Goal: Task Accomplishment & Management: Use online tool/utility

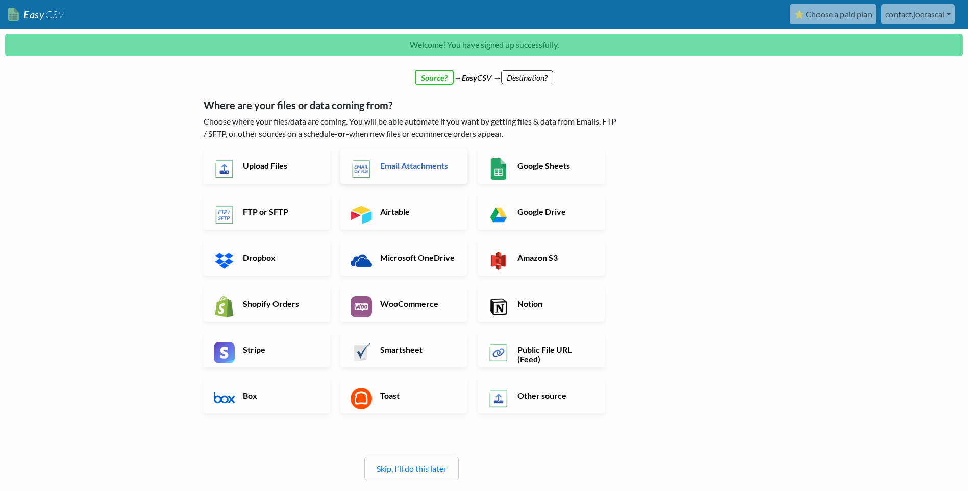
click at [392, 166] on h6 "Email Attachments" at bounding box center [418, 166] width 80 height 10
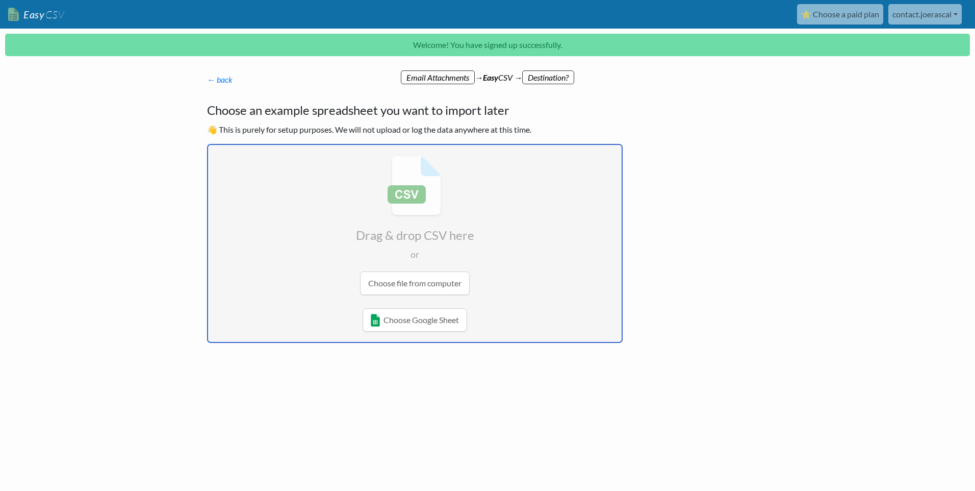
type input "C:\fakepath\_PARTSOH.CSV_.CSV"
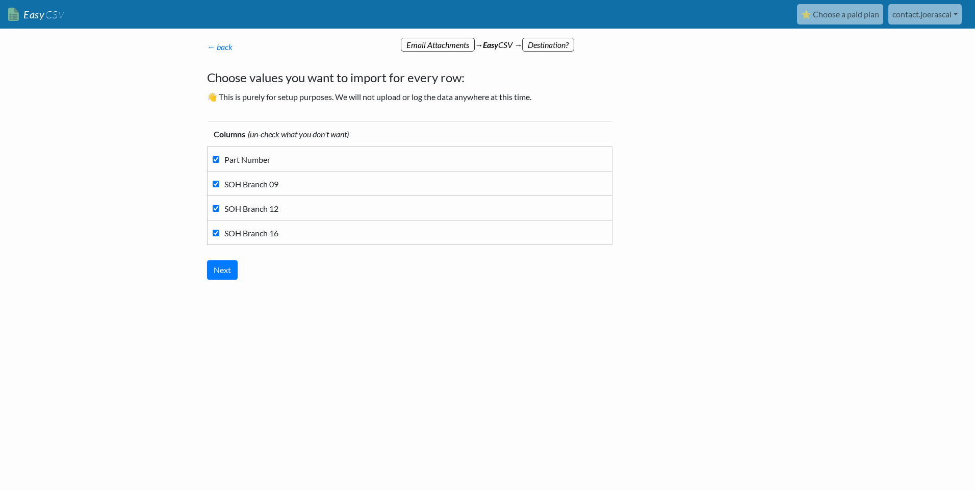
click at [215, 185] on input "SOH Branch 09" at bounding box center [216, 184] width 7 height 7
checkbox input "false"
click at [219, 233] on input "SOH Branch 16" at bounding box center [216, 233] width 7 height 7
checkbox input "false"
click at [223, 270] on input "Next" at bounding box center [222, 269] width 31 height 19
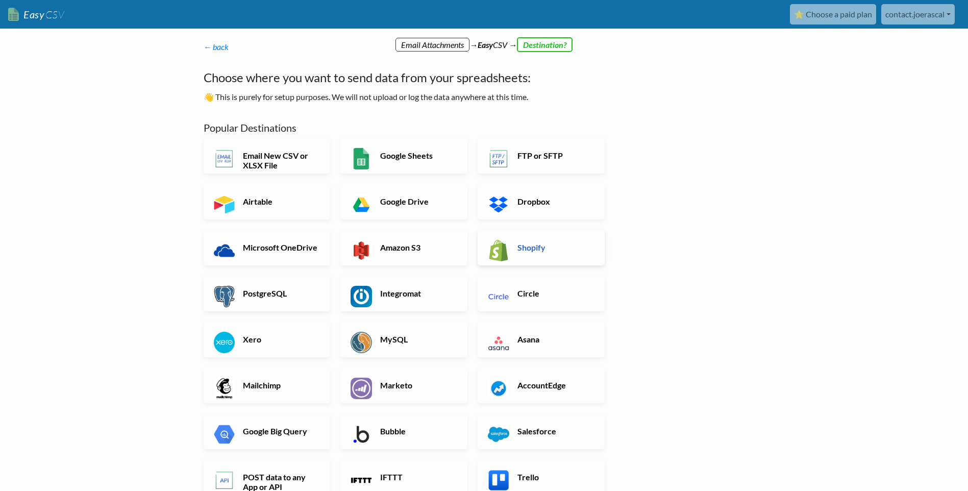
click at [534, 245] on h6 "Shopify" at bounding box center [555, 247] width 80 height 10
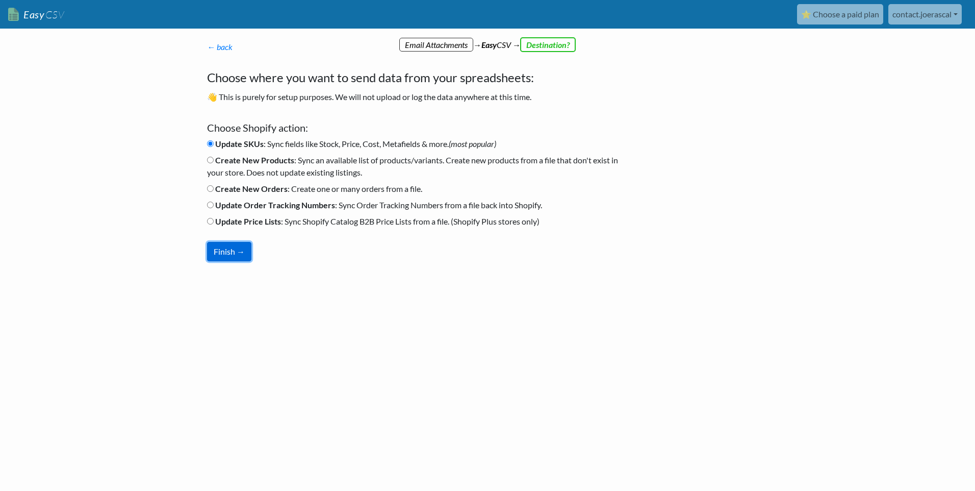
click at [231, 251] on button "Finish →" at bounding box center [229, 251] width 44 height 19
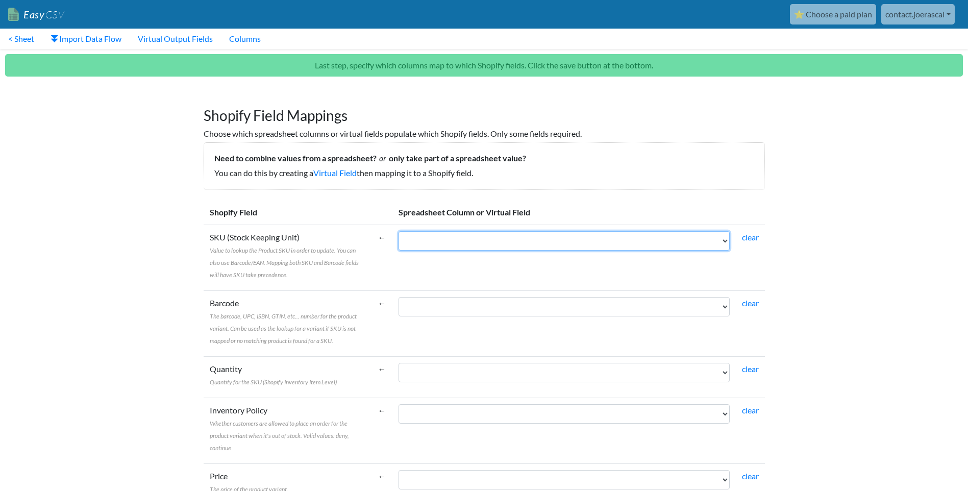
click at [727, 240] on select "Part Number SOH Branch 12" at bounding box center [563, 240] width 331 height 19
select select "cr_749147"
click at [398, 231] on select "Part Number SOH Branch 12" at bounding box center [563, 240] width 331 height 19
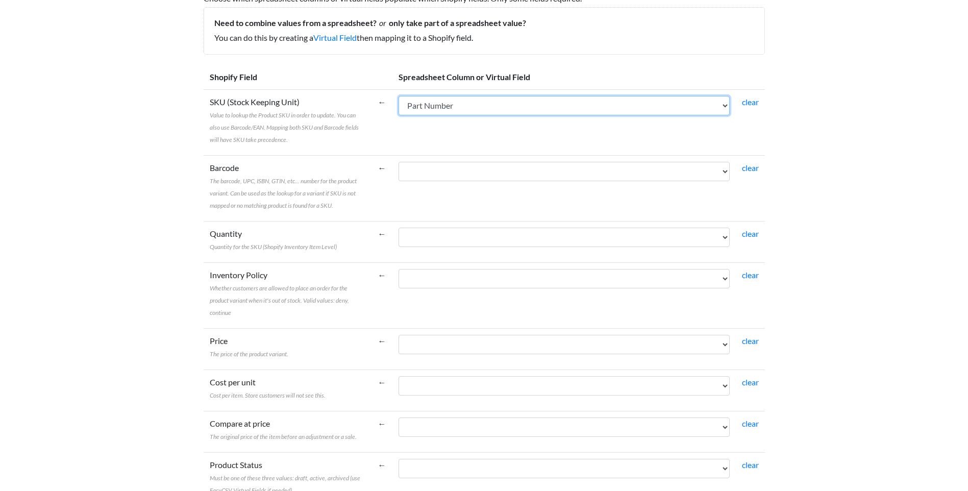
scroll to position [153, 0]
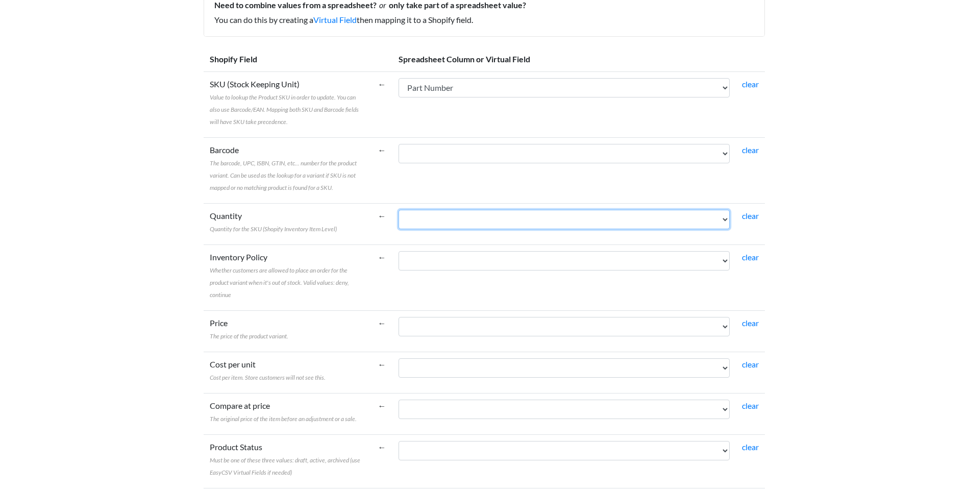
click at [723, 220] on select "Part Number SOH Branch 12" at bounding box center [563, 219] width 331 height 19
select select "cr_749148"
click at [398, 210] on select "Part Number SOH Branch 12" at bounding box center [563, 219] width 331 height 19
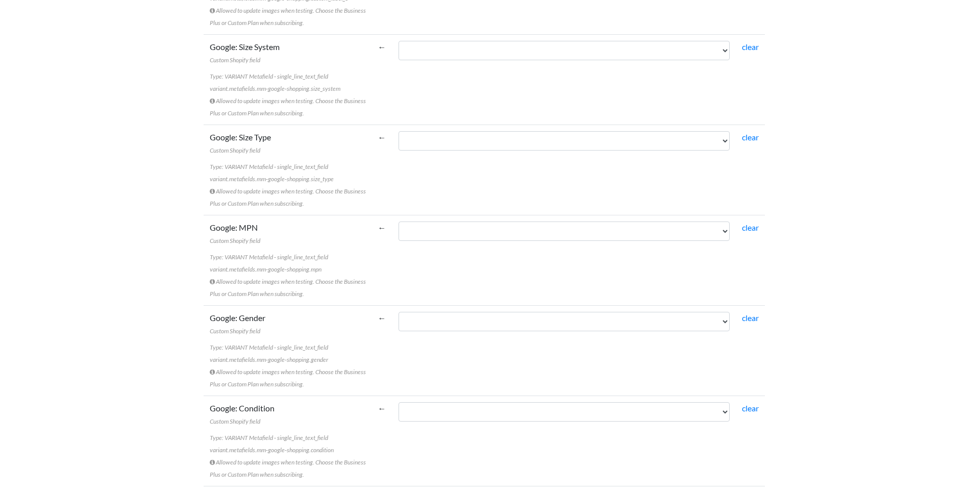
scroll to position [4564, 0]
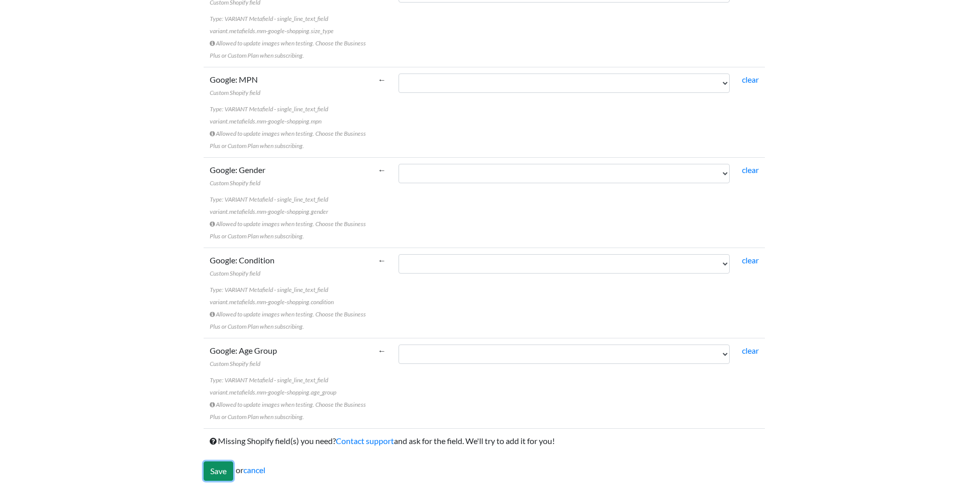
click at [213, 470] on input "Save" at bounding box center [219, 470] width 30 height 19
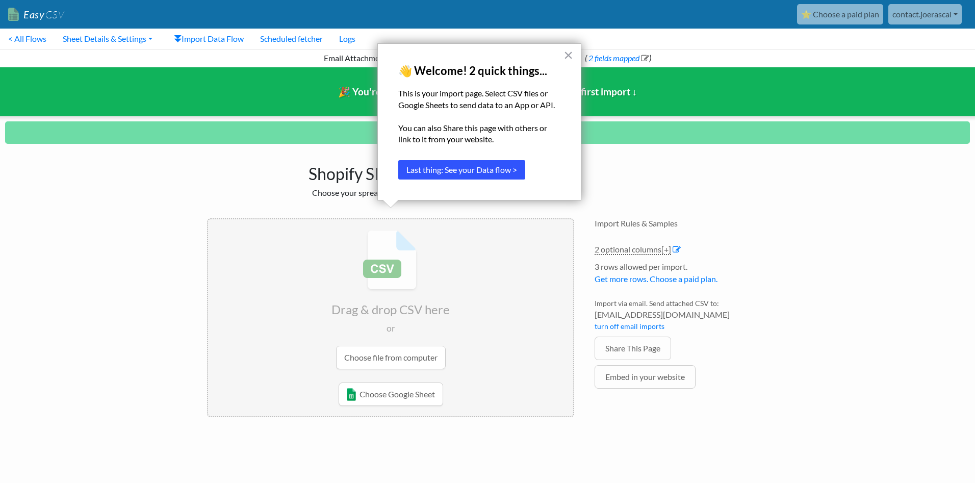
click at [449, 167] on button "Last thing: See your Data flow >" at bounding box center [461, 169] width 127 height 19
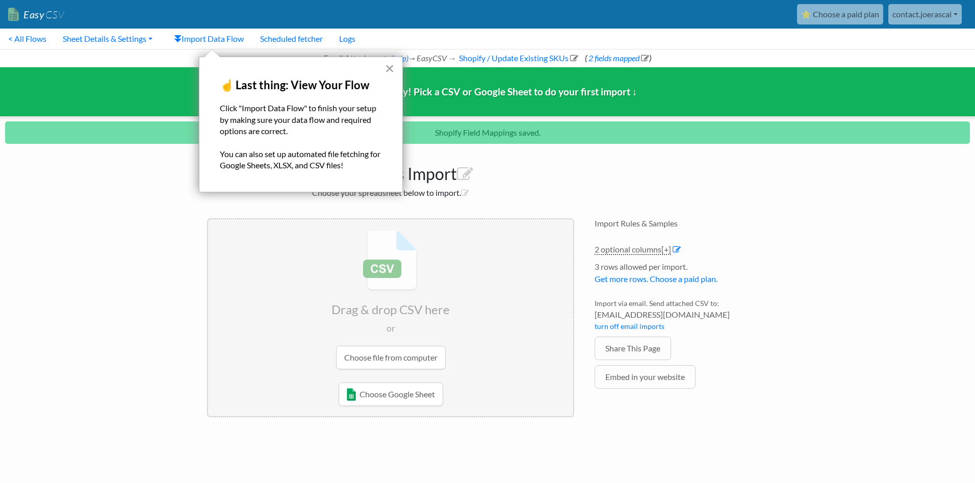
click at [392, 72] on button "×" at bounding box center [390, 68] width 10 height 16
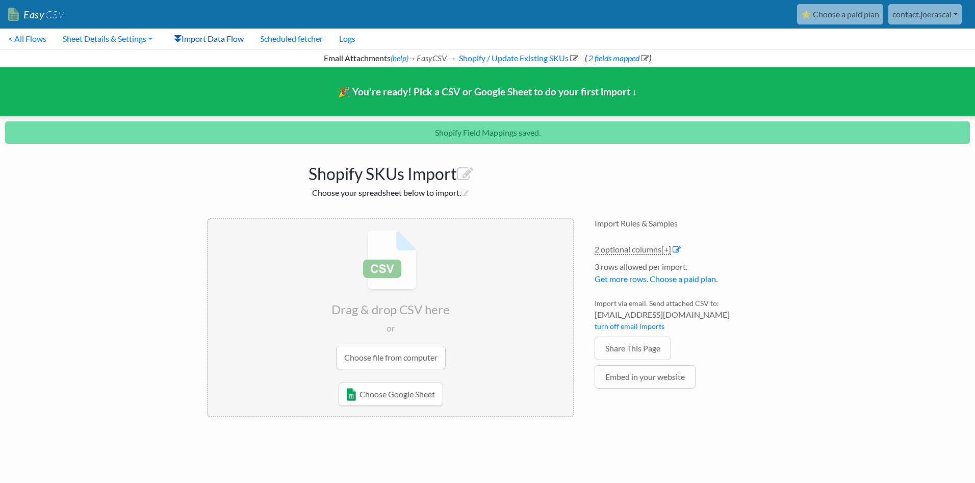
click at [213, 38] on link "Import Data Flow" at bounding box center [209, 39] width 86 height 20
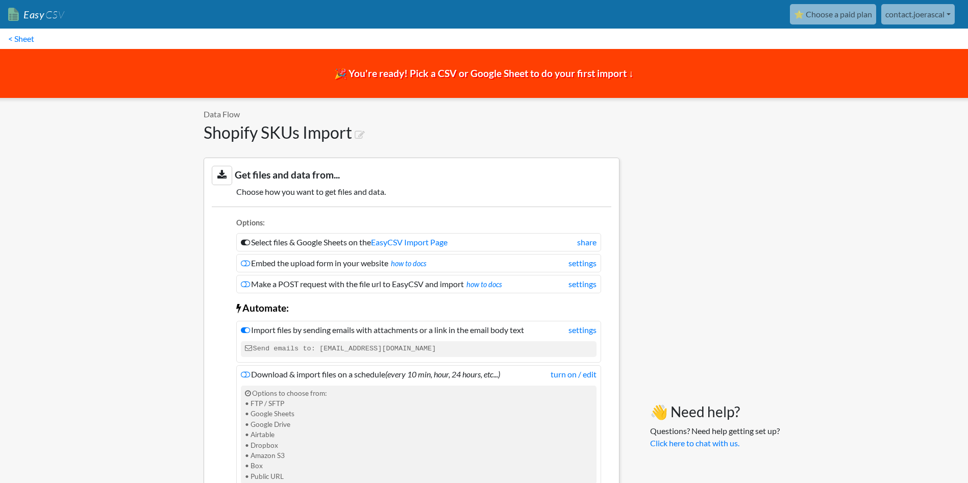
click at [349, 131] on h1 "Shopify SKUs Import" at bounding box center [412, 132] width 416 height 19
drag, startPoint x: 349, startPoint y: 131, endPoint x: 207, endPoint y: 134, distance: 142.4
click at [207, 134] on h1 "Shopify SKUs Import" at bounding box center [412, 132] width 416 height 19
click at [205, 135] on h1 "Shopify SKUs Import" at bounding box center [412, 132] width 416 height 19
click at [364, 131] on icon at bounding box center [360, 135] width 10 height 10
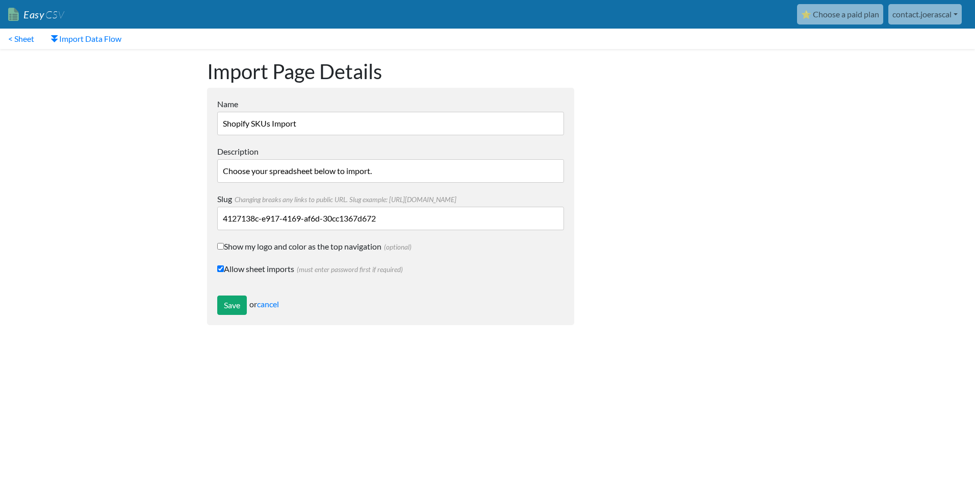
click at [222, 123] on input "Shopify SKUs Import" at bounding box center [390, 123] width 347 height 23
type input "AS400 to Shopify SKUs Import"
click at [320, 171] on input "Choose your spreadsheet below to import." at bounding box center [390, 170] width 347 height 23
click at [379, 168] on input "Choose your spreadsheet below to import." at bounding box center [390, 170] width 347 height 23
click at [220, 248] on input "Show my logo and color as the top navigation (optional)" at bounding box center [220, 246] width 7 height 7
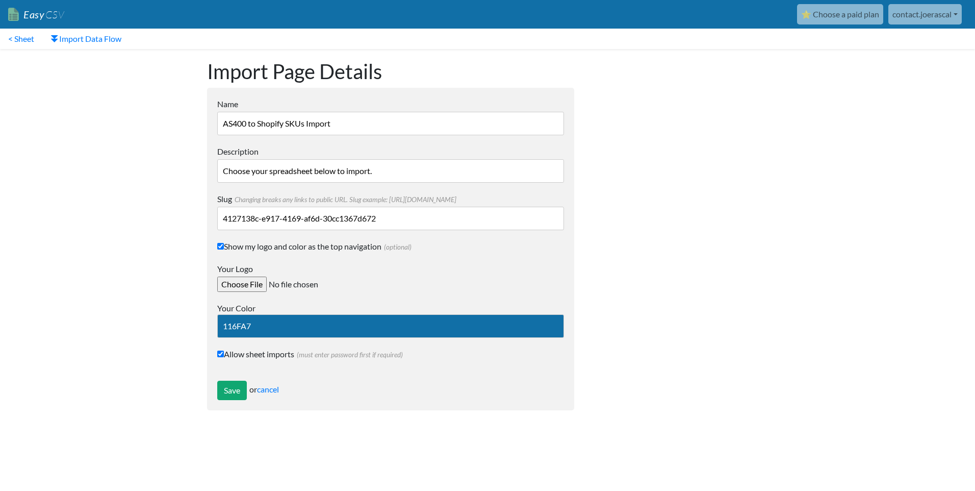
click at [220, 247] on input "Show my logo and color as the top navigation (optional)" at bounding box center [220, 246] width 7 height 7
checkbox input "false"
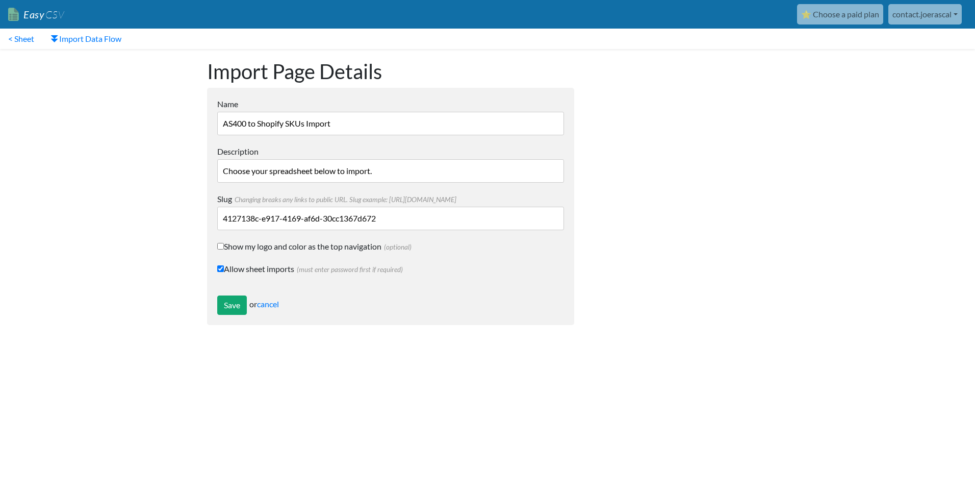
click at [518, 172] on input "Choose your spreadsheet below to import." at bounding box center [390, 170] width 347 height 23
click at [224, 305] on input "Save" at bounding box center [232, 304] width 30 height 19
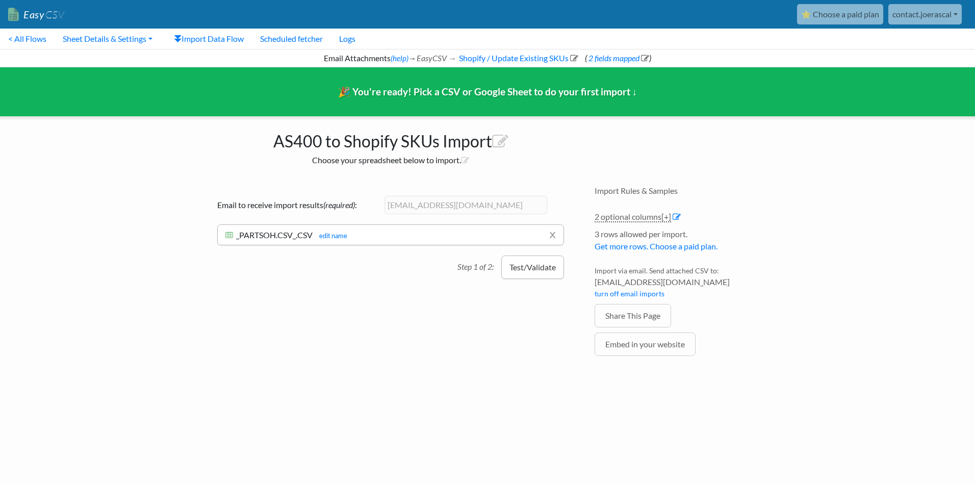
click at [515, 267] on button "Test/Validate" at bounding box center [533, 267] width 63 height 23
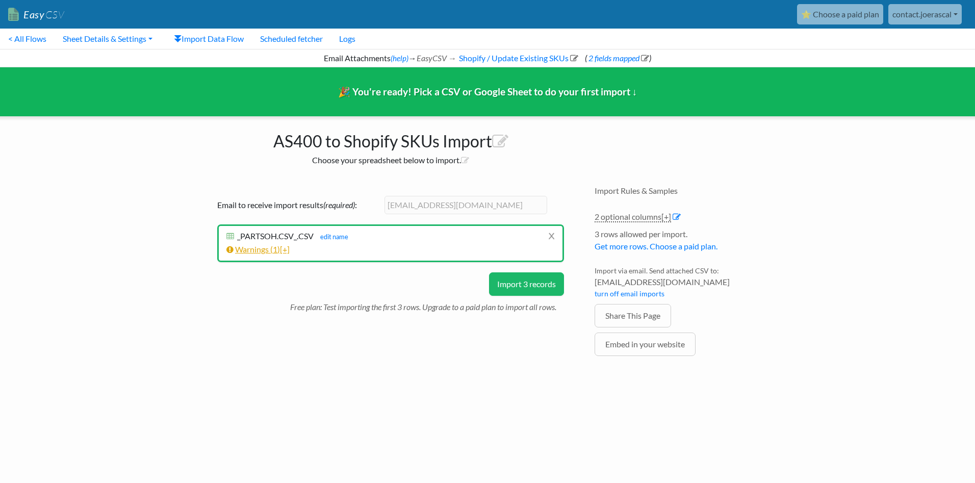
click at [270, 250] on link "Warnings ( 1 ) [+]" at bounding box center [258, 249] width 63 height 10
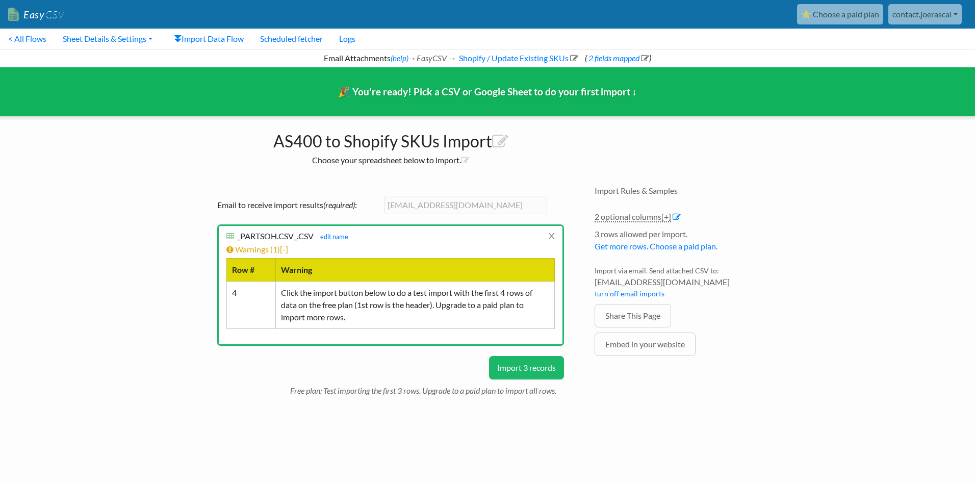
click at [504, 366] on button "Import 3 records" at bounding box center [526, 367] width 75 height 23
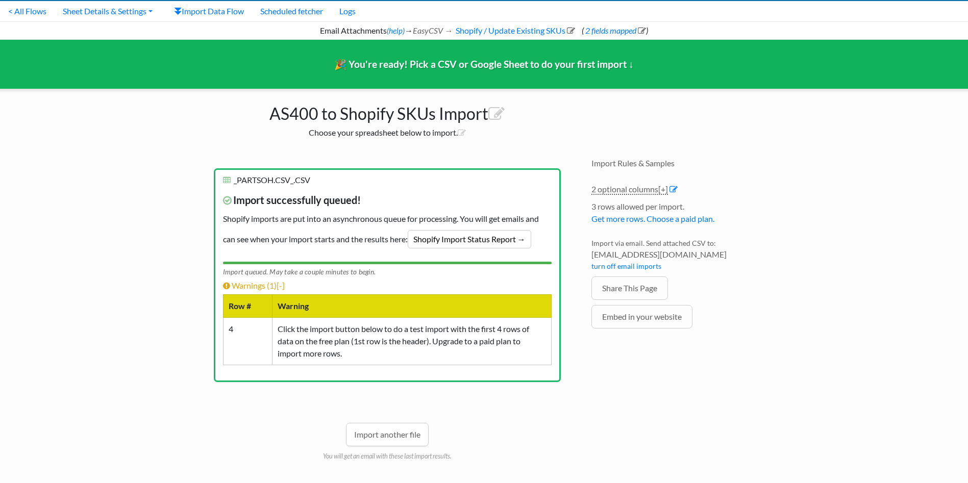
scroll to position [42, 0]
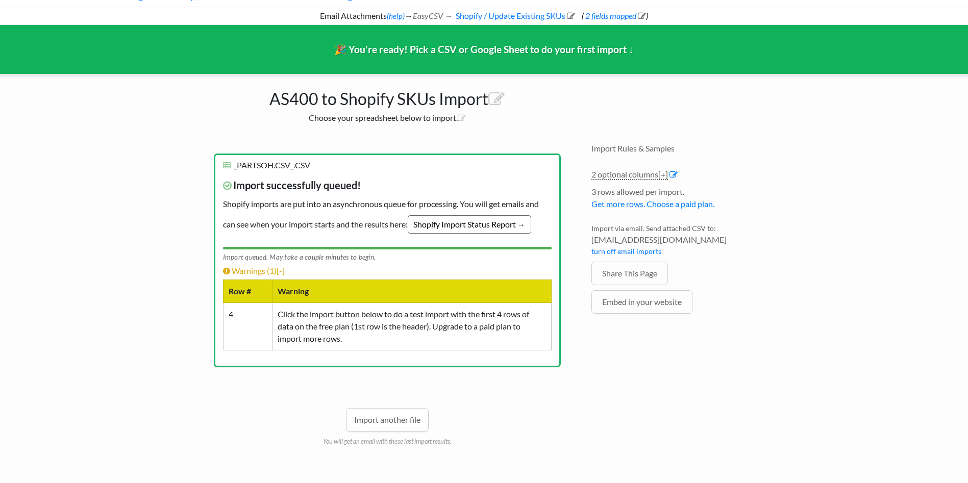
click at [527, 226] on link "Shopify Import Status Report →" at bounding box center [469, 224] width 123 height 18
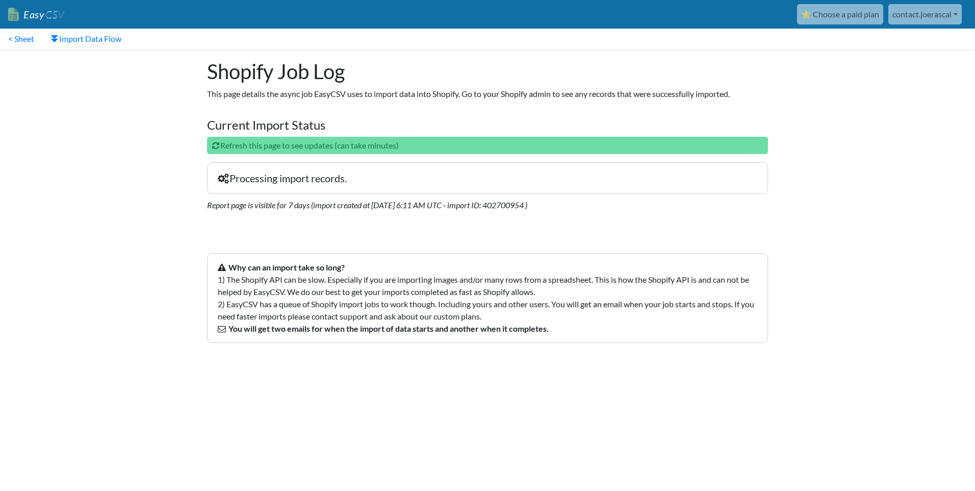
click at [866, 16] on link "⭐ Choose a paid plan" at bounding box center [840, 14] width 86 height 20
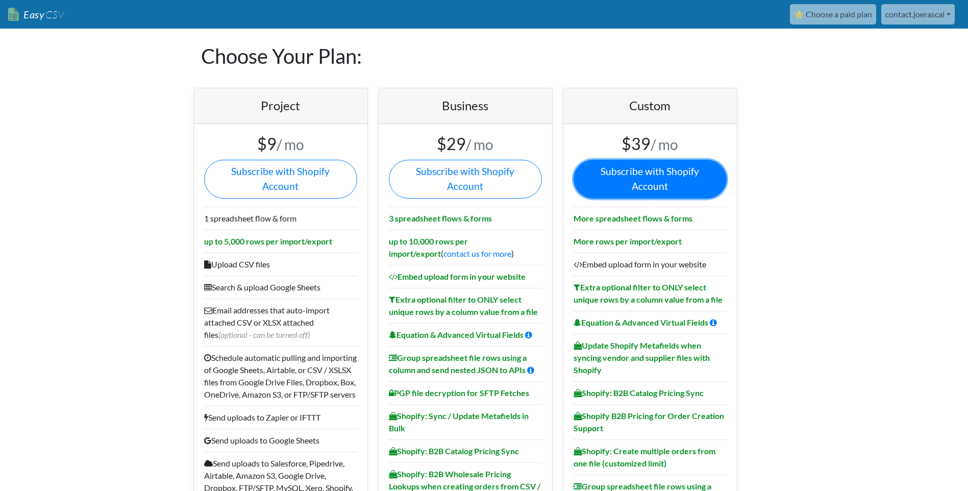
click at [619, 172] on link "Subscribe with Shopify Account" at bounding box center [649, 179] width 153 height 39
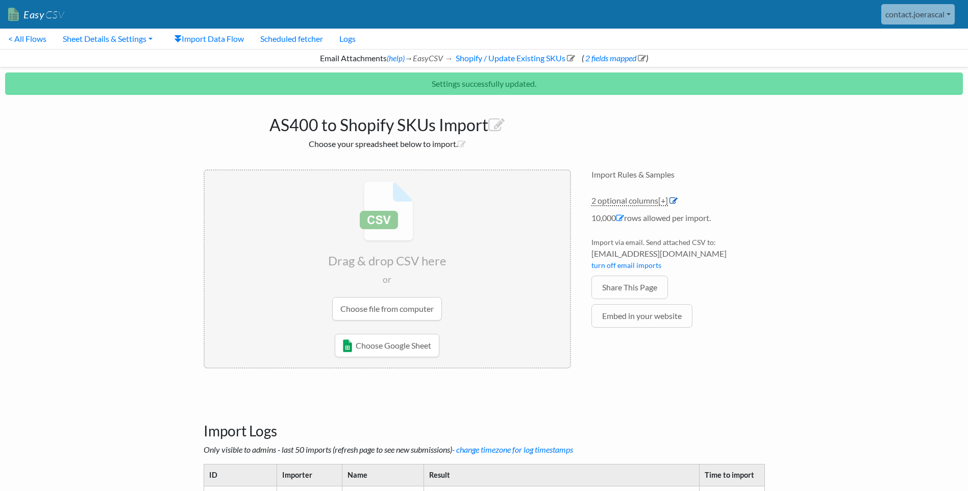
click at [674, 200] on icon at bounding box center [673, 200] width 8 height 8
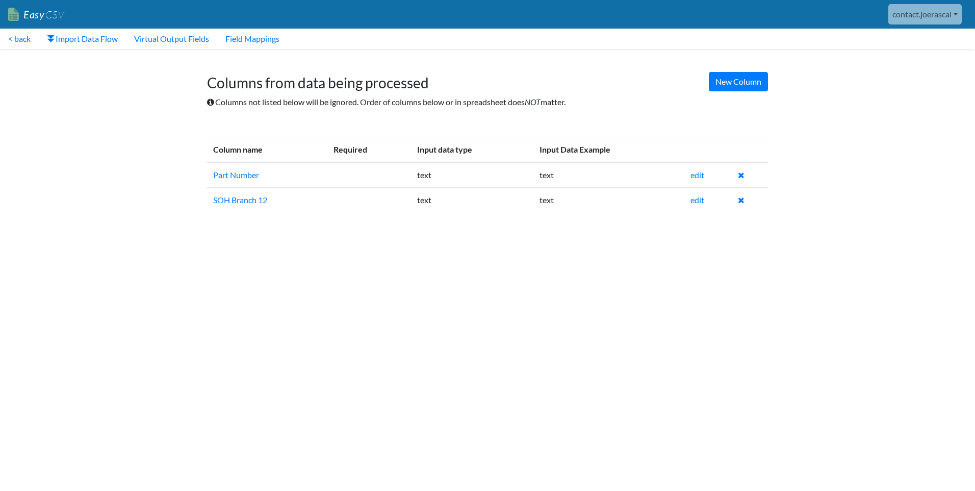
click at [499, 231] on html "Easy CSV contact.joerascal Contact Joerascal All Flows All CSV Generators Busin…" at bounding box center [487, 115] width 975 height 231
click at [442, 171] on td "text" at bounding box center [472, 175] width 122 height 26
click at [441, 176] on td "text" at bounding box center [472, 175] width 122 height 26
click at [697, 175] on link "edit" at bounding box center [698, 175] width 14 height 10
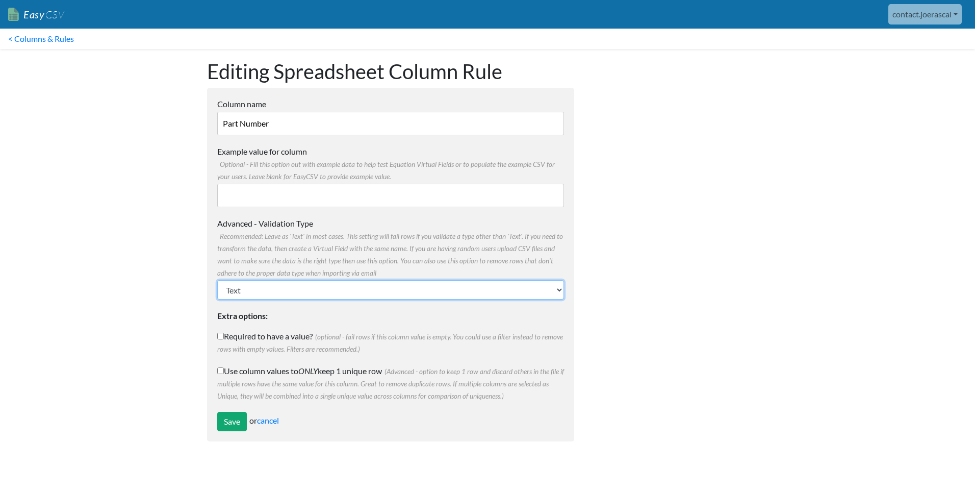
click at [278, 291] on select "Text Number (no decimals) Number (allow decimals) Date (mm/dd/yyyy) Date (dd/mm…" at bounding box center [390, 289] width 347 height 19
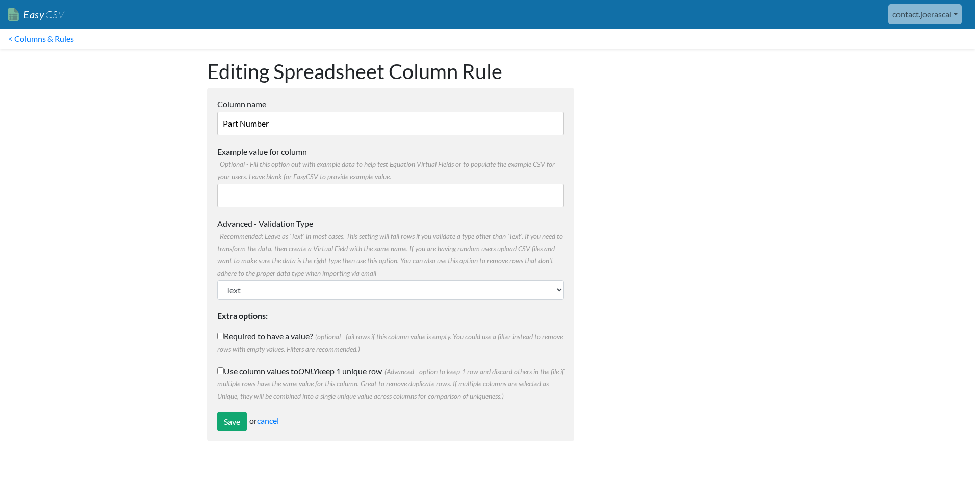
click at [718, 285] on div at bounding box center [682, 250] width 194 height 403
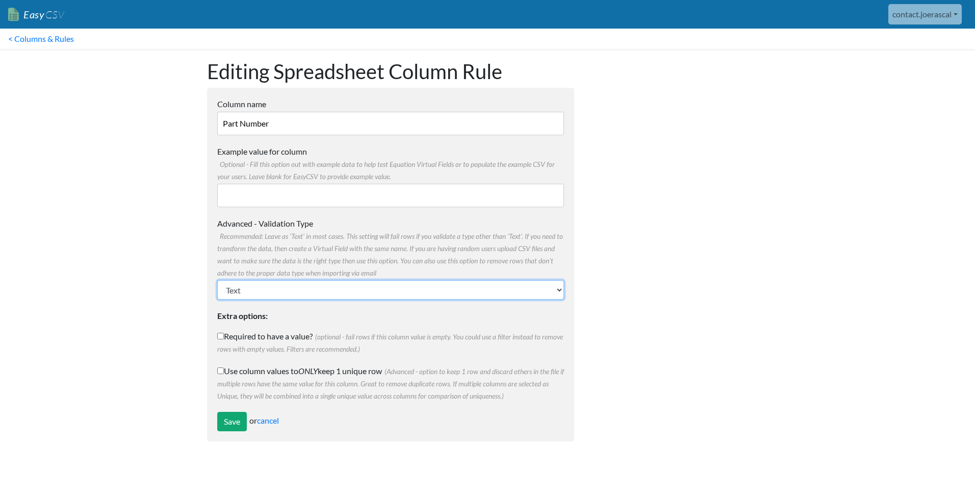
click at [311, 290] on select "Text Number (no decimals) Number (allow decimals) Date (mm/dd/yyyy) Date (dd/mm…" at bounding box center [390, 289] width 347 height 19
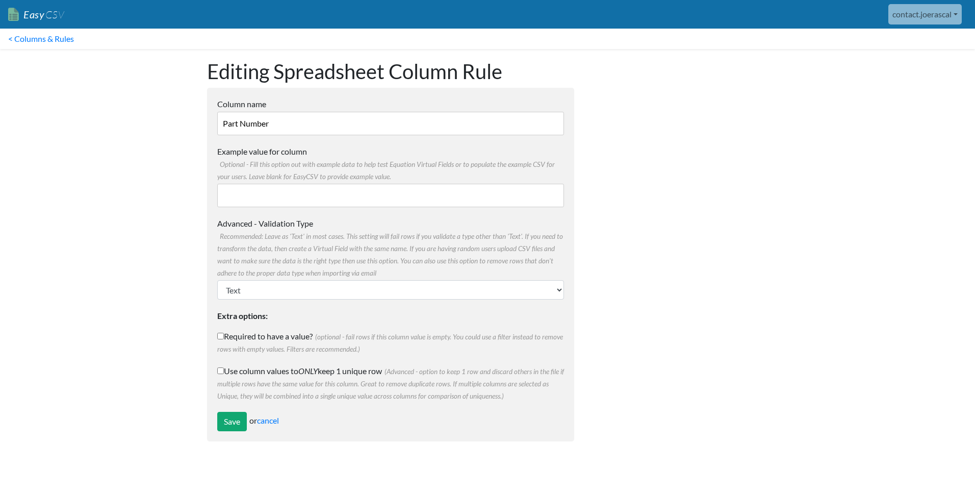
click at [657, 366] on div at bounding box center [682, 250] width 194 height 403
click at [273, 419] on link "cancel" at bounding box center [268, 420] width 22 height 10
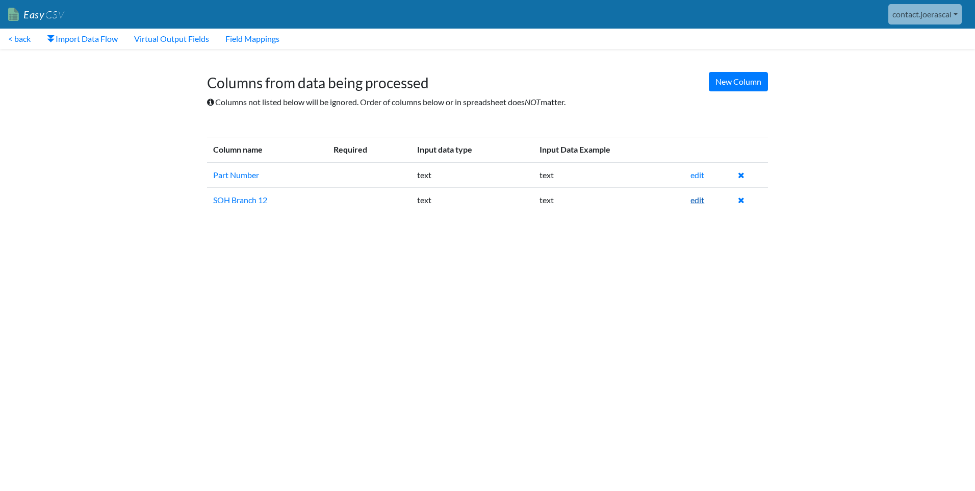
click at [699, 200] on link "edit" at bounding box center [698, 200] width 14 height 10
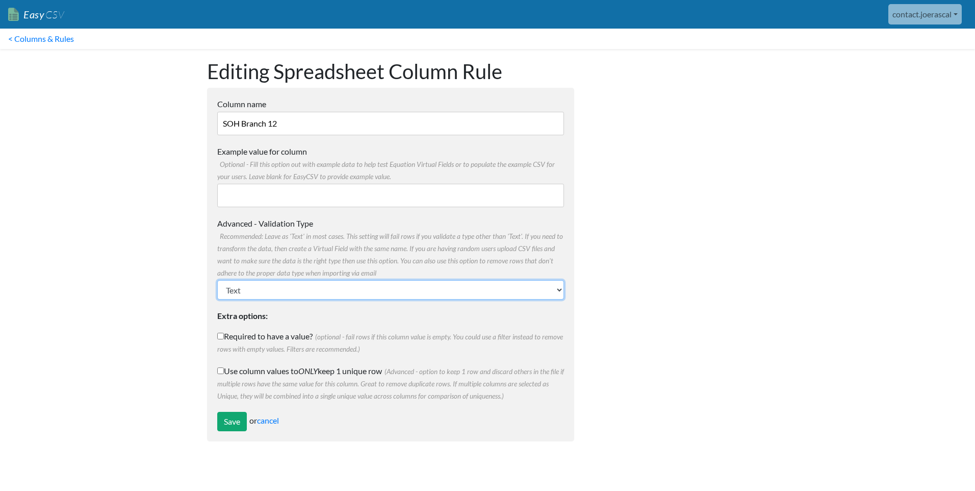
click at [313, 288] on select "Text Number (no decimals) Number (allow decimals) Date (mm/dd/yyyy) Date (dd/mm…" at bounding box center [390, 289] width 347 height 19
select select "number"
click at [217, 280] on select "Text Number (no decimals) Number (allow decimals) Date (mm/dd/yyyy) Date (dd/mm…" at bounding box center [390, 289] width 347 height 19
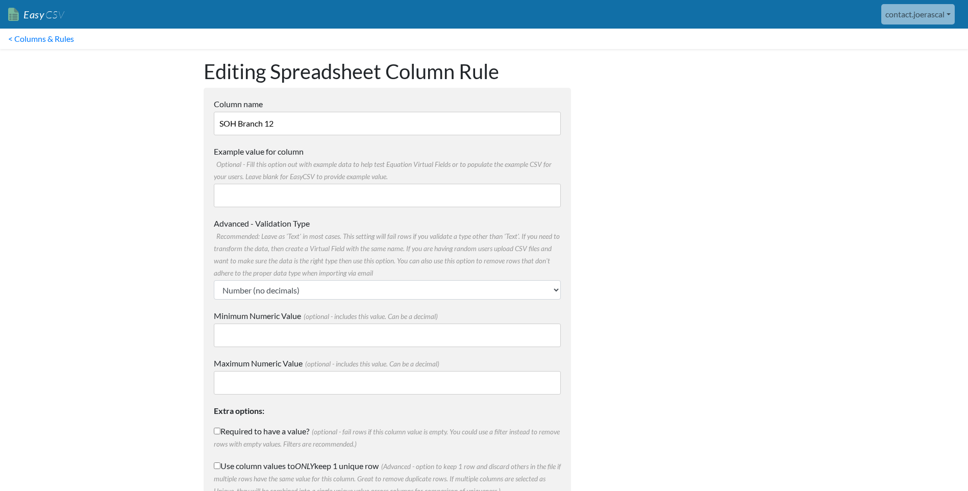
click at [277, 333] on input "Minimum Numeric Value (optional - includes this value. Can be a decimal)" at bounding box center [387, 334] width 347 height 23
click at [603, 316] on div at bounding box center [678, 297] width 194 height 497
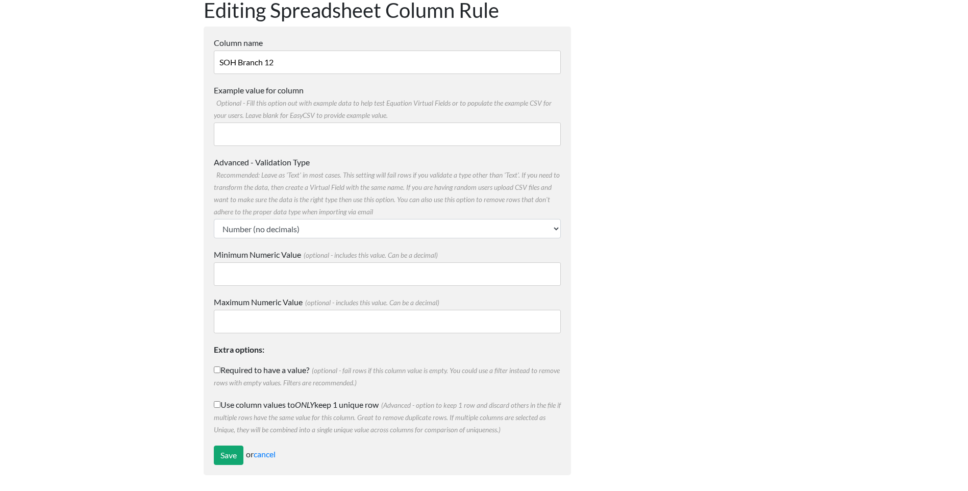
scroll to position [64, 0]
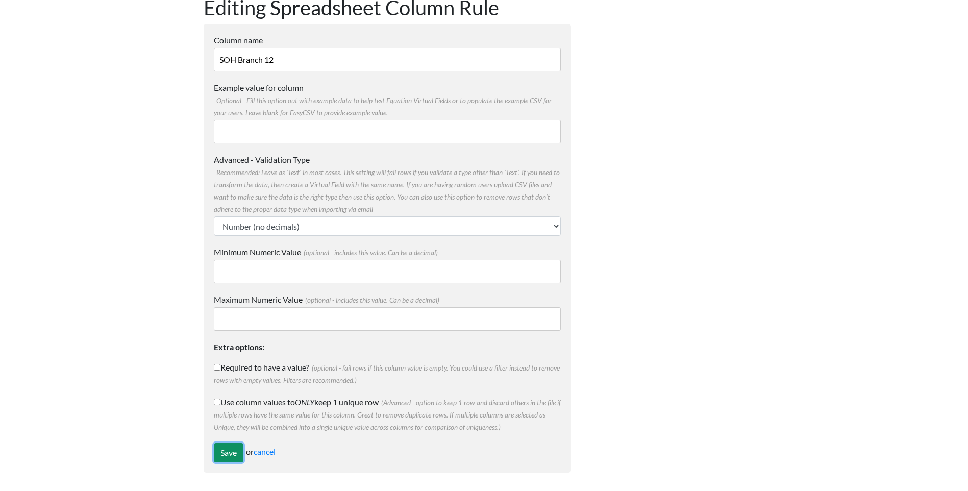
click at [217, 457] on input "Save" at bounding box center [229, 452] width 30 height 19
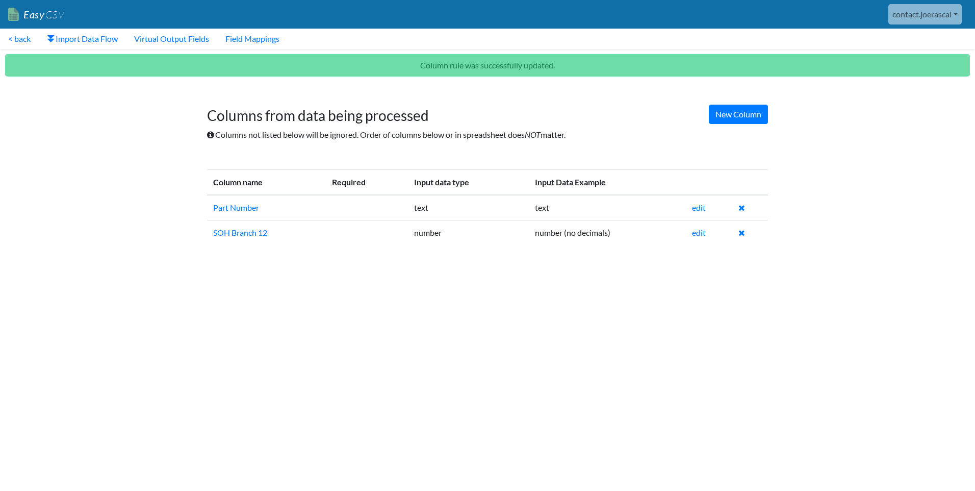
click at [500, 263] on html "Easy CSV contact.joerascal Contact Joerascal All Flows All CSV Generators Busin…" at bounding box center [487, 131] width 975 height 263
click at [679, 263] on html "Easy CSV contact.joerascal Contact Joerascal All Flows All CSV Generators Busin…" at bounding box center [487, 131] width 975 height 263
click at [680, 263] on html "Easy CSV contact.joerascal Contact Joerascal All Flows All CSV Generators Busin…" at bounding box center [487, 131] width 975 height 263
click at [435, 63] on p "Column rule was successfully updated." at bounding box center [487, 65] width 965 height 22
click at [22, 41] on link "< back" at bounding box center [19, 39] width 39 height 20
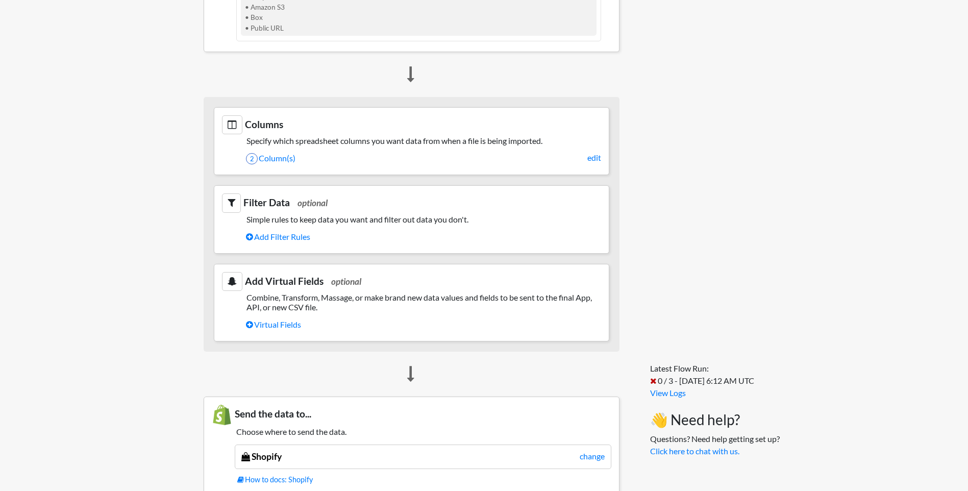
scroll to position [408, 0]
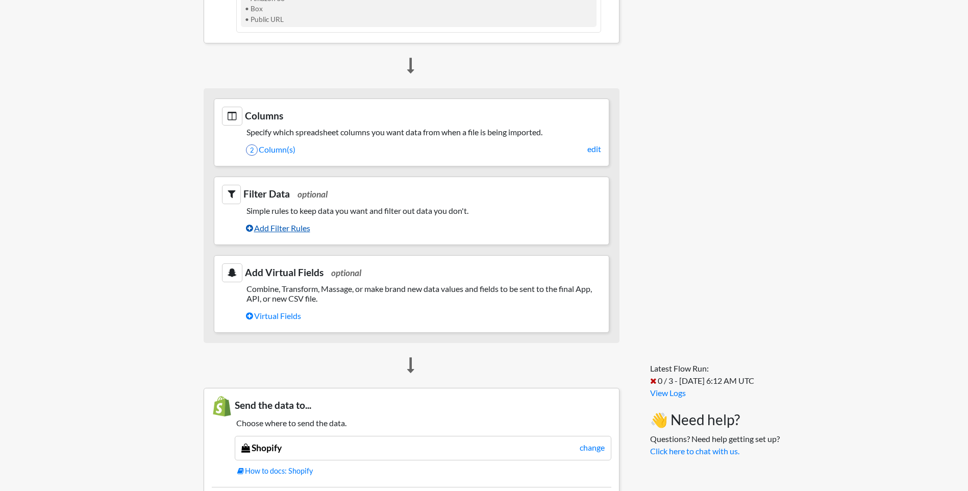
click at [283, 230] on link "Add Filter Rules" at bounding box center [423, 227] width 355 height 17
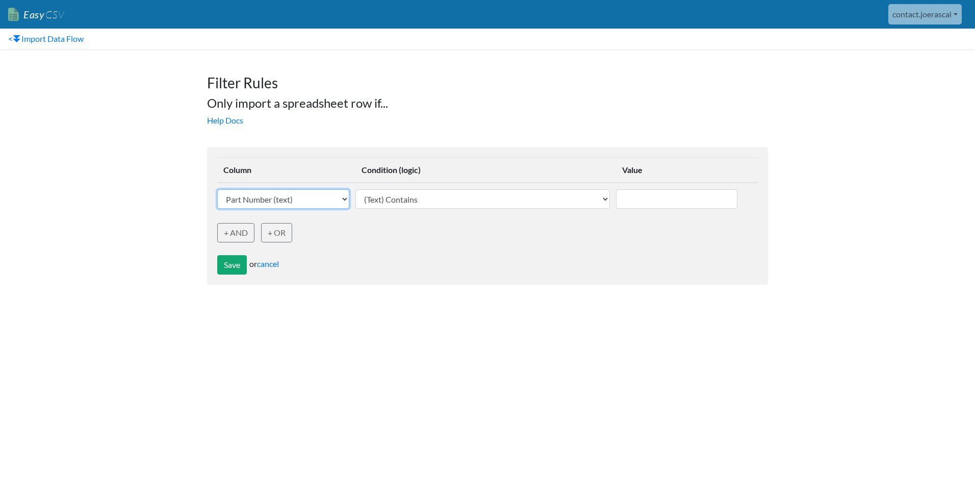
click at [346, 197] on select "Part Number (text) SOH Branch 12 (Number)" at bounding box center [283, 198] width 132 height 19
click at [565, 261] on div "Save or cancel" at bounding box center [487, 258] width 541 height 32
click at [655, 195] on input "text" at bounding box center [676, 198] width 121 height 19
click at [272, 262] on link "cancel" at bounding box center [268, 264] width 22 height 10
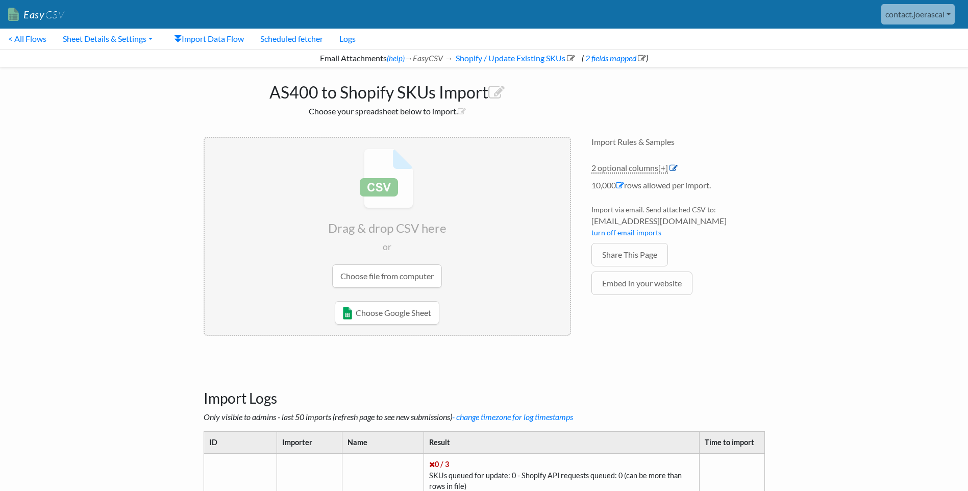
click at [674, 168] on icon at bounding box center [673, 168] width 8 height 8
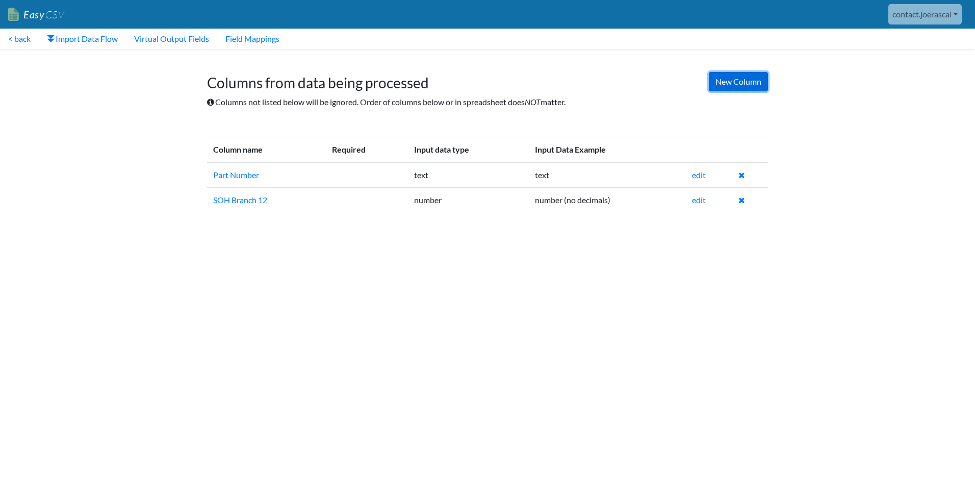
click at [735, 85] on link "New Column" at bounding box center [738, 81] width 59 height 19
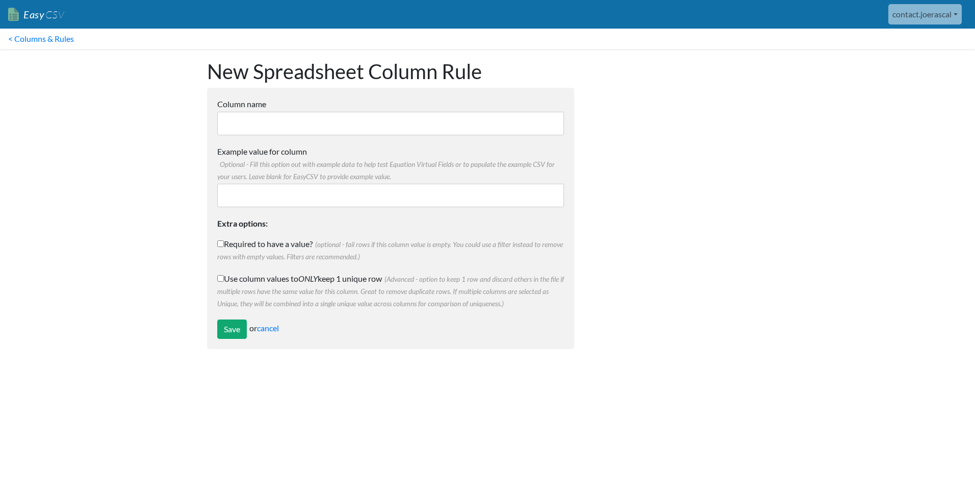
click at [291, 125] on input "Column name" at bounding box center [390, 123] width 347 height 23
click at [268, 118] on input "Column name" at bounding box center [390, 123] width 347 height 23
paste input "Franchise"
type input "Franchise"
click at [247, 190] on input "Example value for column Optional - Fill this option out with example data to h…" at bounding box center [390, 195] width 347 height 23
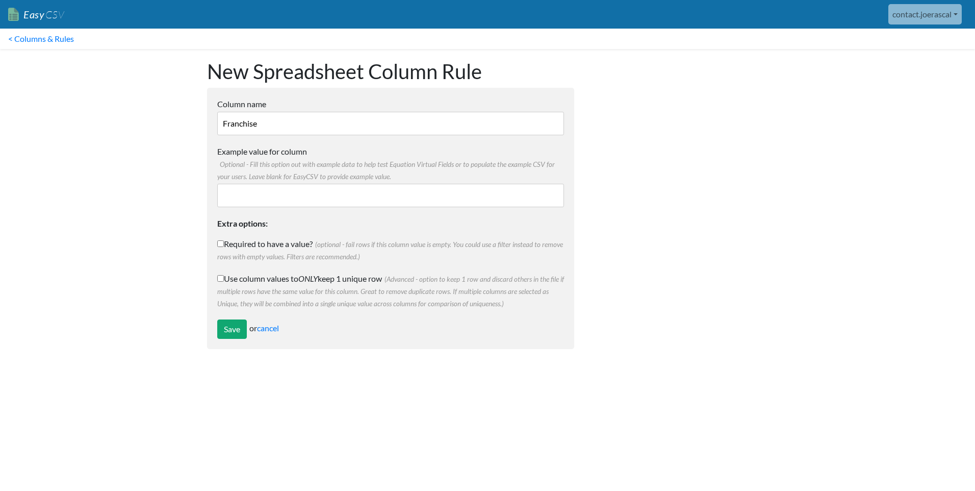
click at [733, 228] on div at bounding box center [682, 204] width 194 height 310
click at [254, 193] on input "Example value for column Optional - Fill this option out with example data to h…" at bounding box center [390, 195] width 347 height 23
paste input "AA"
click at [658, 224] on div at bounding box center [682, 204] width 194 height 310
click at [300, 197] on input "AA" at bounding box center [390, 195] width 347 height 23
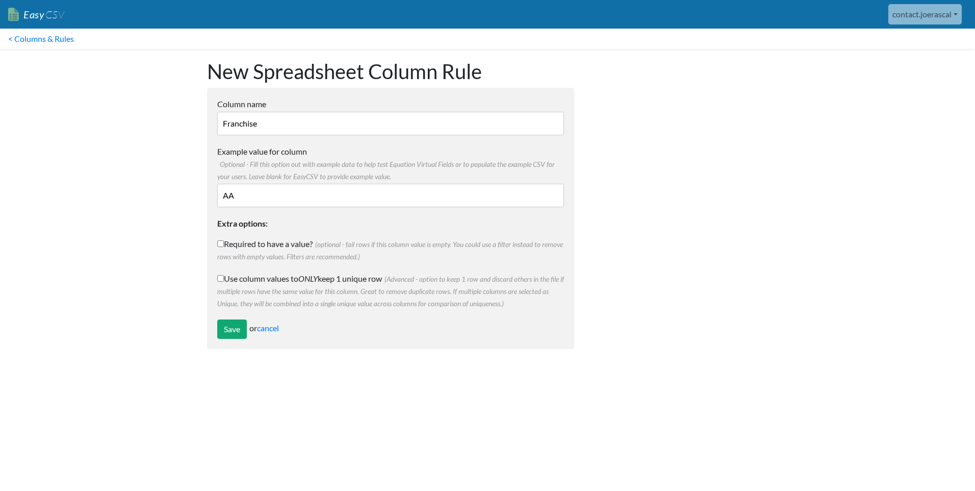
type input "A"
click at [183, 247] on body "Easy CSV contact.joerascal Contact Joerascal All Flows All CSV Generators Busin…" at bounding box center [487, 179] width 975 height 359
click at [235, 332] on input "Save" at bounding box center [232, 328] width 30 height 19
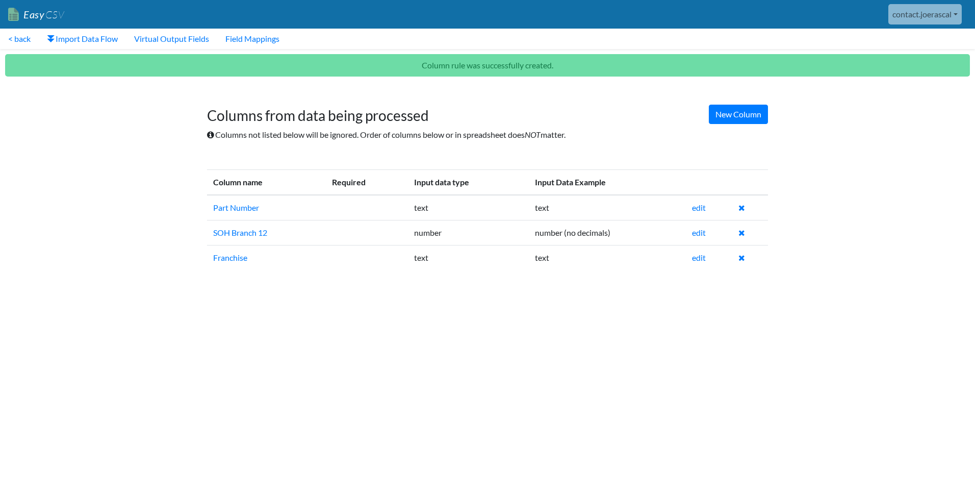
click at [670, 288] on html "Easy CSV contact.joerascal Contact Joerascal All Flows All CSV Generators Busin…" at bounding box center [487, 144] width 975 height 288
click at [14, 40] on link "< back" at bounding box center [19, 39] width 39 height 20
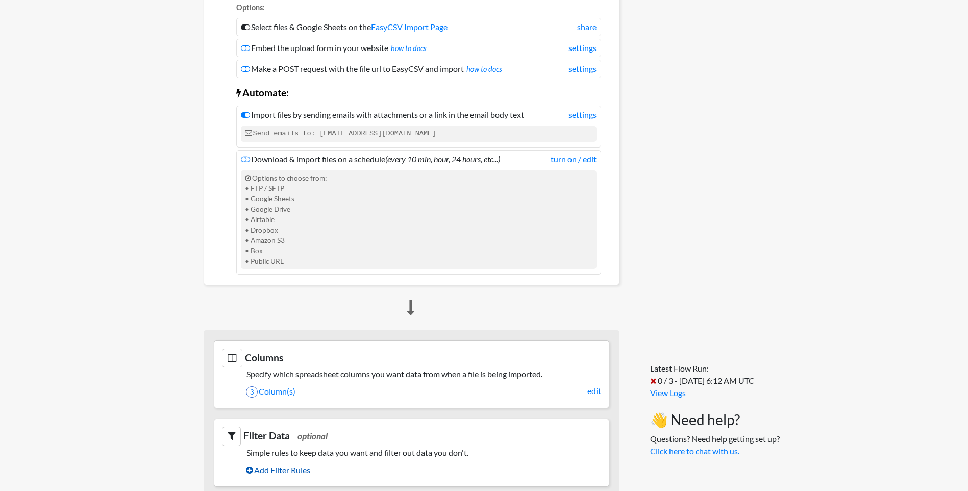
scroll to position [306, 0]
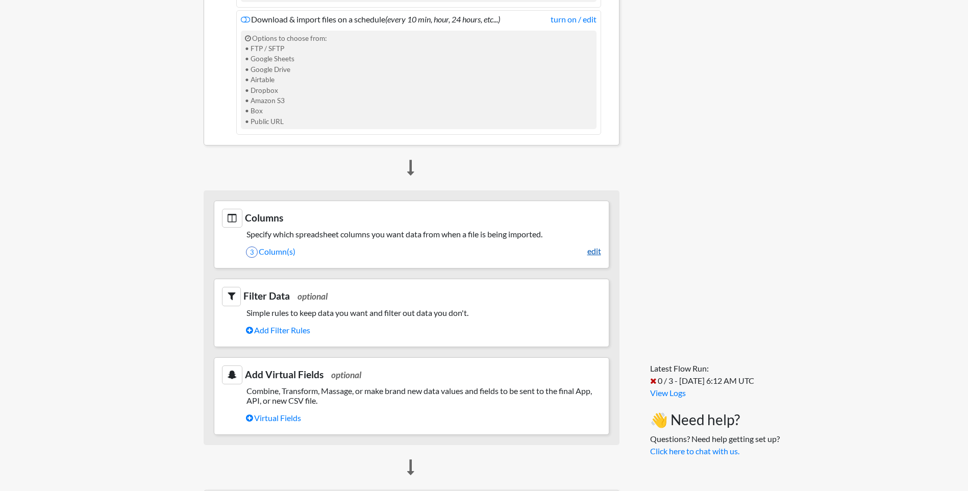
click at [600, 251] on link "edit" at bounding box center [594, 251] width 14 height 12
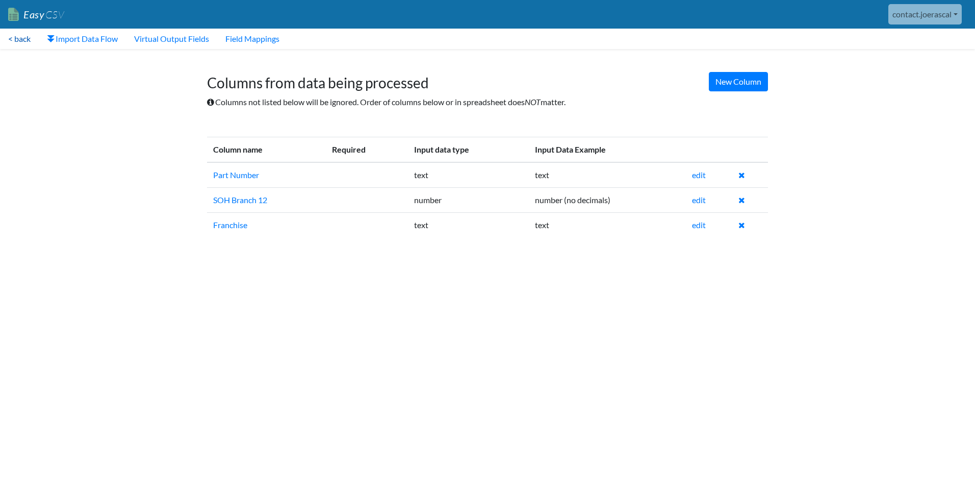
click at [19, 39] on link "< back" at bounding box center [19, 39] width 39 height 20
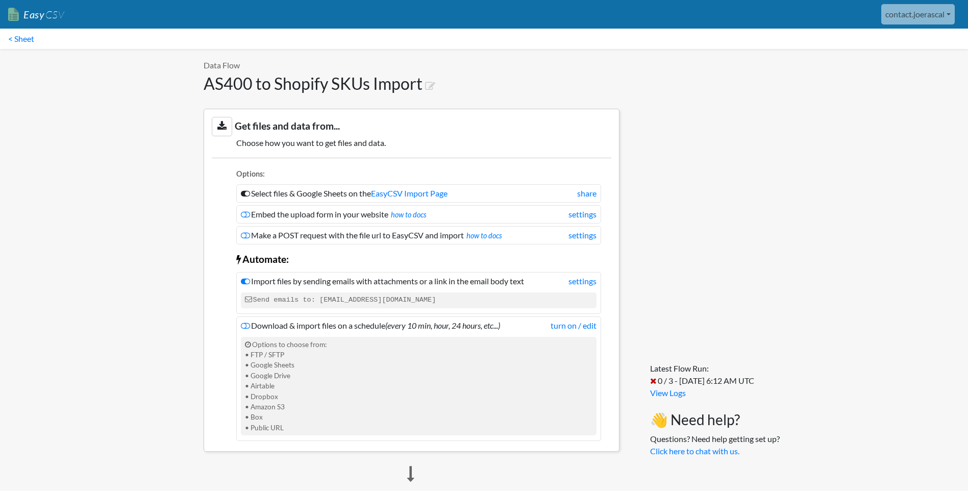
scroll to position [51, 0]
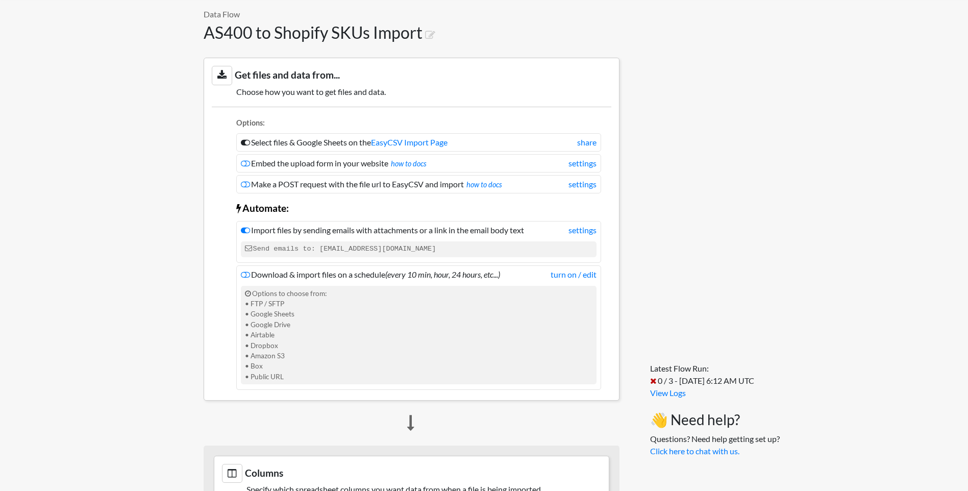
drag, startPoint x: 432, startPoint y: 250, endPoint x: 317, endPoint y: 255, distance: 114.9
click at [317, 255] on code "Send emails to: [EMAIL_ADDRESS][DOMAIN_NAME]" at bounding box center [419, 248] width 356 height 15
copy code "[EMAIL_ADDRESS][DOMAIN_NAME]"
click at [493, 253] on code "Send emails to: d426e5bc4dcc@parse.easycsv.io" at bounding box center [419, 248] width 356 height 15
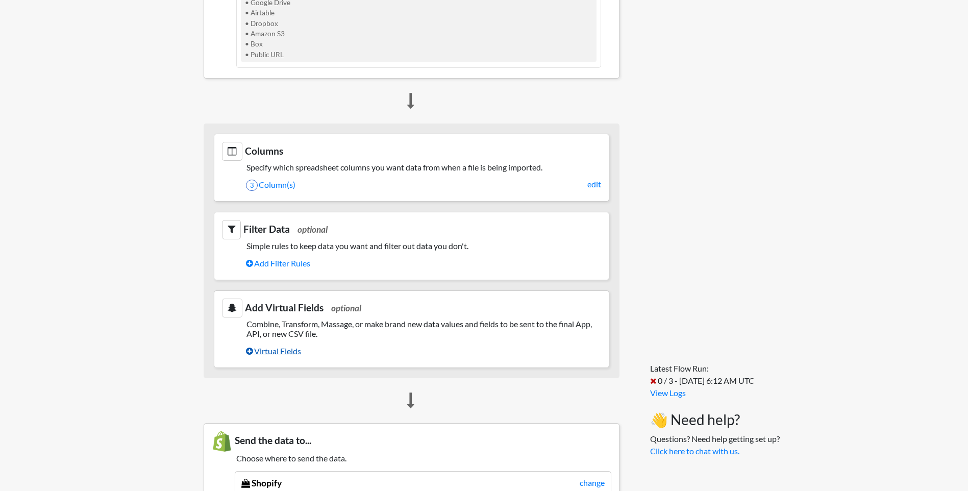
scroll to position [408, 0]
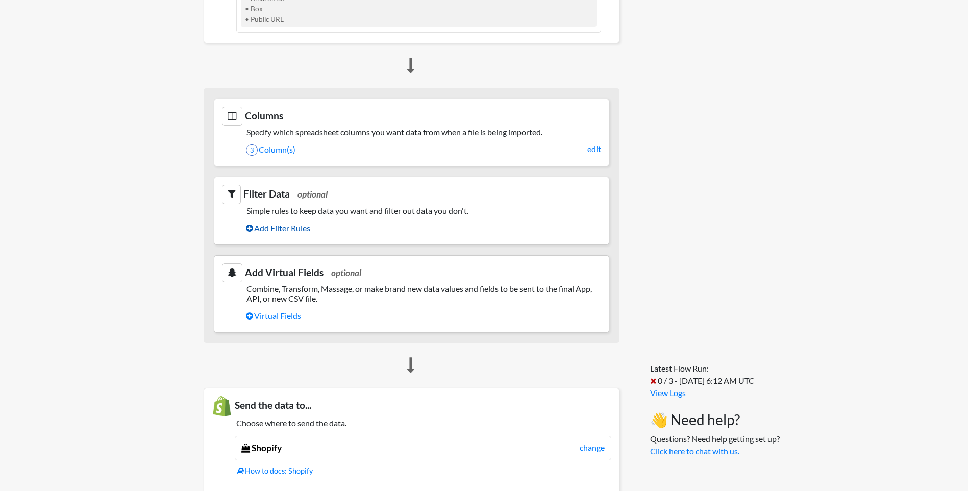
click at [290, 233] on link "Add Filter Rules" at bounding box center [423, 227] width 355 height 17
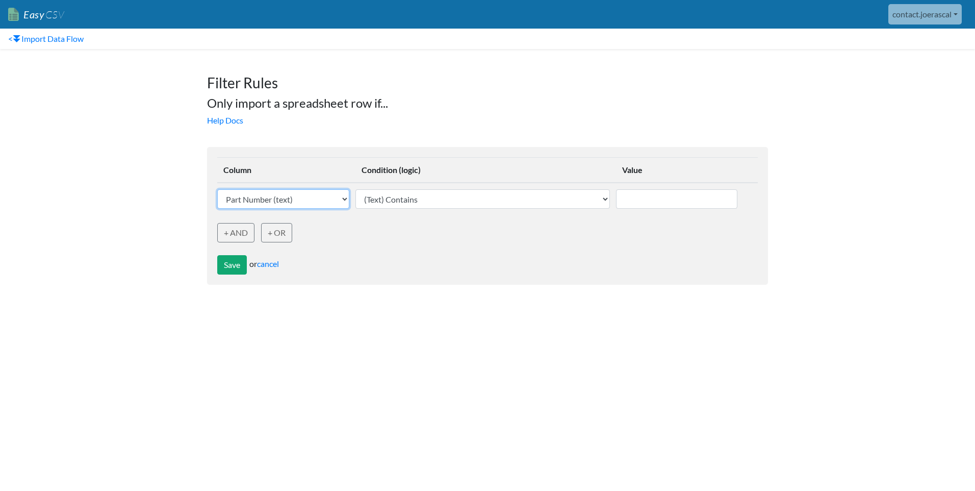
click at [267, 200] on select "Part Number (text) SOH Branch 12 (Number) Franchise (text)" at bounding box center [283, 198] width 132 height 19
select select "749149"
click at [217, 189] on select "Part Number (text) SOH Branch 12 (Number) Franchise (text)" at bounding box center [283, 198] width 132 height 19
click at [500, 242] on div "Save or cancel" at bounding box center [487, 258] width 541 height 32
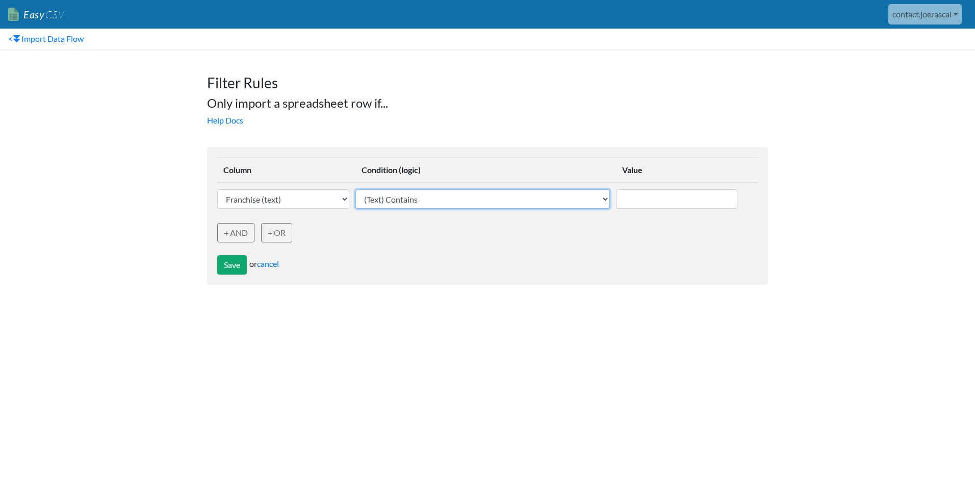
click at [449, 203] on select "(Text) Contains (Text) Does not contain (Text) Exactly matches (Text) Does not …" at bounding box center [483, 198] width 255 height 19
select select "text_exactly_matches"
click at [357, 189] on select "(Text) Contains (Text) Does not contain (Text) Exactly matches (Text) Does not …" at bounding box center [483, 198] width 255 height 19
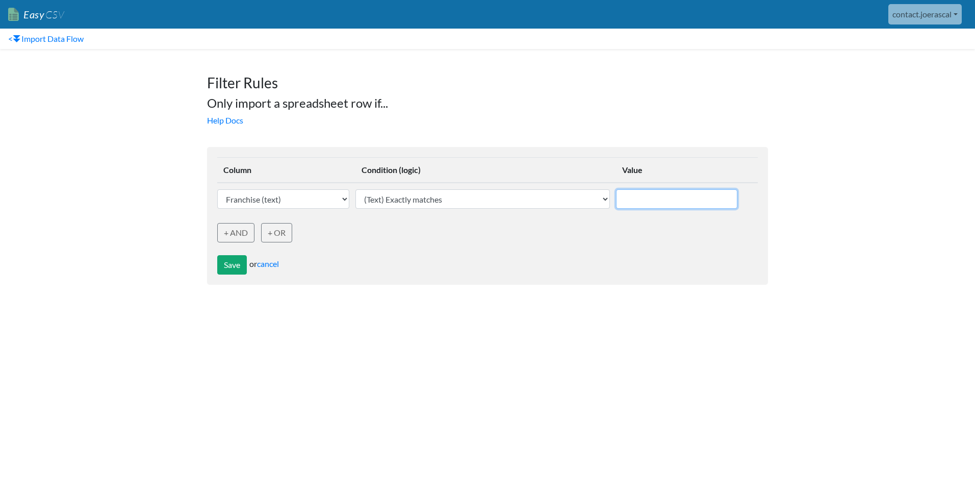
click at [642, 200] on input "text" at bounding box center [676, 198] width 121 height 19
type input "RO"
click at [620, 232] on form "Column Condition (logic) Value Part Number (text) SOH Branch 12 (Number) Franch…" at bounding box center [487, 216] width 561 height 138
click at [241, 235] on link "+ AND" at bounding box center [235, 232] width 37 height 19
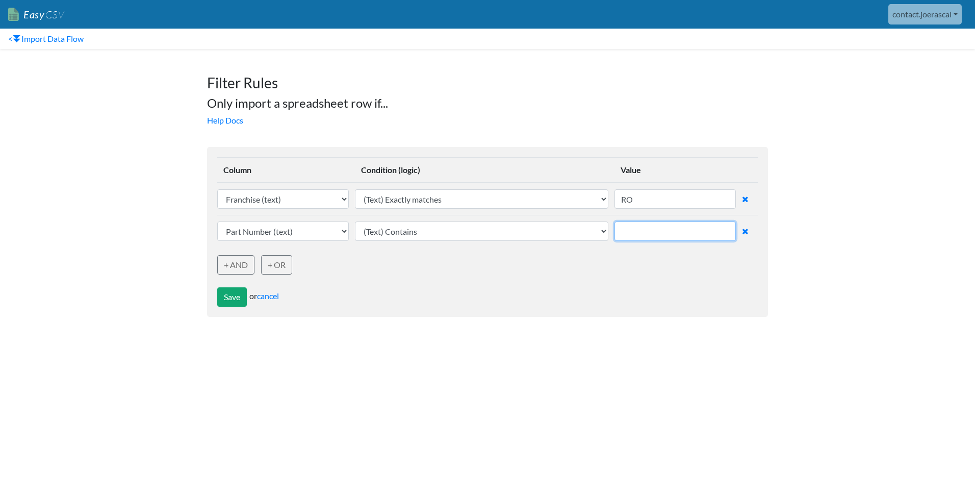
click at [646, 225] on input "text" at bounding box center [675, 230] width 121 height 19
type input "FB"
click at [238, 268] on link "+ AND" at bounding box center [235, 264] width 37 height 19
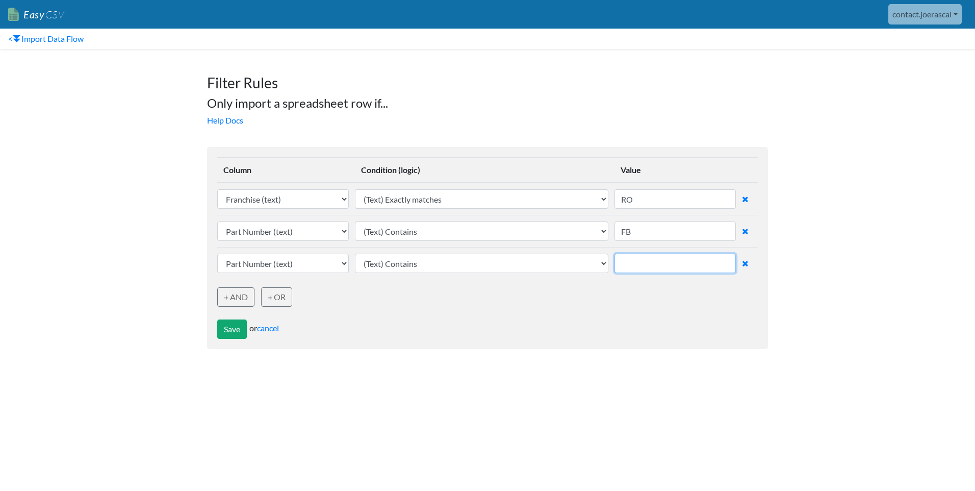
click at [639, 261] on input "text" at bounding box center [675, 263] width 121 height 19
click at [639, 190] on input "RO" at bounding box center [675, 198] width 121 height 19
drag, startPoint x: 634, startPoint y: 198, endPoint x: 602, endPoint y: 197, distance: 31.6
click at [602, 197] on tr "Part Number (text) SOH Branch 12 (Number) Franchise (text) (Text) Contains (Tex…" at bounding box center [487, 199] width 541 height 33
type input "HD"
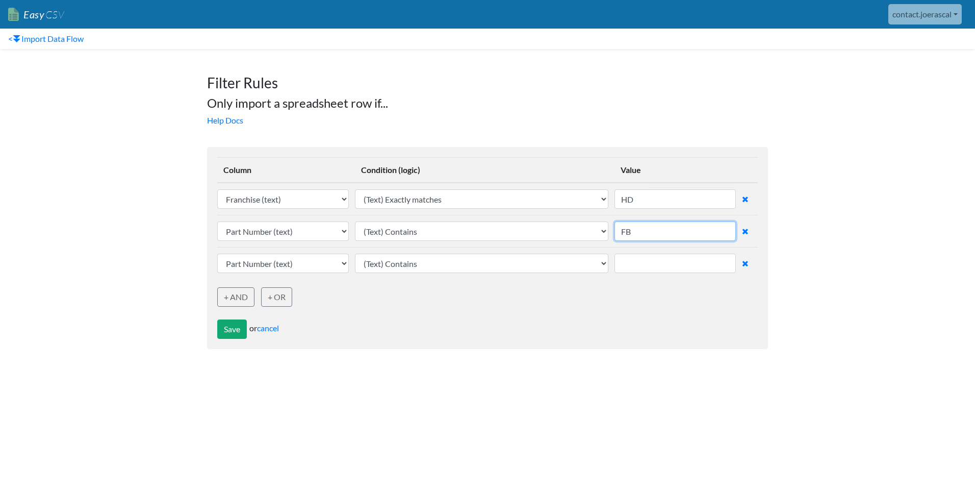
drag, startPoint x: 634, startPoint y: 235, endPoint x: 614, endPoint y: 234, distance: 19.9
click at [618, 235] on tr "Part Number (text) SOH Branch 12 (Number) Franchise (text) (Text) Contains (Tex…" at bounding box center [487, 231] width 541 height 32
type input "RO"
click at [747, 233] on icon at bounding box center [745, 231] width 7 height 8
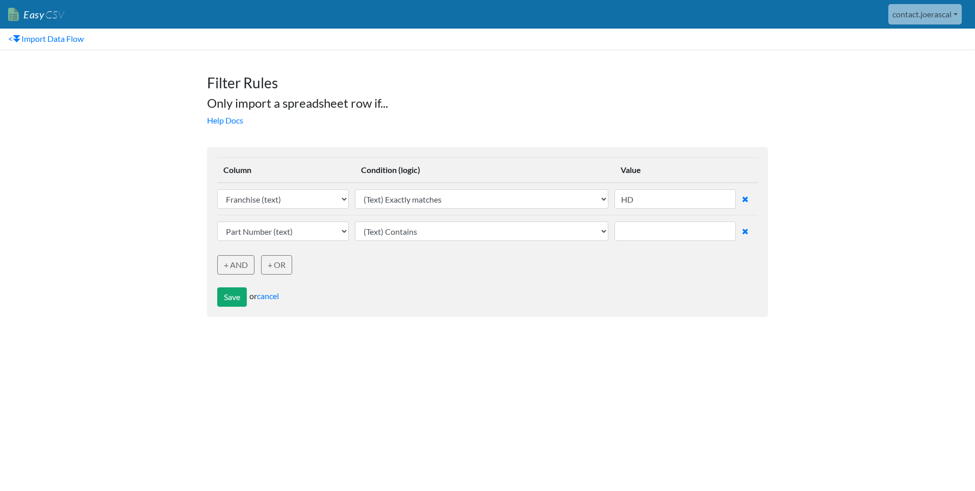
click at [747, 233] on icon at bounding box center [745, 231] width 7 height 8
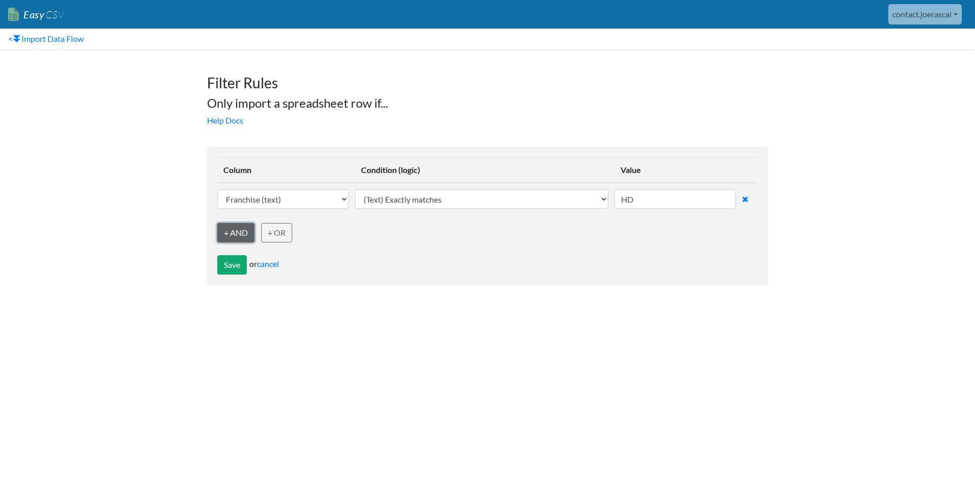
click at [241, 238] on link "+ AND" at bounding box center [235, 232] width 37 height 19
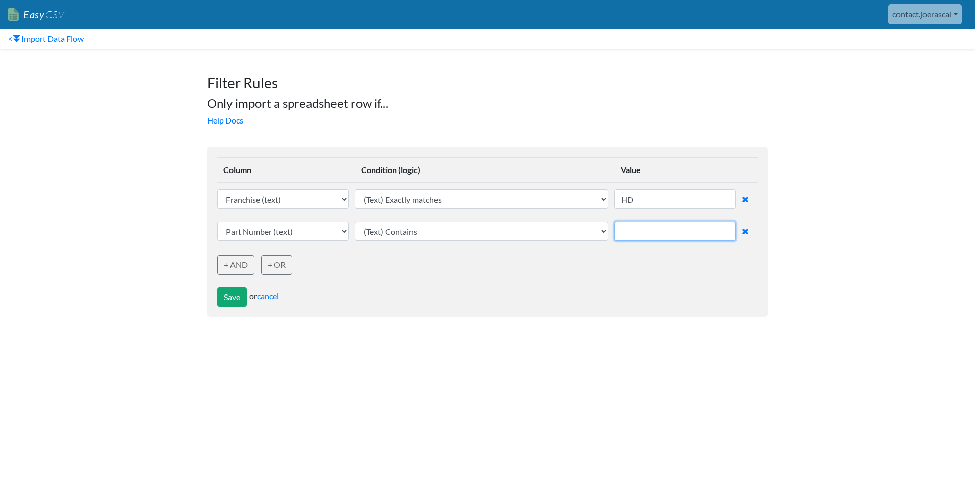
click at [663, 228] on input "text" at bounding box center [675, 230] width 121 height 19
type input "RO"
click at [242, 260] on link "+ AND" at bounding box center [235, 264] width 37 height 19
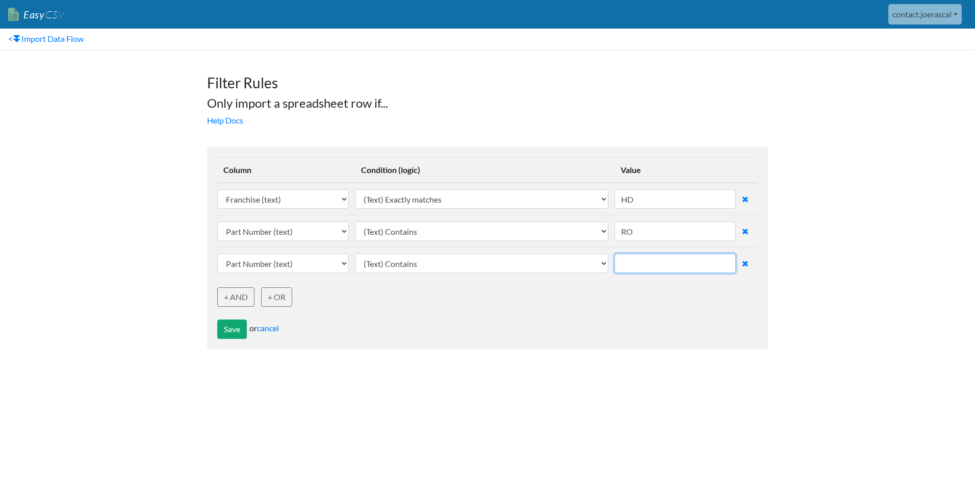
click at [676, 266] on input "text" at bounding box center [675, 263] width 121 height 19
type input "FB"
click at [231, 297] on link "+ AND" at bounding box center [235, 296] width 37 height 19
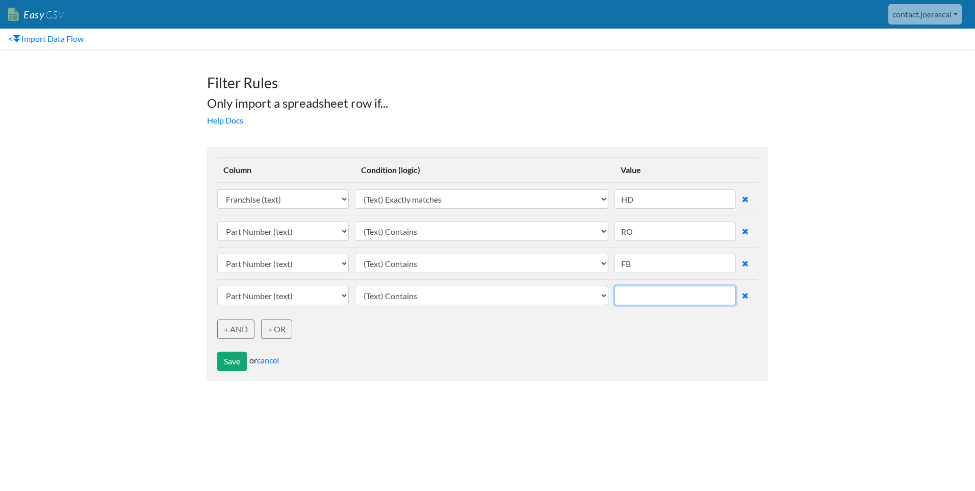
click at [657, 299] on input "text" at bounding box center [675, 295] width 121 height 19
type input "MC"
click at [245, 323] on link "+ AND" at bounding box center [235, 328] width 37 height 19
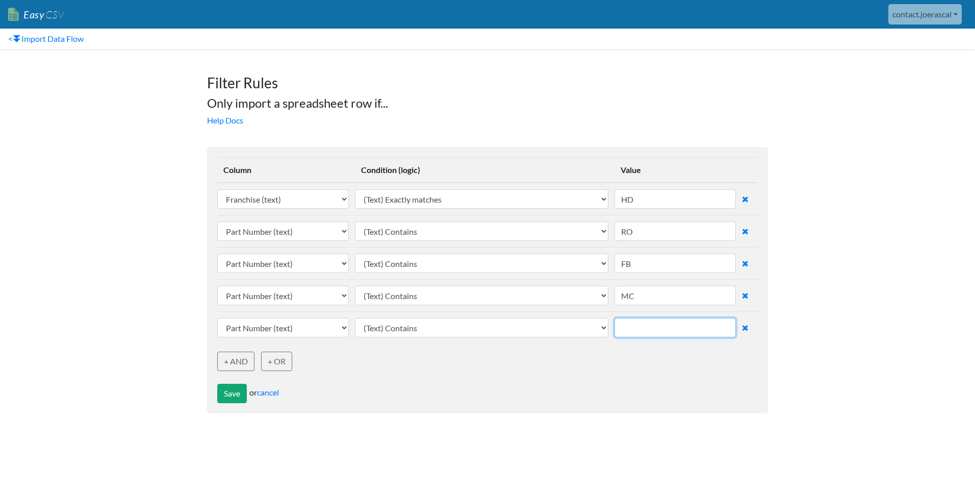
click at [632, 322] on input "text" at bounding box center [675, 327] width 121 height 19
type input "CA"
click at [247, 358] on link "+ AND" at bounding box center [235, 361] width 37 height 19
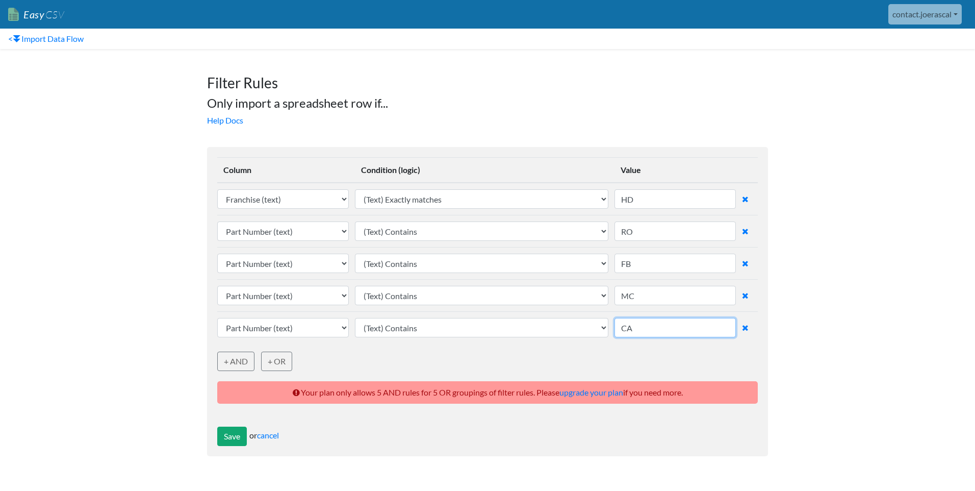
click at [653, 327] on input "CA" at bounding box center [675, 327] width 121 height 19
click at [746, 327] on icon at bounding box center [745, 327] width 7 height 8
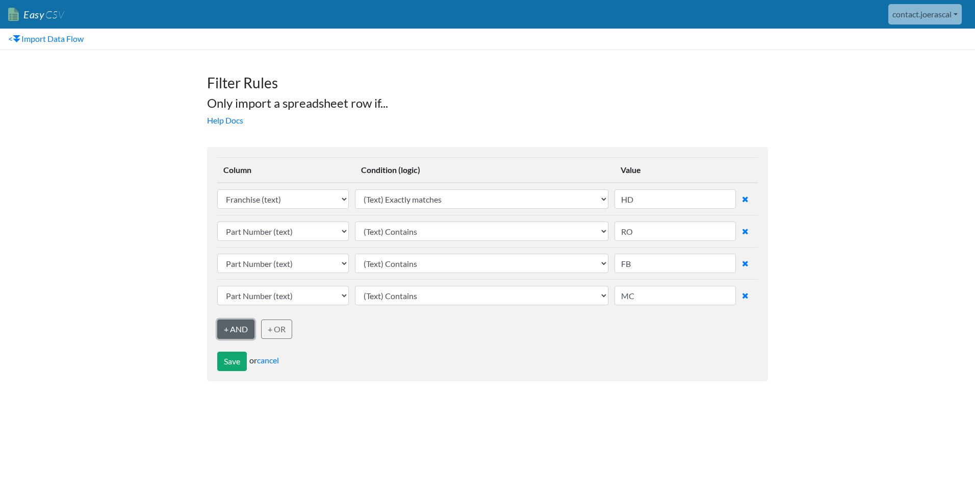
click at [235, 329] on link "+ AND" at bounding box center [235, 328] width 37 height 19
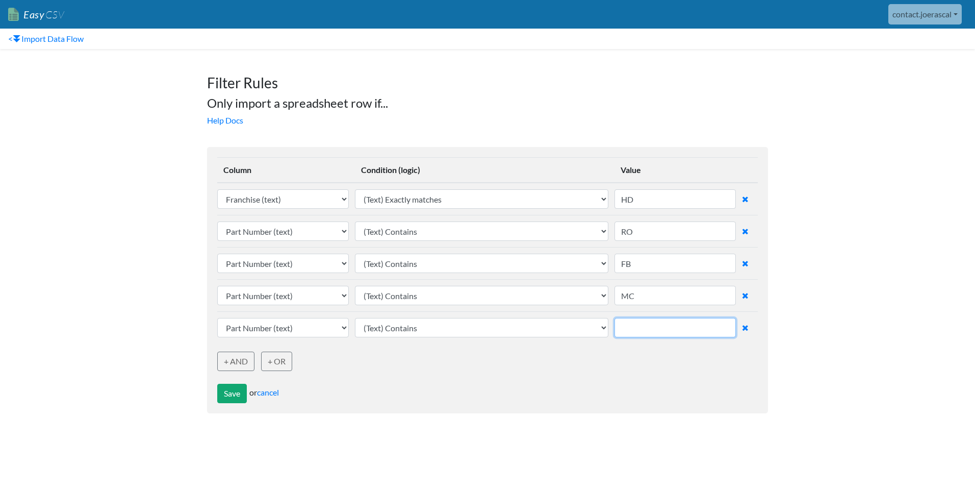
click at [685, 326] on input "text" at bounding box center [675, 327] width 121 height 19
click at [661, 324] on input "text" at bounding box center [675, 327] width 121 height 19
type input "CA"
click at [619, 371] on div "Save or cancel" at bounding box center [487, 387] width 541 height 32
click at [321, 237] on select "Part Number (text) SOH Branch 12 (Number) Franchise (text)" at bounding box center [283, 230] width 132 height 19
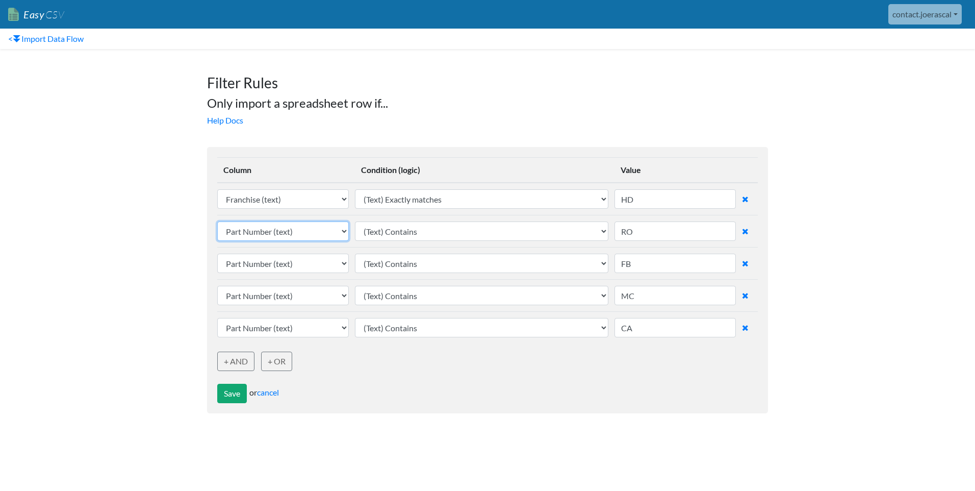
select select "749149"
click at [217, 221] on select "Part Number (text) SOH Branch 12 (Number) Franchise (text)" at bounding box center [283, 230] width 132 height 19
click at [299, 263] on select "Part Number (text) SOH Branch 12 (Number) Franchise (text)" at bounding box center [283, 263] width 132 height 19
select select "749149"
click at [217, 254] on select "Part Number (text) SOH Branch 12 (Number) Franchise (text)" at bounding box center [283, 263] width 132 height 19
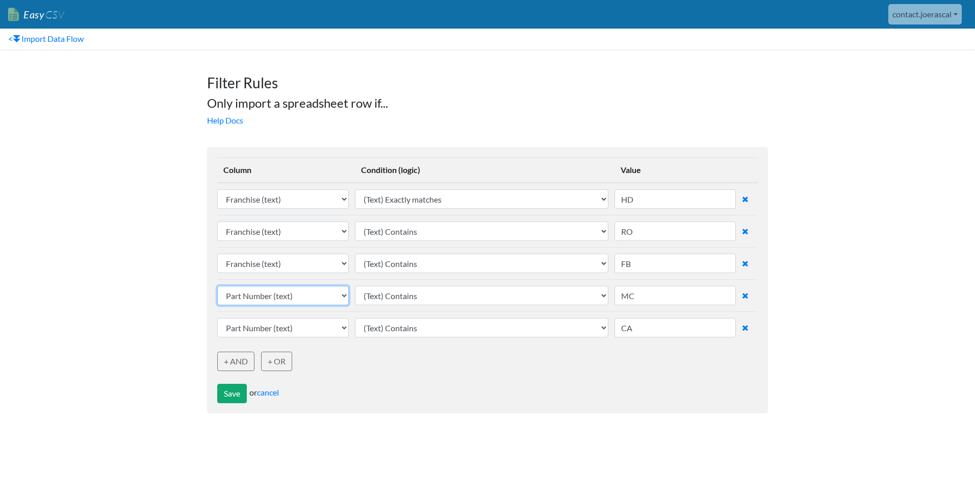
click at [293, 294] on select "Part Number (text) SOH Branch 12 (Number) Franchise (text)" at bounding box center [283, 295] width 132 height 19
select select "749149"
click at [217, 286] on select "Part Number (text) SOH Branch 12 (Number) Franchise (text)" at bounding box center [283, 295] width 132 height 19
click at [293, 319] on select "Part Number (text) SOH Branch 12 (Number) Franchise (text)" at bounding box center [283, 327] width 132 height 19
select select "749149"
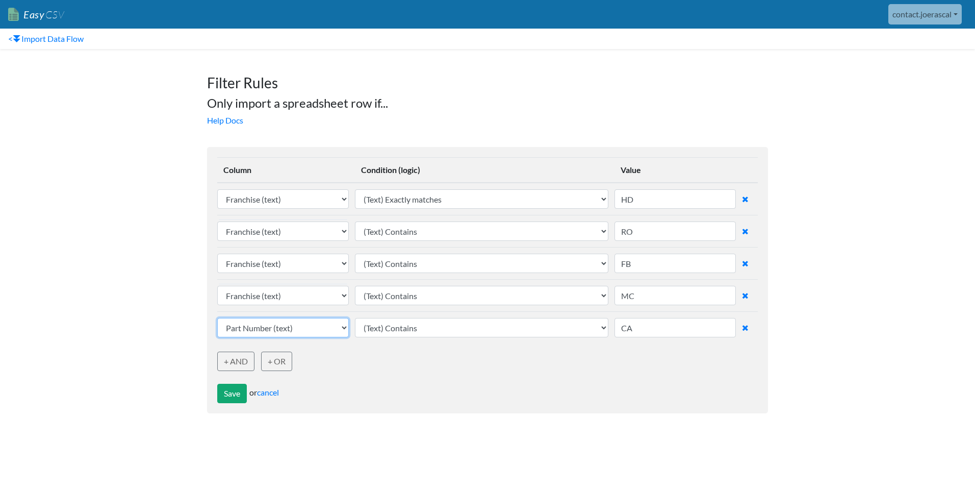
click at [217, 318] on select "Part Number (text) SOH Branch 12 (Number) Franchise (text)" at bounding box center [283, 327] width 132 height 19
click at [407, 377] on div "Save or cancel" at bounding box center [487, 387] width 541 height 32
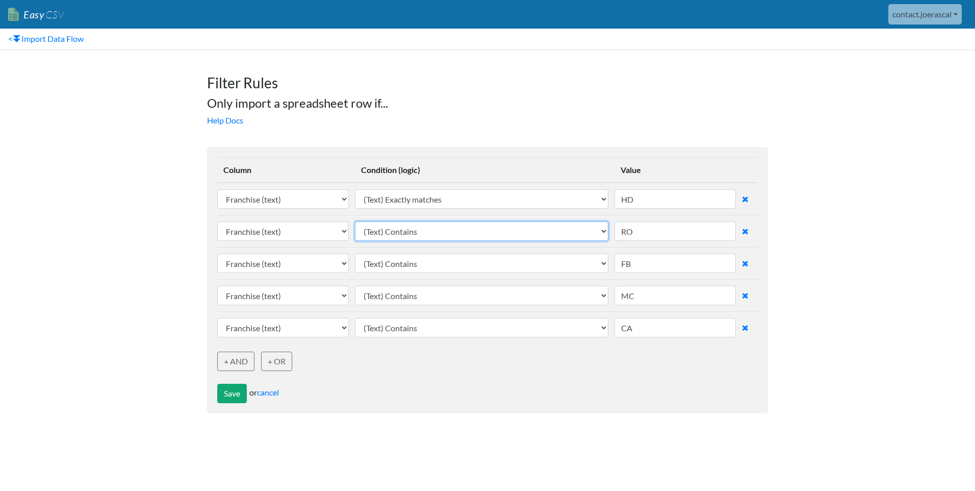
click at [432, 239] on select "(Text) Contains (Text) Does not contain (Text) Exactly matches (Text) Does not …" at bounding box center [482, 230] width 254 height 19
select select "text_exactly_matches"
click at [357, 221] on select "(Text) Contains (Text) Does not contain (Text) Exactly matches (Text) Does not …" at bounding box center [482, 230] width 254 height 19
click at [416, 275] on td "(Text) Contains (Text) Does not contain (Text) Exactly matches (Text) Does not …" at bounding box center [485, 263] width 260 height 32
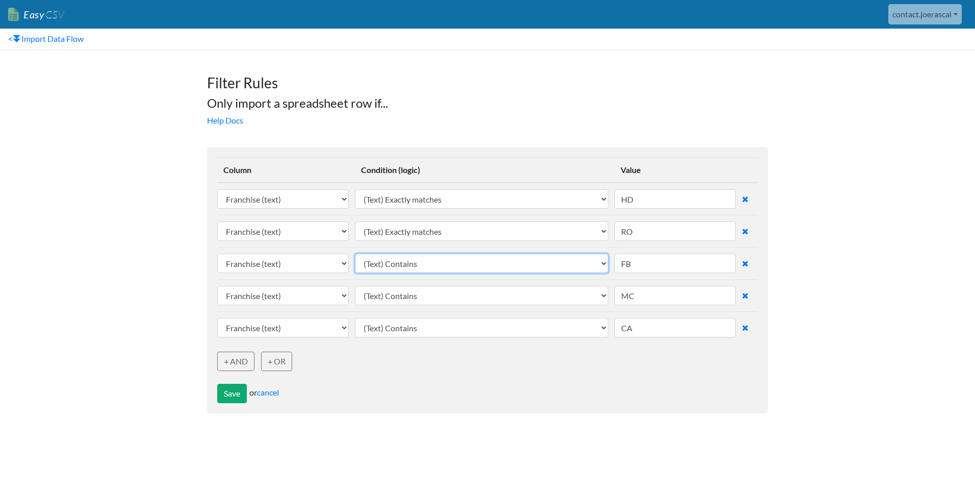
click at [416, 269] on select "(Text) Contains (Text) Does not contain (Text) Exactly matches (Text) Does not …" at bounding box center [482, 263] width 254 height 19
select select "text_starts_with"
click at [357, 254] on select "(Text) Contains (Text) Does not contain (Text) Exactly matches (Text) Does not …" at bounding box center [482, 263] width 254 height 19
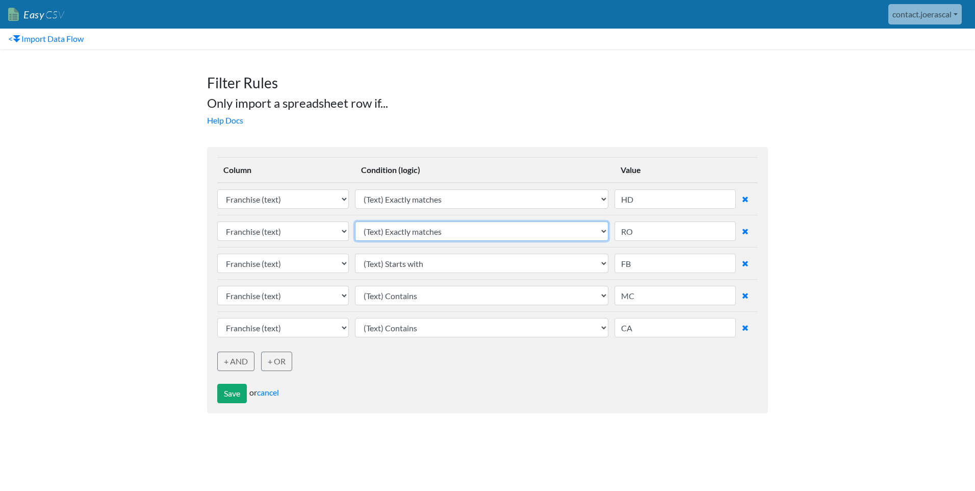
click at [428, 237] on select "(Text) Contains (Text) Does not contain (Text) Exactly matches (Text) Does not …" at bounding box center [482, 230] width 254 height 19
select select "text_starts_with"
click at [357, 221] on select "(Text) Contains (Text) Does not contain (Text) Exactly matches (Text) Does not …" at bounding box center [482, 230] width 254 height 19
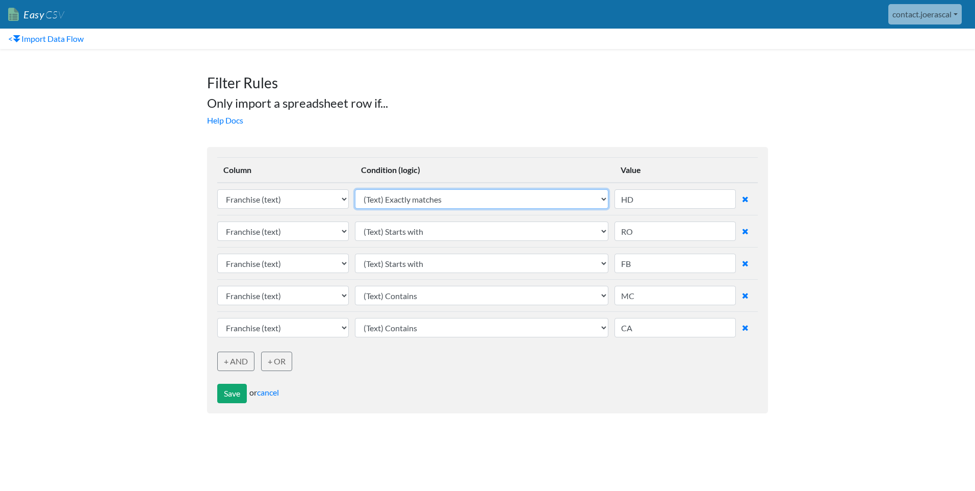
click at [416, 208] on select "(Text) Contains (Text) Does not contain (Text) Exactly matches (Text) Does not …" at bounding box center [482, 198] width 254 height 19
select select "text_starts_with"
click at [357, 189] on select "(Text) Contains (Text) Does not contain (Text) Exactly matches (Text) Does not …" at bounding box center [482, 198] width 254 height 19
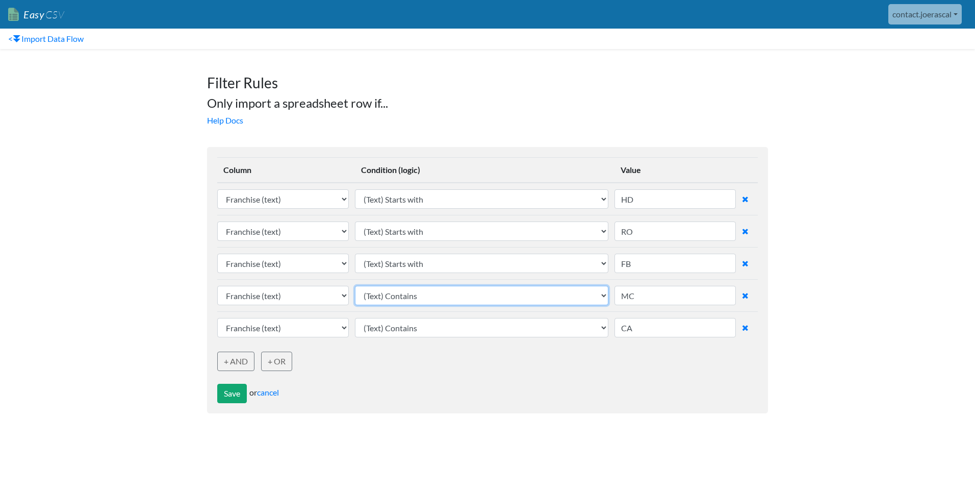
click at [433, 290] on select "(Text) Contains (Text) Does not contain (Text) Exactly matches (Text) Does not …" at bounding box center [482, 295] width 254 height 19
select select "text_starts_with"
click at [357, 286] on select "(Text) Contains (Text) Does not contain (Text) Exactly matches (Text) Does not …" at bounding box center [482, 295] width 254 height 19
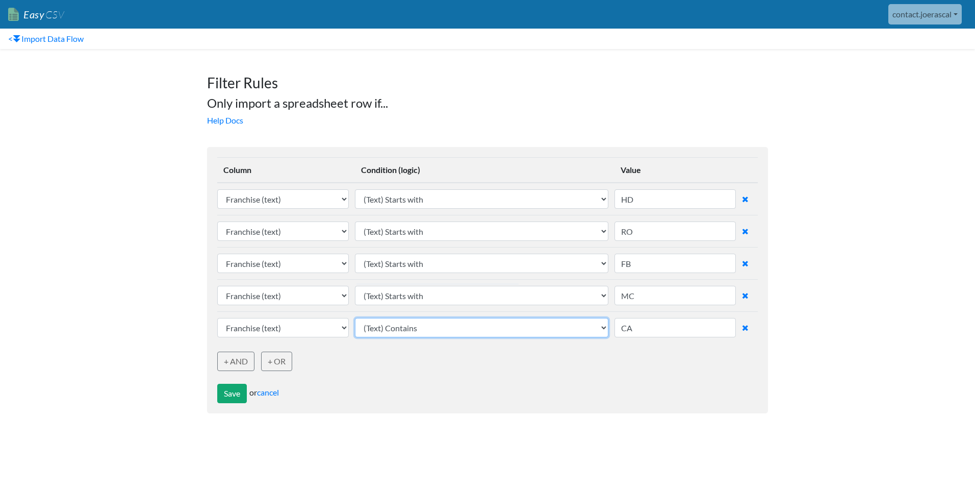
click at [433, 318] on select "(Text) Contains (Text) Does not contain (Text) Exactly matches (Text) Does not …" at bounding box center [482, 327] width 254 height 19
select select "text_starts_with"
click at [357, 318] on select "(Text) Contains (Text) Does not contain (Text) Exactly matches (Text) Does not …" at bounding box center [482, 327] width 254 height 19
click at [745, 328] on icon at bounding box center [745, 327] width 7 height 8
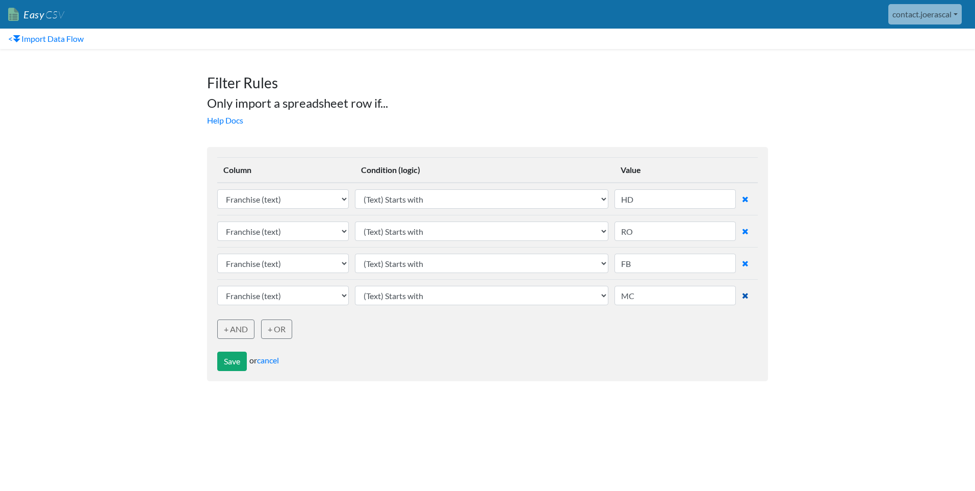
click at [743, 298] on icon at bounding box center [745, 295] width 7 height 8
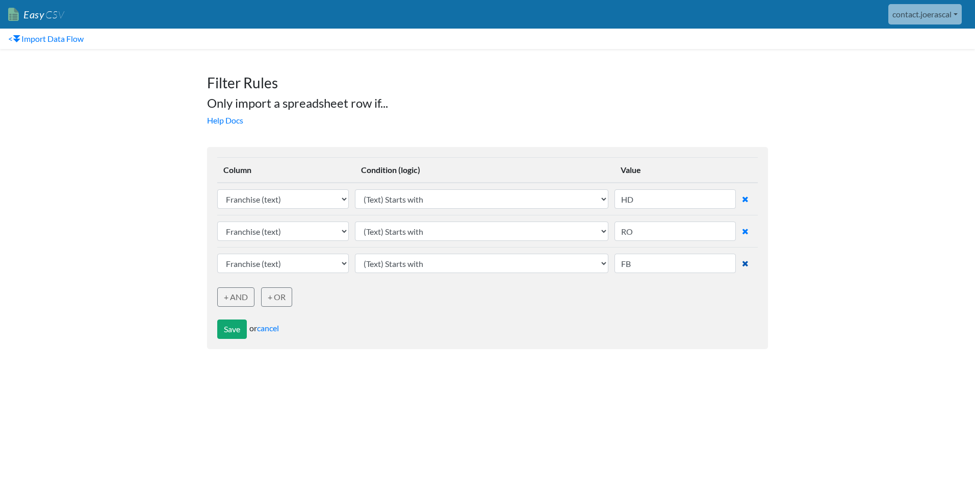
click at [745, 260] on icon at bounding box center [745, 263] width 7 height 8
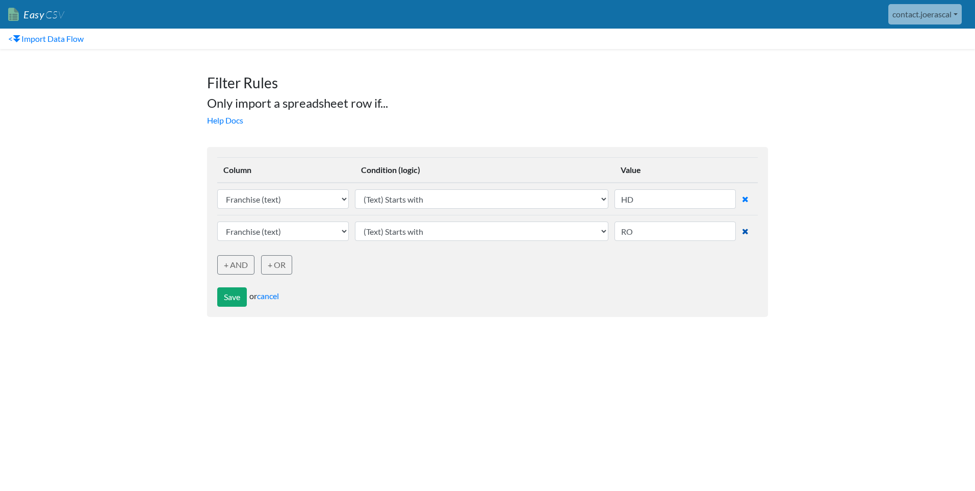
click at [744, 222] on link at bounding box center [746, 229] width 8 height 16
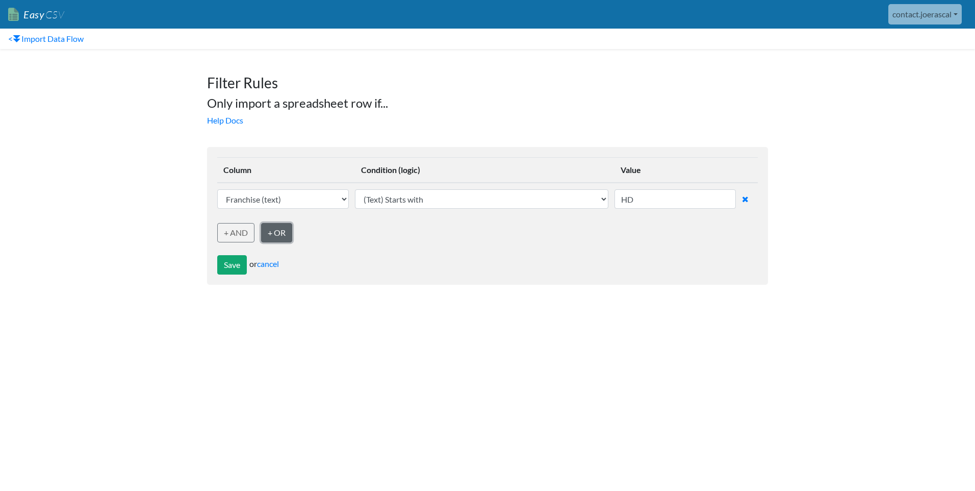
click at [282, 236] on link "+ OR" at bounding box center [276, 232] width 31 height 19
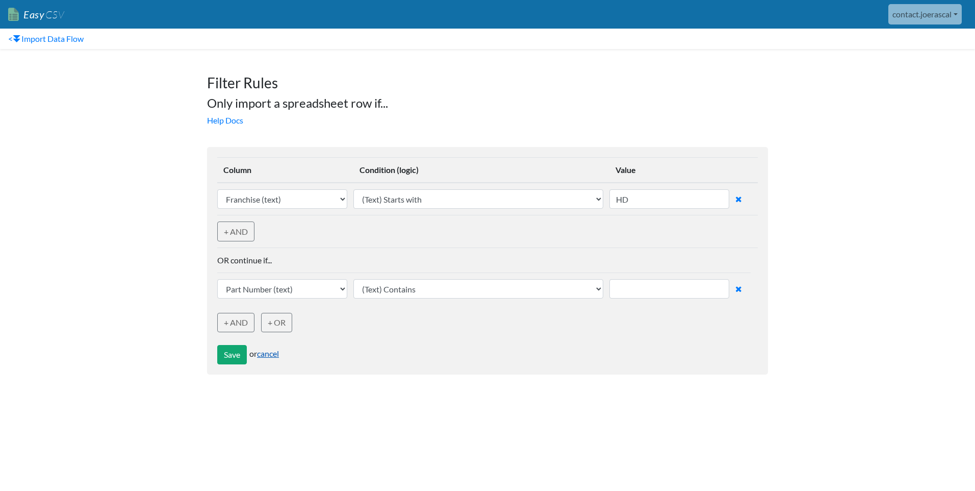
click at [279, 354] on link "cancel" at bounding box center [268, 353] width 22 height 10
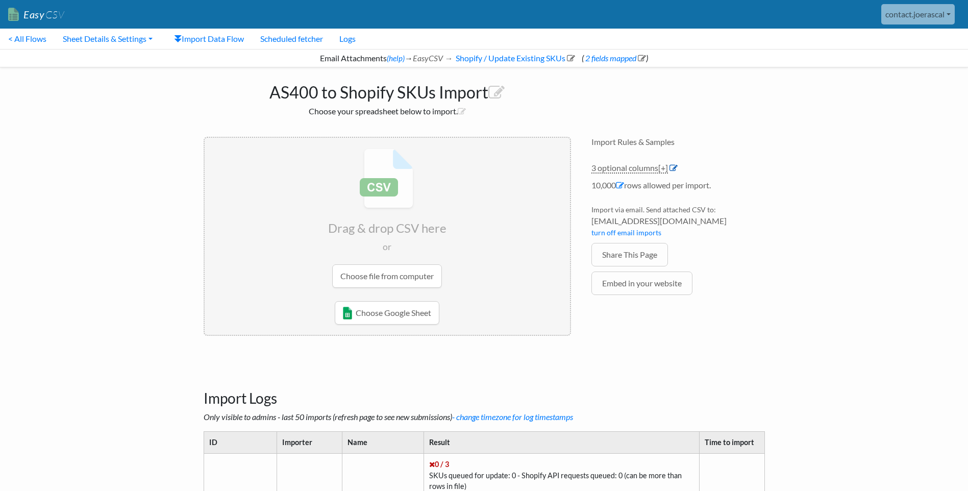
click at [674, 167] on icon at bounding box center [673, 168] width 8 height 8
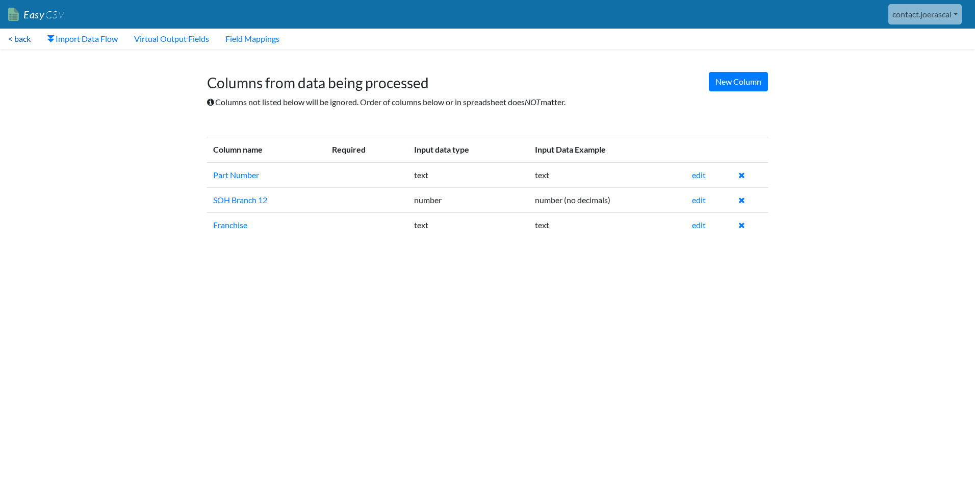
click at [18, 37] on link "< back" at bounding box center [19, 39] width 39 height 20
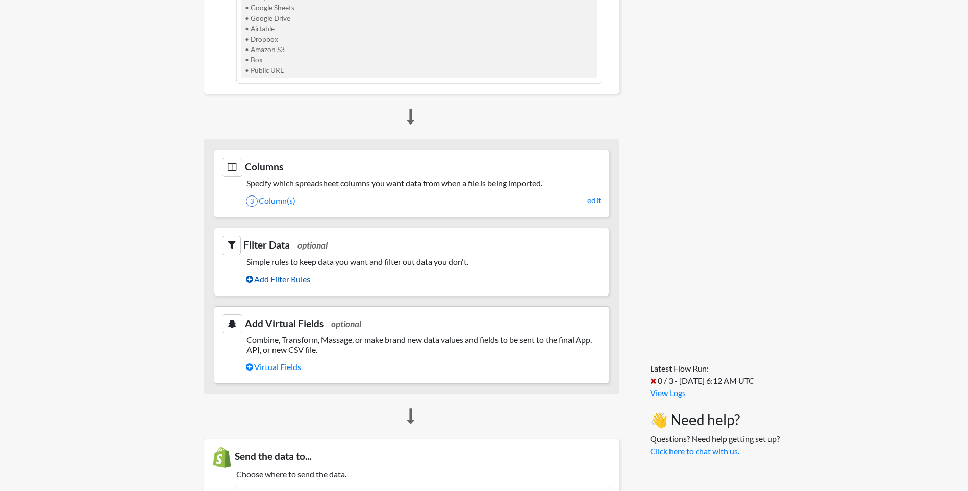
scroll to position [408, 0]
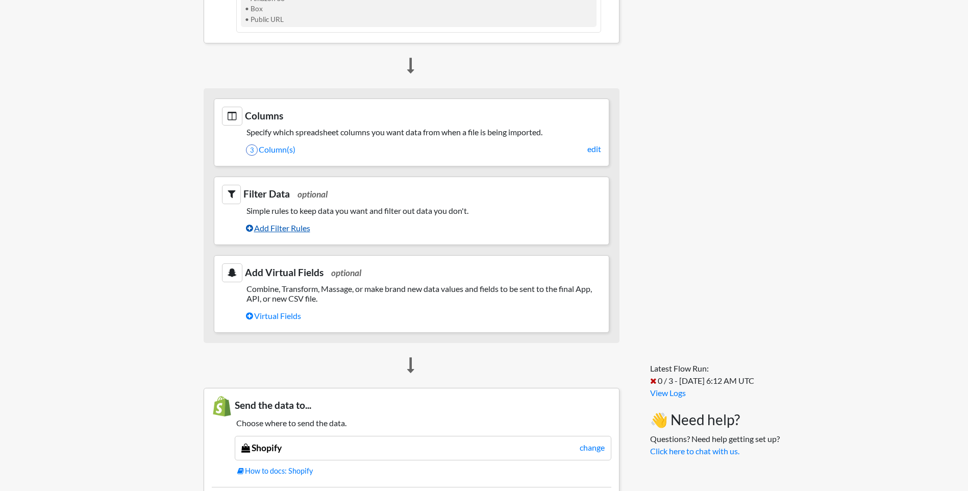
click at [282, 230] on link "Add Filter Rules" at bounding box center [423, 227] width 355 height 17
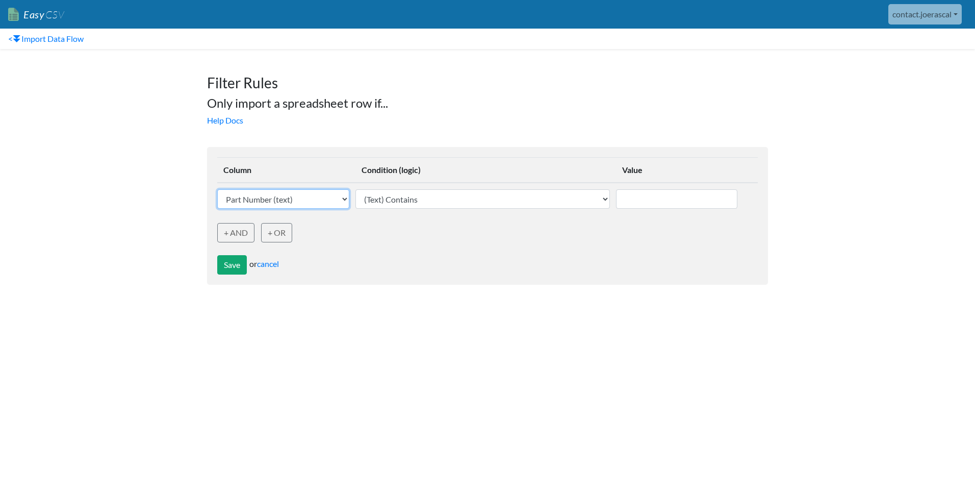
click at [327, 198] on select "Part Number (text) SOH Branch 12 (Number) Franchise (text)" at bounding box center [283, 198] width 132 height 19
select select "749149"
click at [217, 189] on select "Part Number (text) SOH Branch 12 (Number) Franchise (text)" at bounding box center [283, 198] width 132 height 19
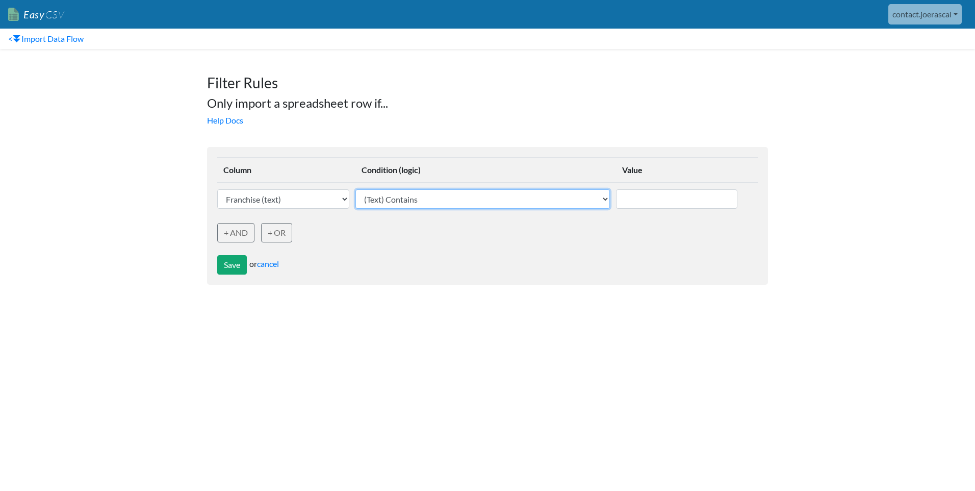
drag, startPoint x: 447, startPoint y: 198, endPoint x: 455, endPoint y: 198, distance: 7.7
click at [447, 198] on select "(Text) Contains (Text) Does not contain (Text) Exactly matches (Text) Does not …" at bounding box center [483, 198] width 255 height 19
select select "text_exactly_matches"
click at [357, 189] on select "(Text) Contains (Text) Does not contain (Text) Exactly matches (Text) Does not …" at bounding box center [483, 198] width 255 height 19
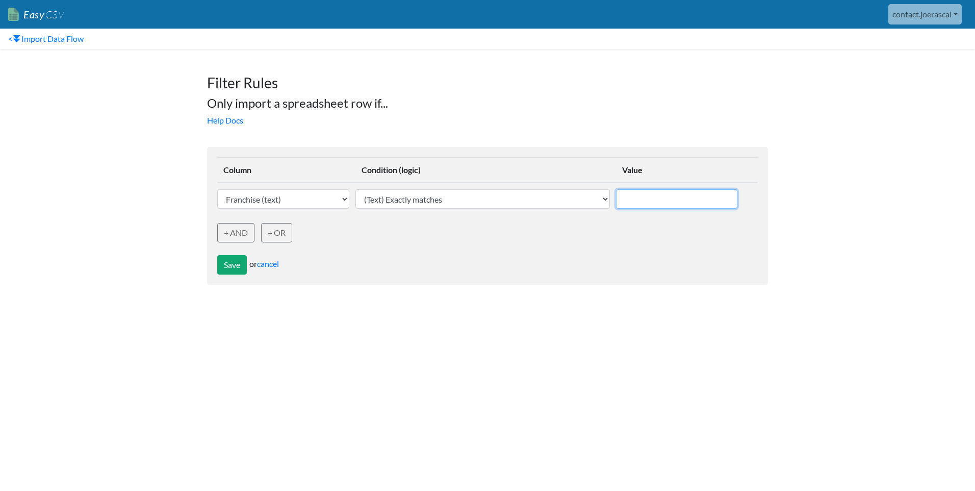
click at [642, 193] on input "text" at bounding box center [676, 198] width 121 height 19
type input "h"
type input "HD"
click at [364, 243] on div "Save or cancel" at bounding box center [487, 258] width 541 height 32
click at [237, 118] on link "Help Docs" at bounding box center [225, 120] width 36 height 10
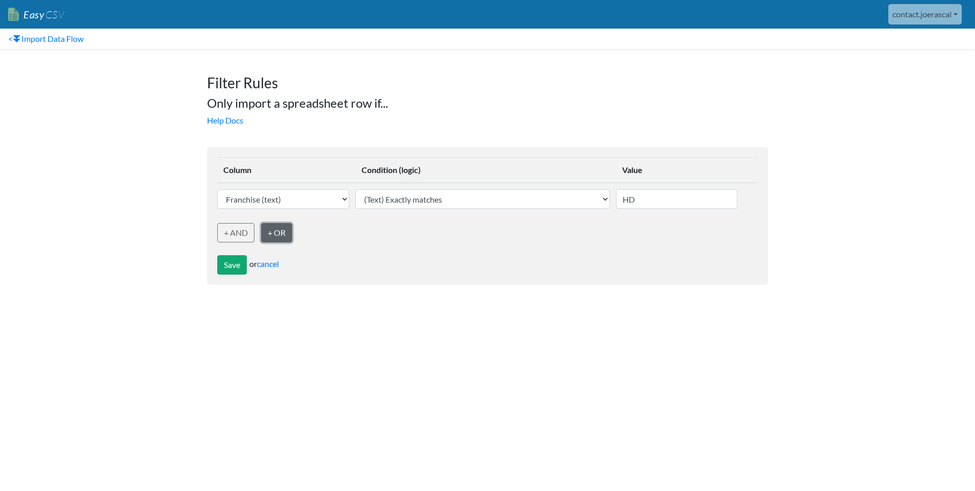
click at [280, 234] on link "+ OR" at bounding box center [276, 232] width 31 height 19
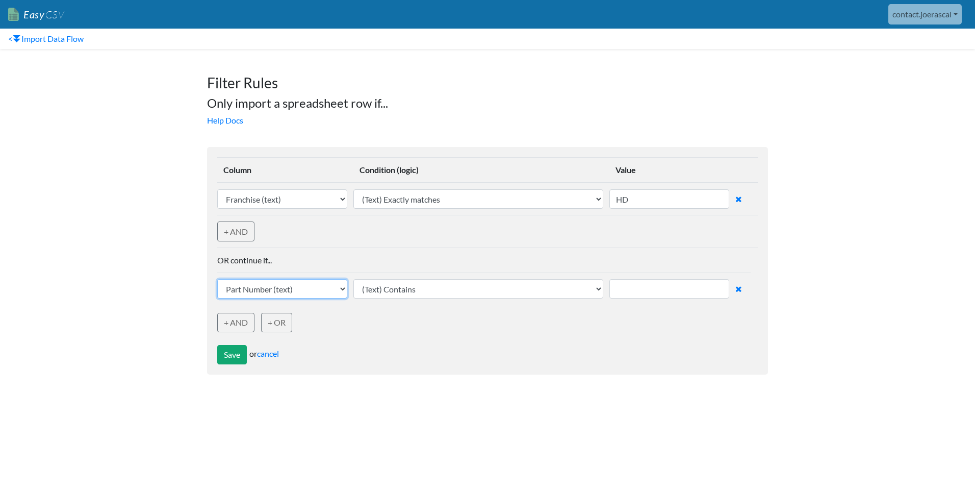
click at [317, 291] on select "Part Number (text) SOH Branch 12 (Number) Franchise (text)" at bounding box center [282, 288] width 130 height 19
select select "749149"
click at [217, 279] on select "Part Number (text) SOH Branch 12 (Number) Franchise (text)" at bounding box center [282, 288] width 130 height 19
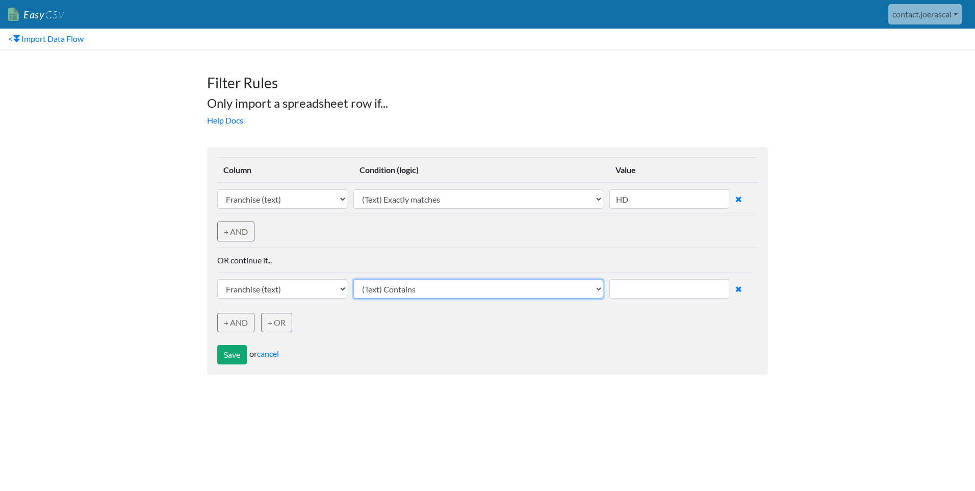
click at [395, 289] on select "(Text) Contains (Text) Does not contain (Text) Exactly matches (Text) Does not …" at bounding box center [479, 288] width 250 height 19
select select "text_exactly_matches"
click at [355, 279] on select "(Text) Contains (Text) Does not contain (Text) Exactly matches (Text) Does not …" at bounding box center [479, 288] width 250 height 19
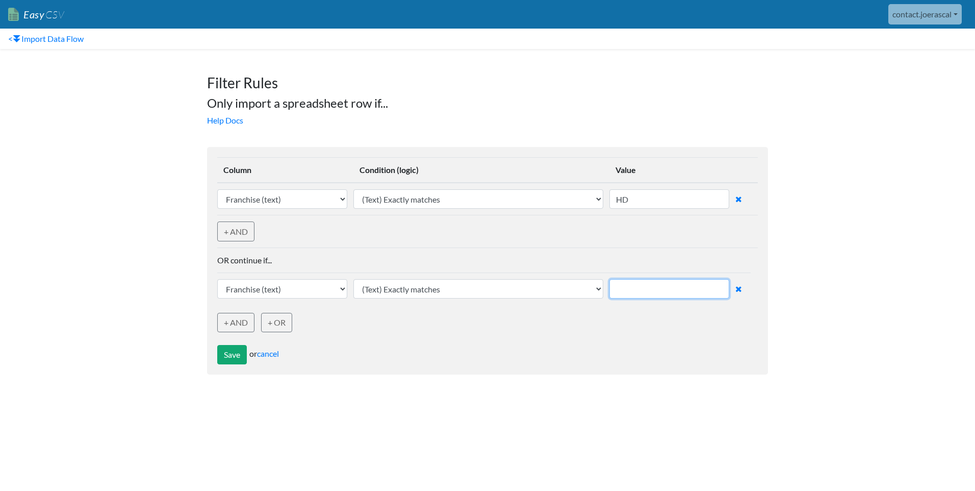
click at [639, 287] on input "text" at bounding box center [669, 288] width 119 height 19
type input "r"
type input "RO"
click at [231, 358] on button "Save" at bounding box center [232, 354] width 30 height 19
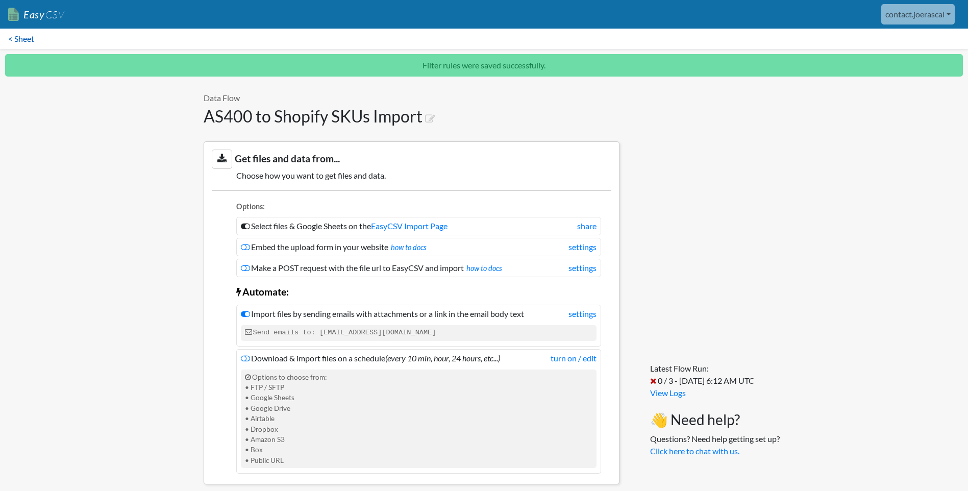
click at [25, 37] on link "< Sheet" at bounding box center [21, 39] width 42 height 20
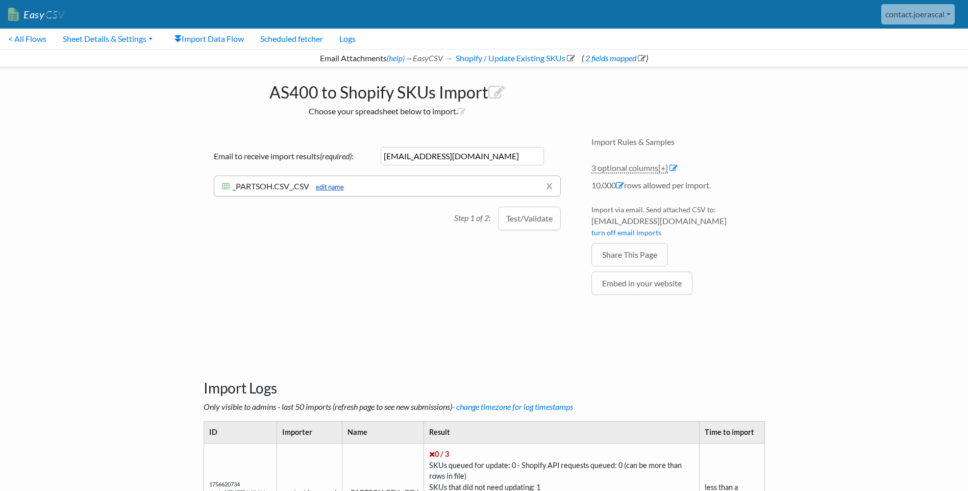
click at [335, 186] on link "edit name" at bounding box center [327, 187] width 33 height 8
drag, startPoint x: 293, startPoint y: 188, endPoint x: 279, endPoint y: 186, distance: 14.4
click at [279, 186] on input "_PARTSOH.CSV_.CSV" at bounding box center [315, 189] width 165 height 16
click at [240, 188] on input "_PARTSOH_.310825.CSV" at bounding box center [315, 189] width 165 height 16
type input "PARTSOH_.310825.CSV"
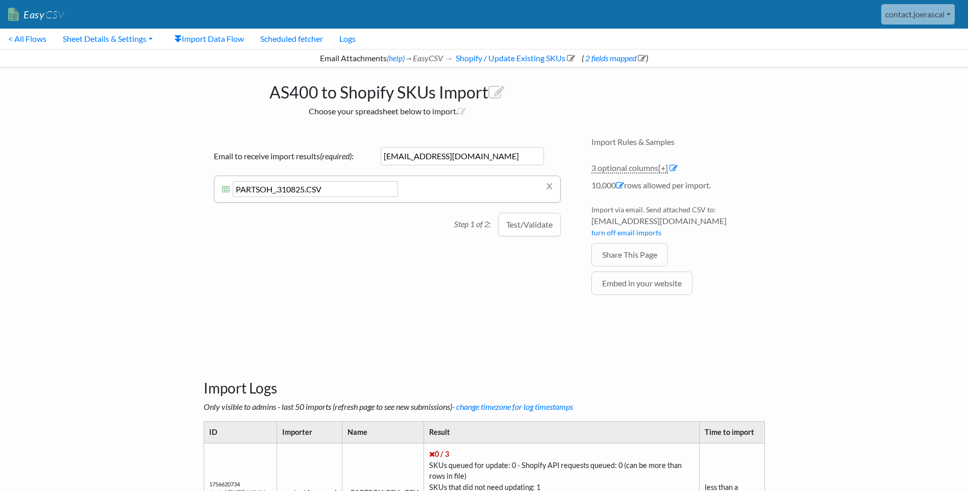
click at [362, 220] on div "Email to receive import results (required) : contact.joerascal@gmail.com x _PAR…" at bounding box center [387, 180] width 367 height 86
click at [508, 228] on button "Test/Validate" at bounding box center [529, 224] width 63 height 23
click at [267, 199] on span "[+]" at bounding box center [269, 199] width 10 height 10
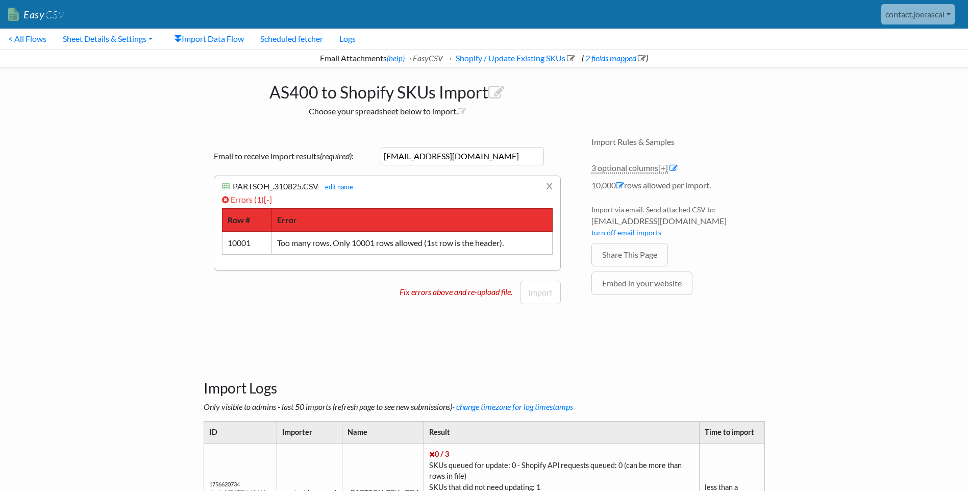
click at [355, 280] on div "Email to receive import results (required) : contact.joerascal@gmail.com x PART…" at bounding box center [387, 214] width 367 height 154
click at [546, 186] on link "x" at bounding box center [549, 185] width 7 height 19
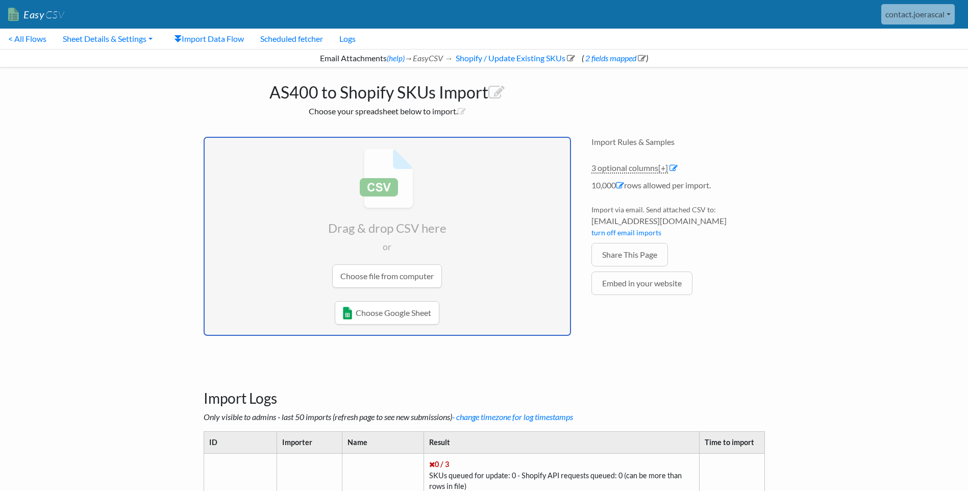
type input "C:\fakepath\stock_split_part_1.csv"
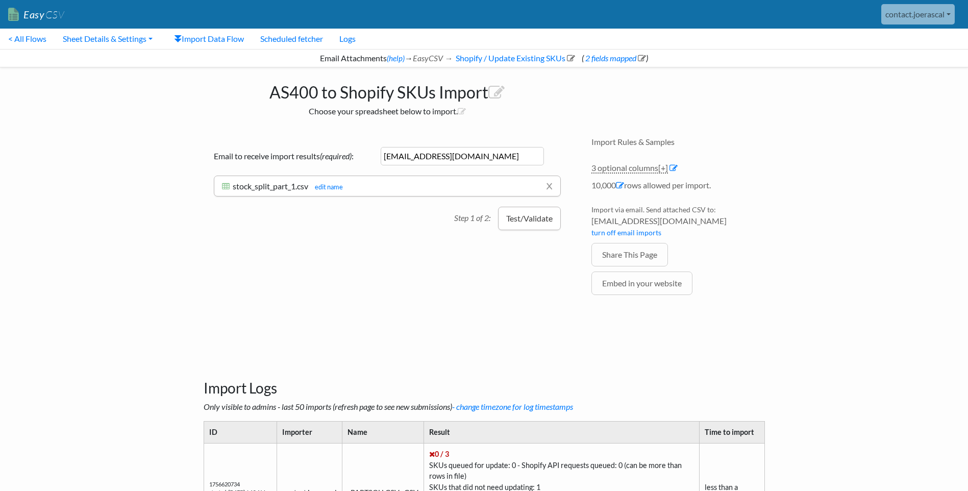
click at [511, 218] on button "Test/Validate" at bounding box center [529, 218] width 63 height 23
click at [551, 186] on link "x" at bounding box center [549, 185] width 7 height 19
click at [0, 0] on input "file" at bounding box center [0, 0] width 0 height 0
click at [263, 185] on span "stock_with_headers_part_1.csv" at bounding box center [286, 186] width 107 height 10
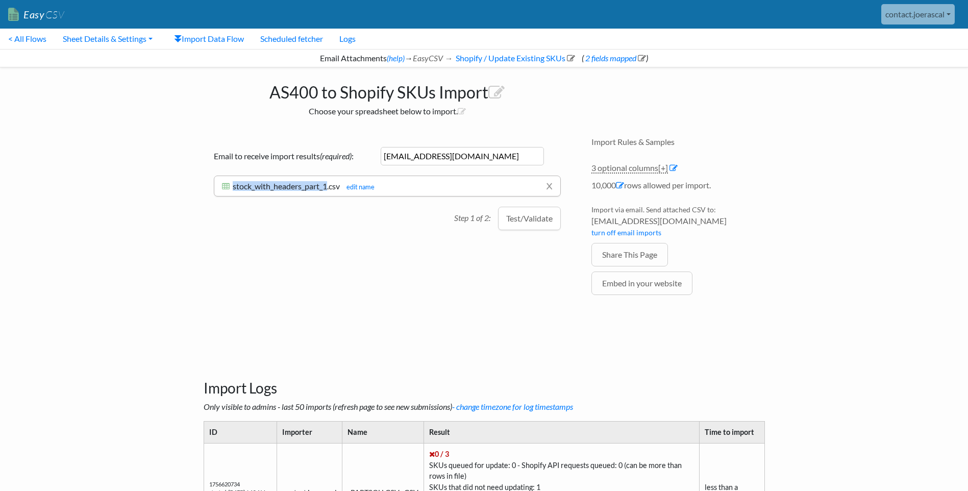
click at [263, 185] on span "stock_with_headers_part_1.csv" at bounding box center [286, 186] width 107 height 10
click at [263, 187] on span "stock_with_headers_part_1.csv" at bounding box center [286, 186] width 107 height 10
drag, startPoint x: 263, startPoint y: 187, endPoint x: 352, endPoint y: 188, distance: 88.3
click at [352, 188] on link "edit name" at bounding box center [357, 187] width 33 height 8
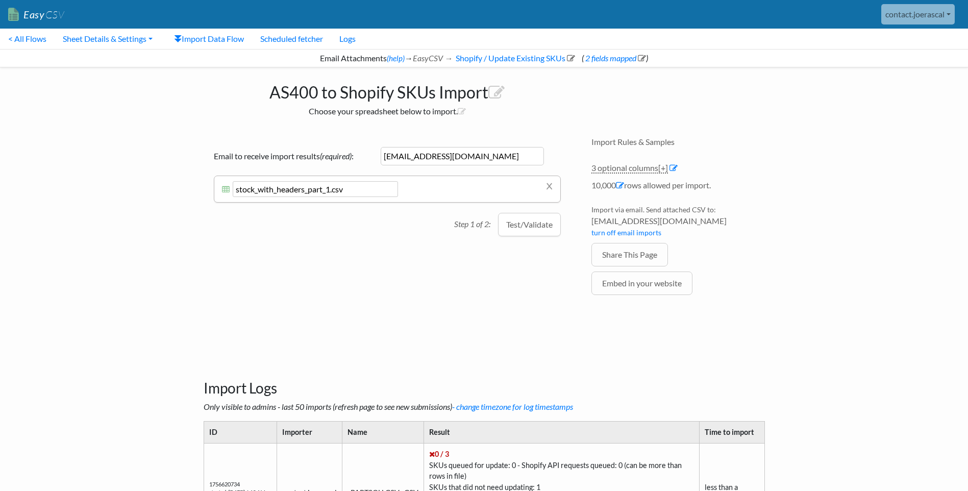
click at [267, 188] on input "stock_with_headers_part_1.csv" at bounding box center [315, 189] width 165 height 16
click at [267, 189] on input "stock_with_headers_part_1.csv" at bounding box center [315, 189] width 165 height 16
click at [275, 189] on input "stock_with_headers_part_1.csv" at bounding box center [315, 189] width 165 height 16
drag, startPoint x: 274, startPoint y: 188, endPoint x: 260, endPoint y: 188, distance: 14.3
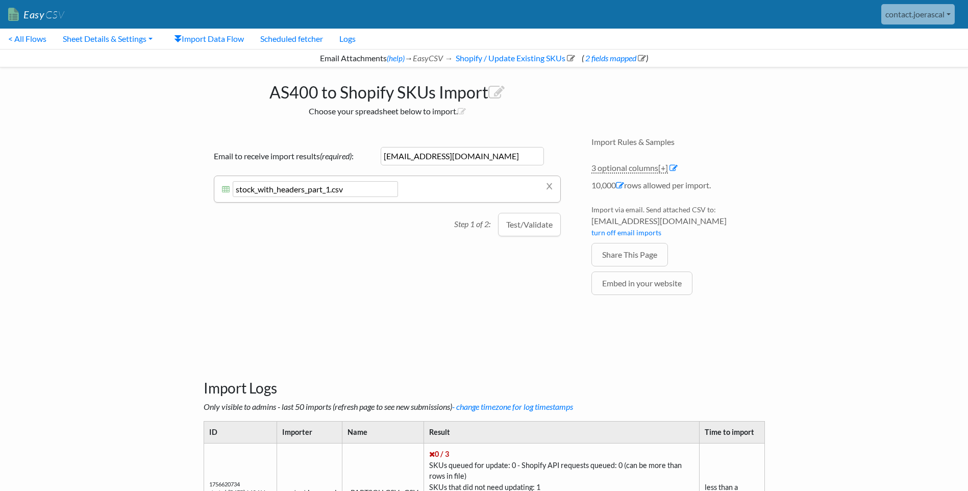
click at [260, 188] on input "stock_with_headers_part_1.csv" at bounding box center [315, 189] width 165 height 16
drag, startPoint x: 302, startPoint y: 190, endPoint x: 275, endPoint y: 190, distance: 26.5
click at [275, 190] on input "stock_test_headers_part_1.csv" at bounding box center [315, 189] width 165 height 16
type input "stock_test_part_1.csv"
click at [521, 276] on div "Drag & drop CSV here or Choose file from computer Choose Google Sheet Email to …" at bounding box center [387, 231] width 388 height 209
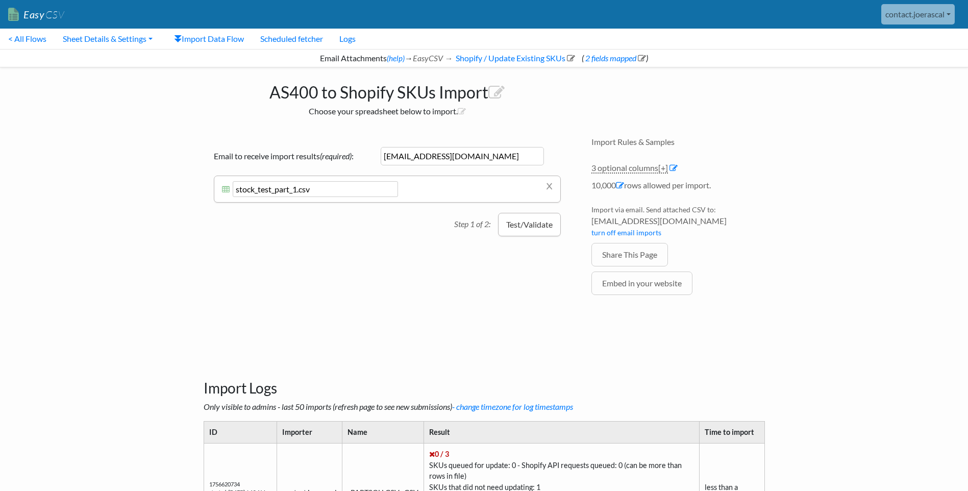
click at [512, 225] on button "Test/Validate" at bounding box center [529, 224] width 63 height 23
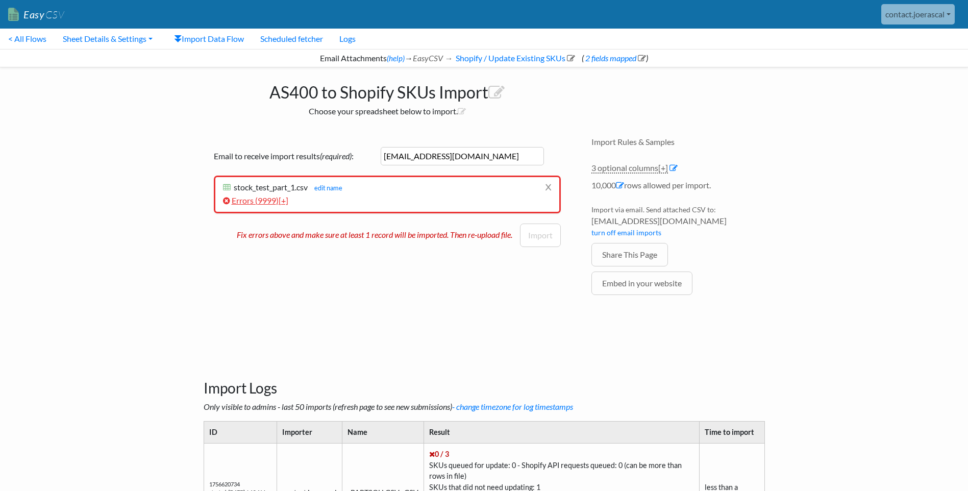
click at [269, 200] on span "9999" at bounding box center [267, 200] width 18 height 10
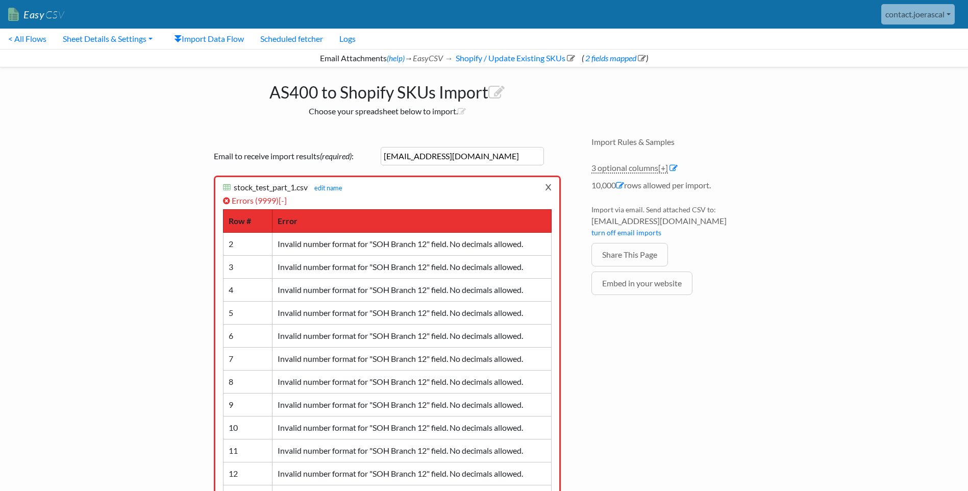
click at [548, 192] on link "x" at bounding box center [548, 186] width 7 height 19
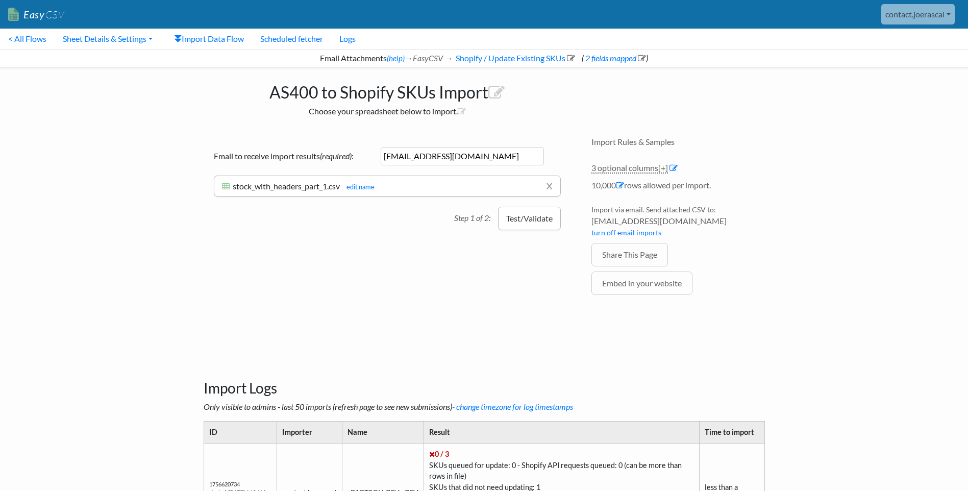
click at [509, 219] on button "Test/Validate" at bounding box center [529, 218] width 63 height 23
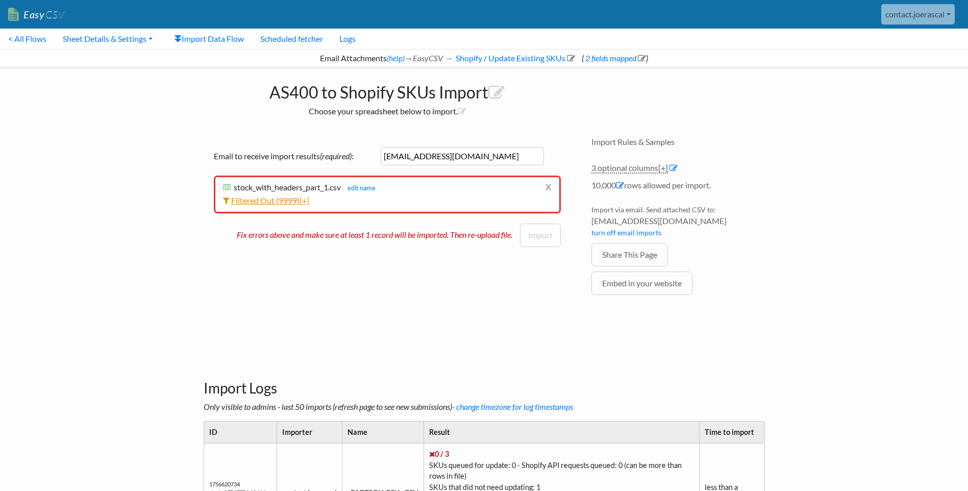
drag, startPoint x: 285, startPoint y: 197, endPoint x: 291, endPoint y: 204, distance: 9.0
click at [285, 197] on span "9999" at bounding box center [288, 200] width 18 height 10
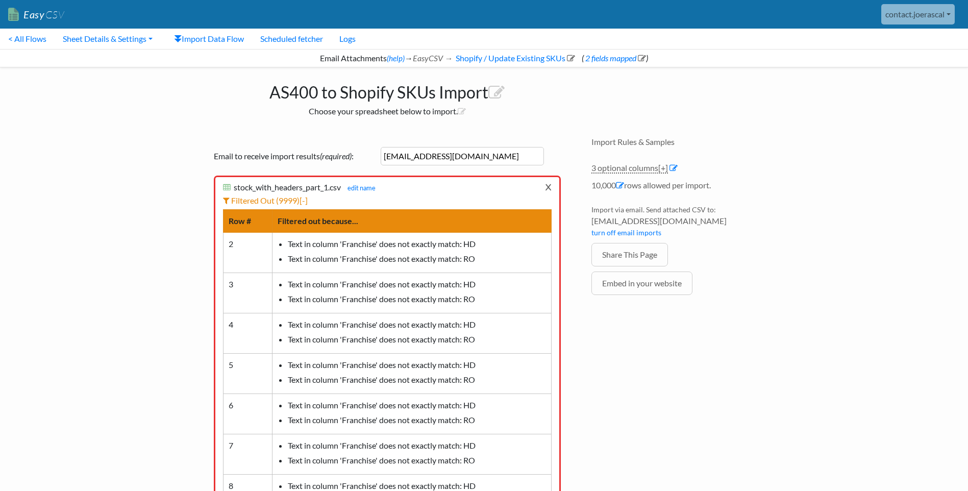
click at [548, 189] on link "x" at bounding box center [548, 186] width 7 height 19
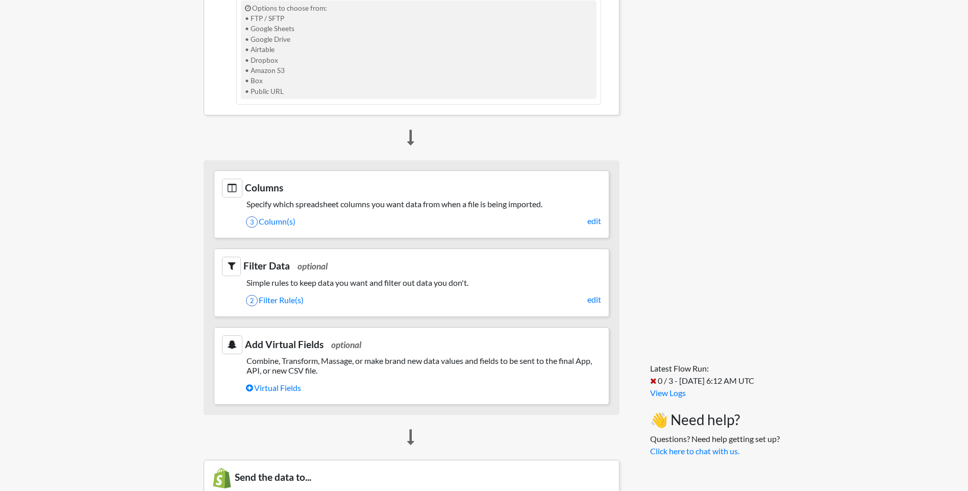
scroll to position [408, 0]
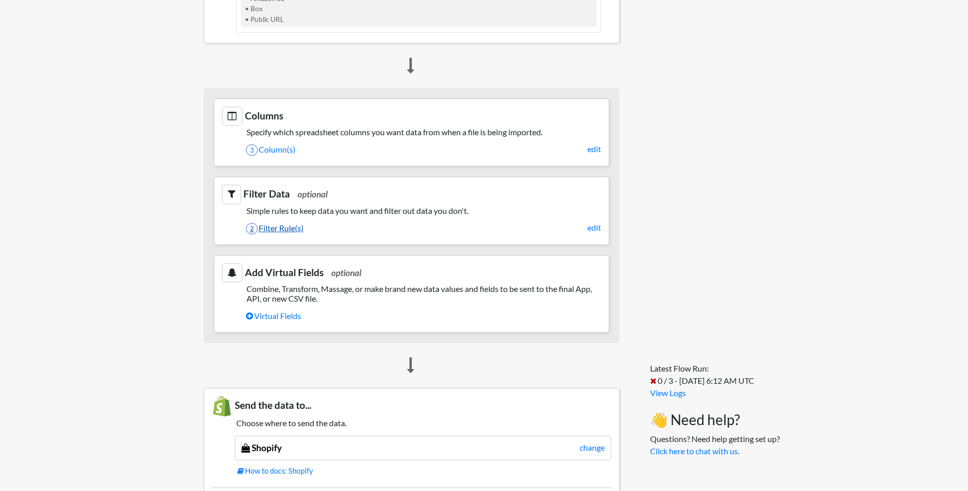
click at [277, 228] on link "2 Filter Rule(s)" at bounding box center [423, 227] width 355 height 17
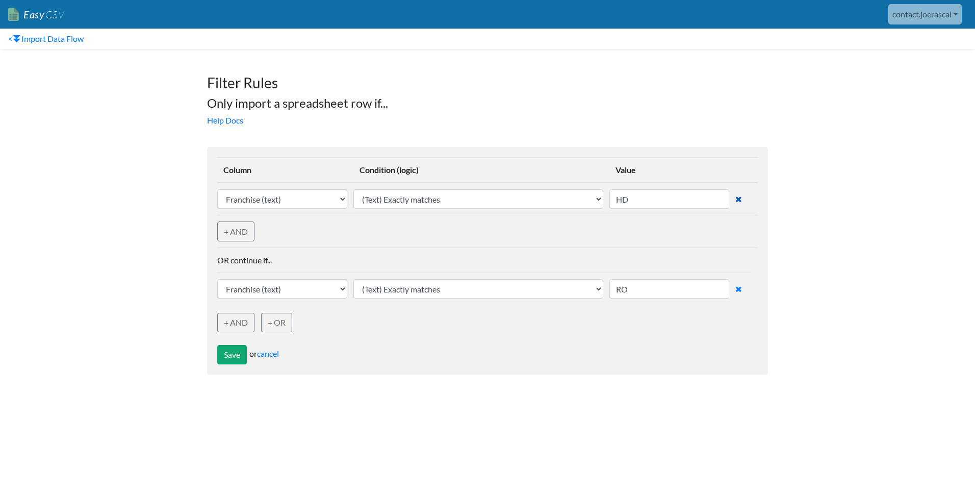
click at [739, 198] on icon at bounding box center [739, 199] width 7 height 8
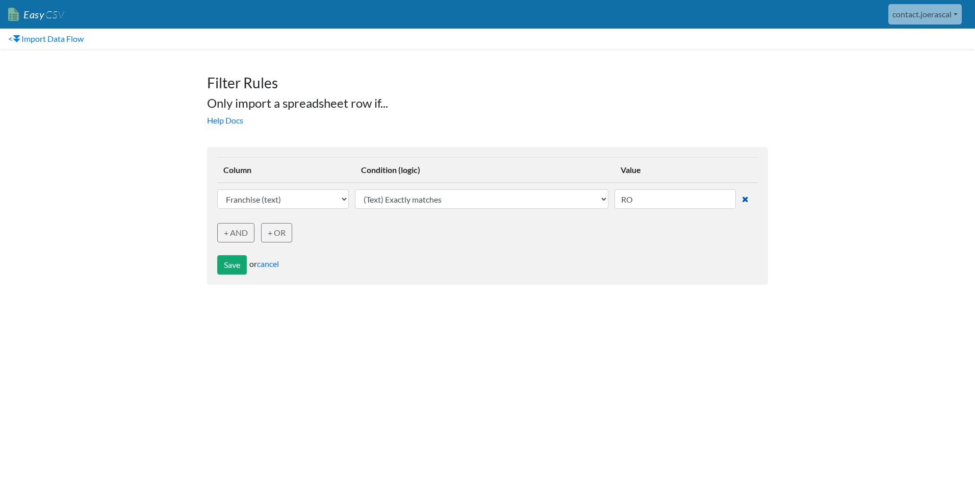
click at [743, 199] on icon at bounding box center [745, 199] width 7 height 8
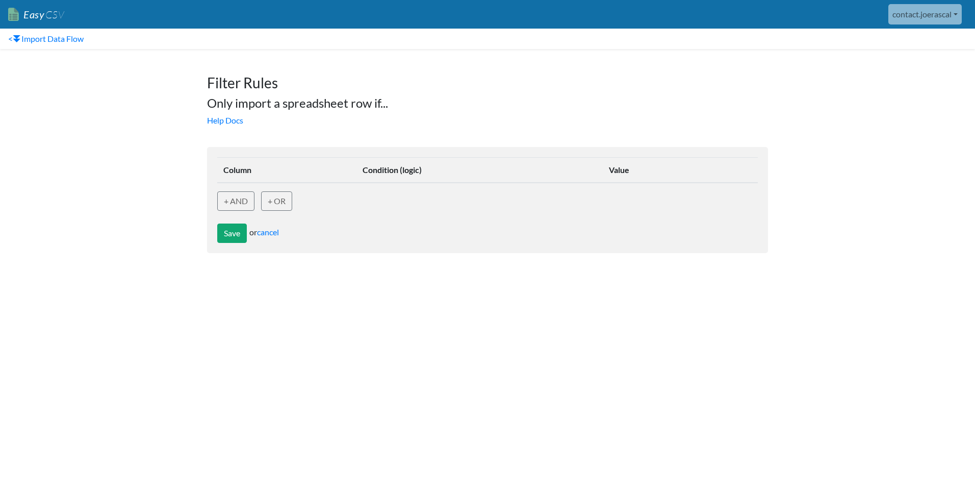
click at [430, 263] on html "Easy CSV contact.joerascal Contact Joerascal All Flows All CSV Generators Busin…" at bounding box center [487, 131] width 975 height 263
click at [231, 233] on button "Save" at bounding box center [232, 232] width 30 height 19
click at [318, 263] on html "Easy CSV contact.joerascal Contact Joerascal All Flows All CSV Generators Busin…" at bounding box center [487, 131] width 975 height 263
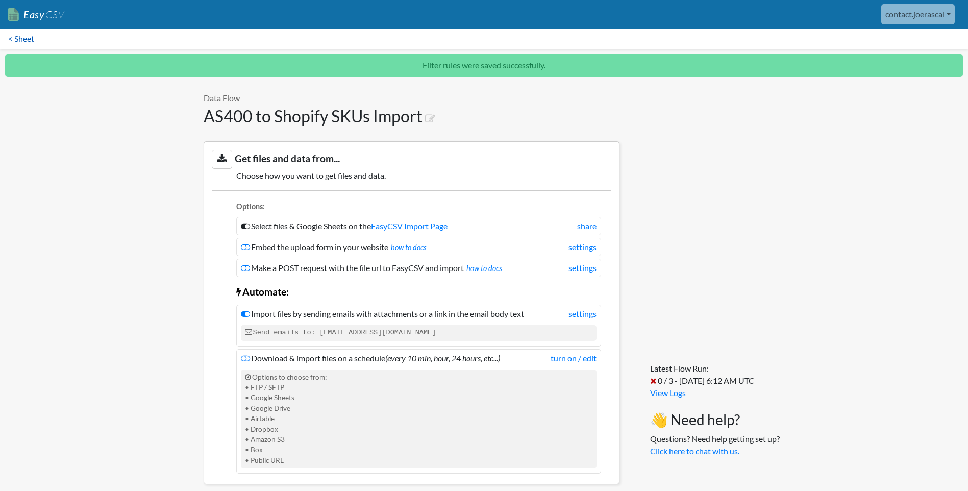
click at [18, 42] on link "< Sheet" at bounding box center [21, 39] width 42 height 20
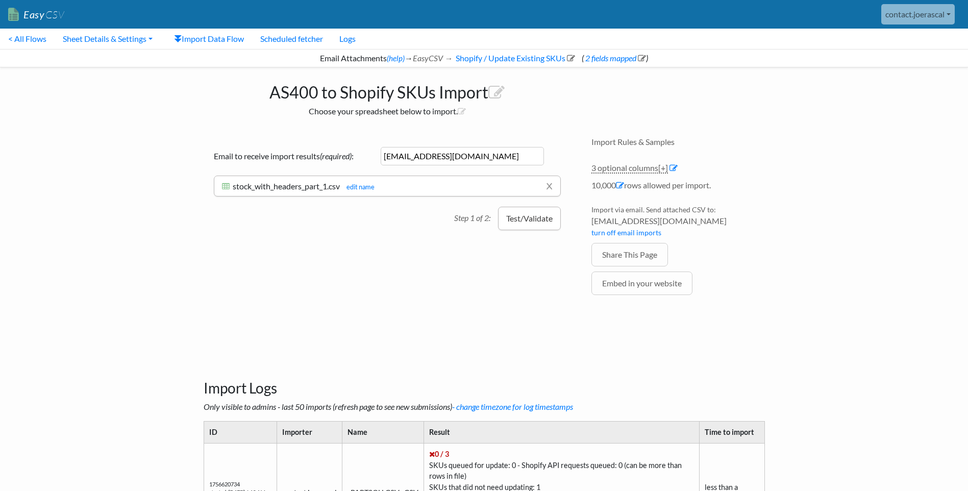
click at [513, 218] on button "Test/Validate" at bounding box center [529, 218] width 63 height 23
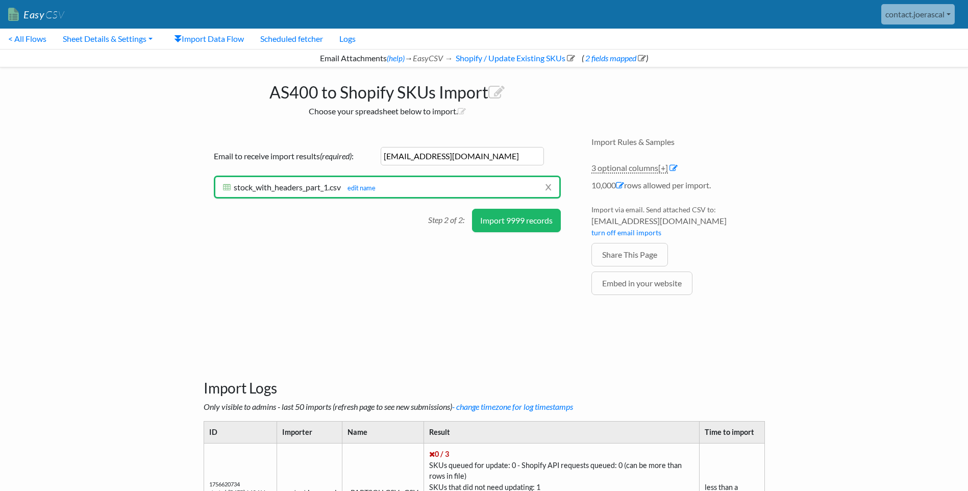
click at [491, 222] on button "Import 9999 records" at bounding box center [516, 220] width 89 height 23
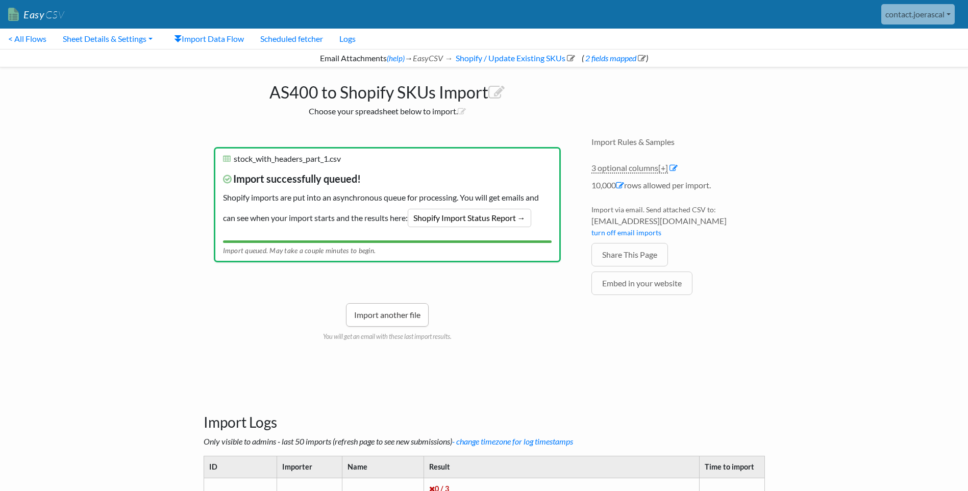
click at [393, 314] on link "Import another file" at bounding box center [387, 314] width 83 height 23
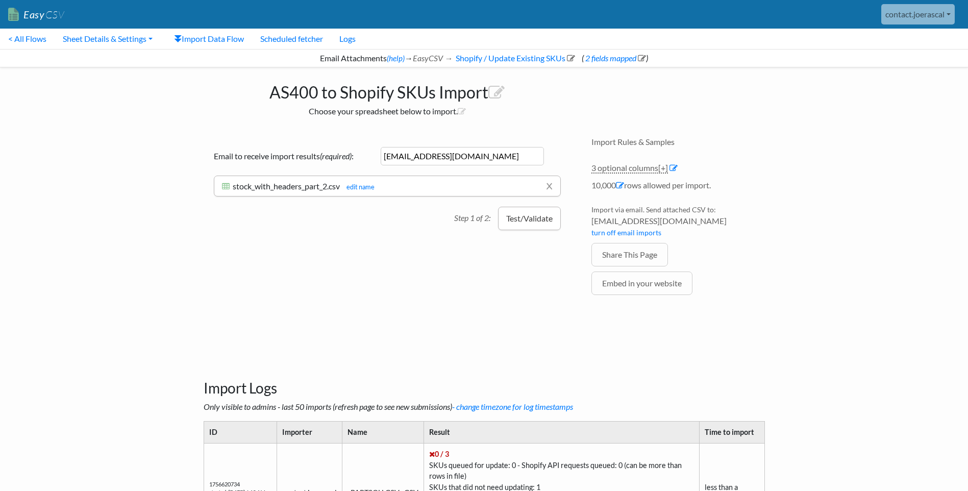
click at [508, 220] on button "Test/Validate" at bounding box center [529, 218] width 63 height 23
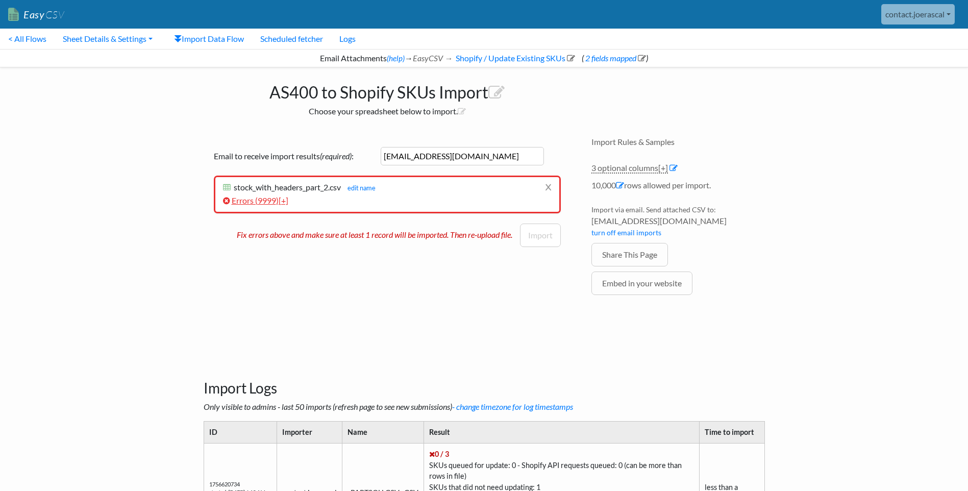
click at [265, 200] on span "9999" at bounding box center [267, 200] width 18 height 10
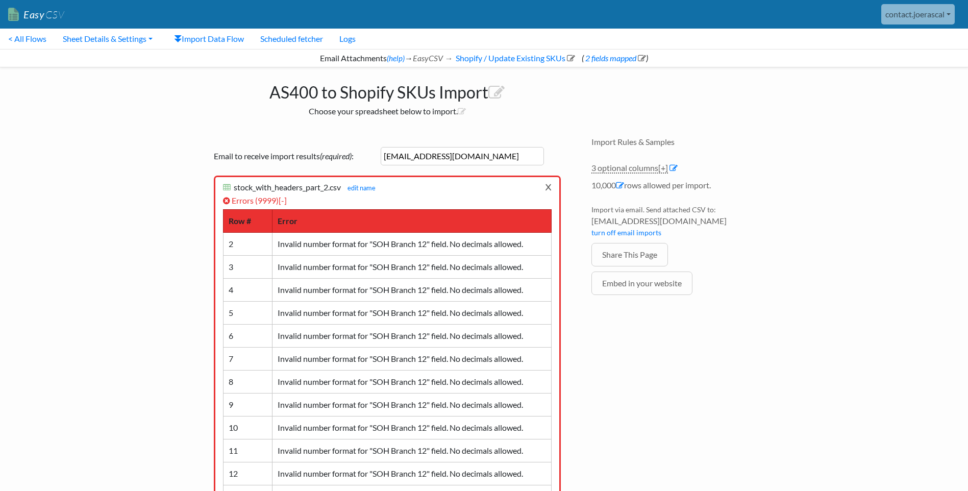
click at [547, 186] on link "x" at bounding box center [548, 186] width 7 height 19
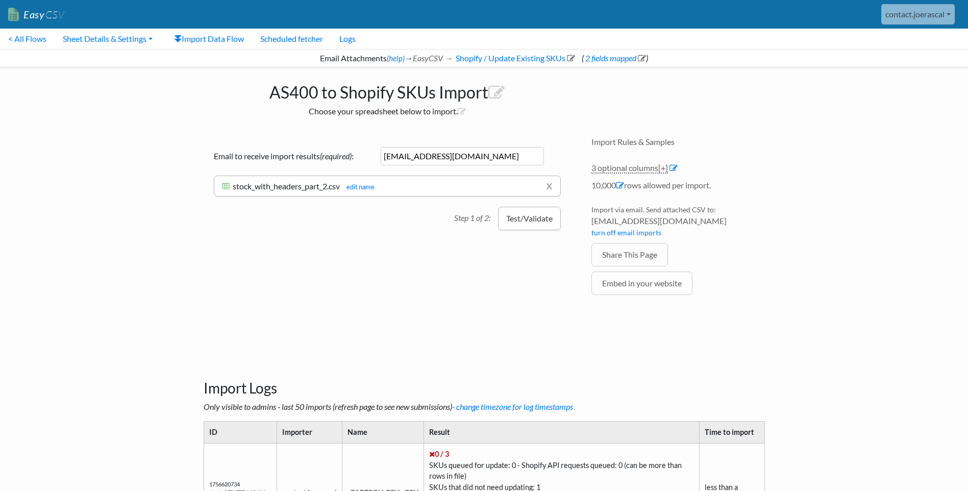
click at [510, 221] on button "Test/Validate" at bounding box center [529, 218] width 63 height 23
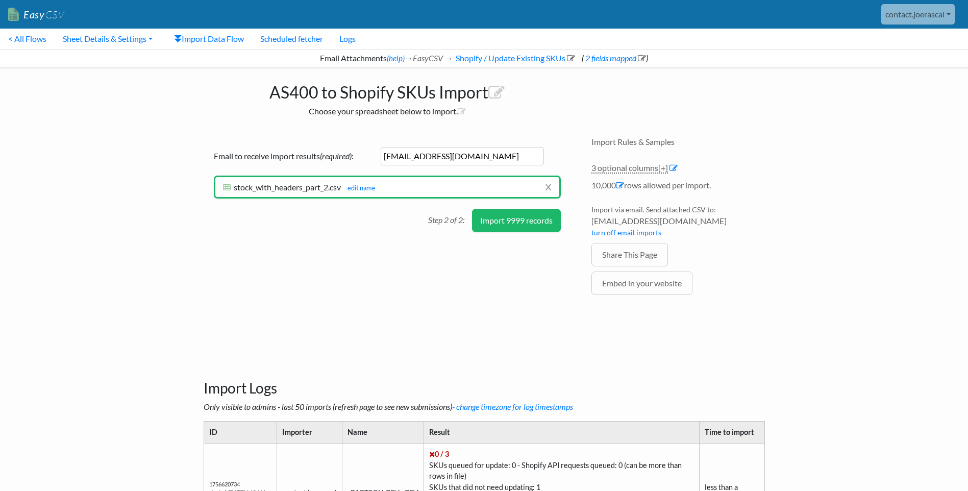
click at [491, 220] on button "Import 9999 records" at bounding box center [516, 220] width 89 height 23
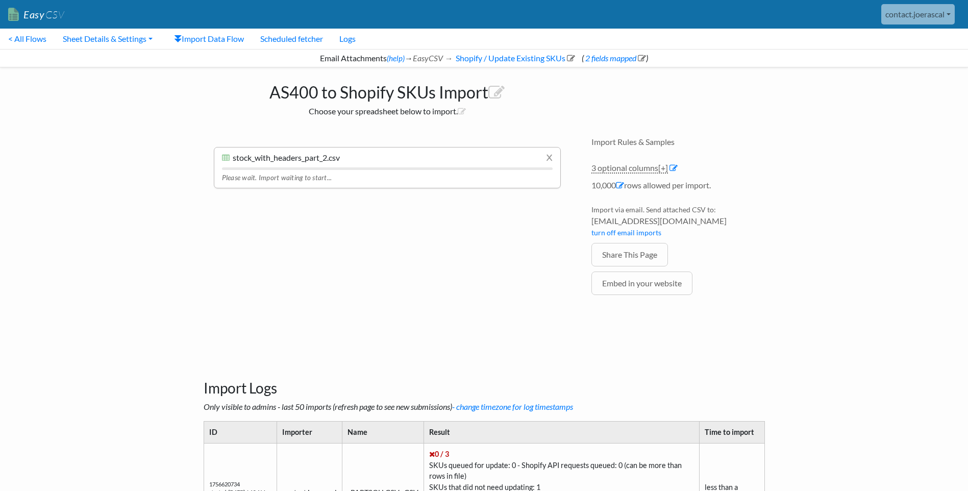
click at [436, 232] on div "Drag & drop CSV here or Choose file from computer Choose Google Sheet Email to …" at bounding box center [387, 231] width 388 height 209
drag, startPoint x: 510, startPoint y: 250, endPoint x: 505, endPoint y: 251, distance: 5.2
click at [510, 250] on div "Drag & drop CSV here or Choose file from computer Choose Google Sheet Email to …" at bounding box center [387, 231] width 388 height 209
click at [549, 160] on link "x" at bounding box center [549, 156] width 7 height 19
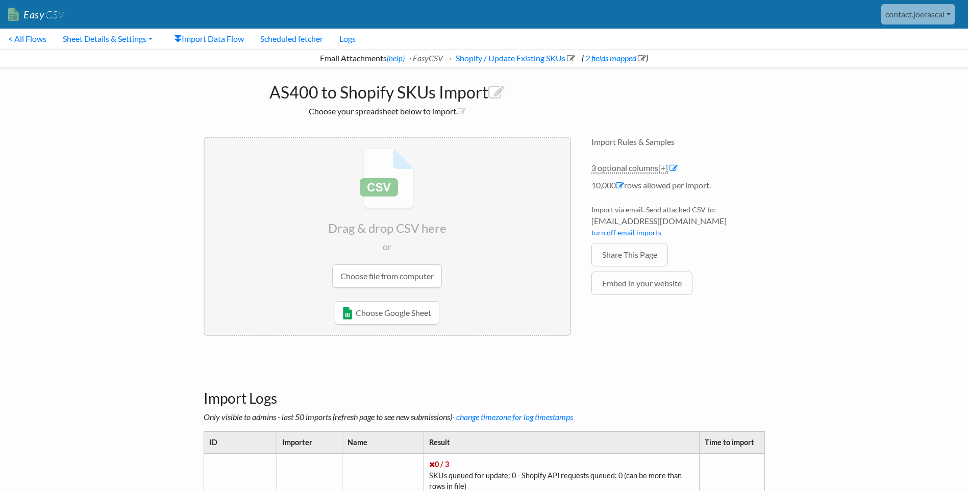
click at [155, 228] on body "Easy CSV contact.joerascal Contact Joerascal All Flows All CSV Generators Busin…" at bounding box center [484, 300] width 968 height 601
click at [659, 347] on main "AS400 to Shopify SKUs Import Choose your spreadsheet below to import. Drag & dr…" at bounding box center [484, 334] width 582 height 534
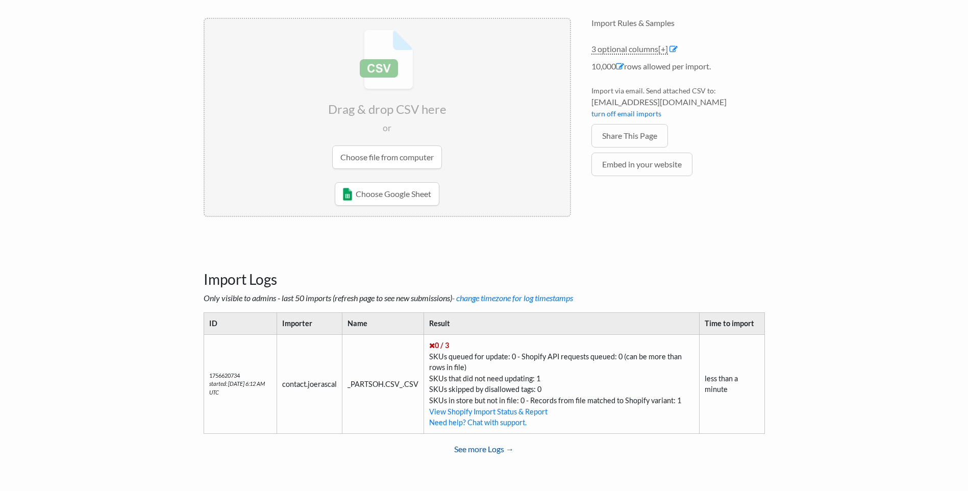
click at [497, 449] on link "See more Logs →" at bounding box center [484, 449] width 561 height 20
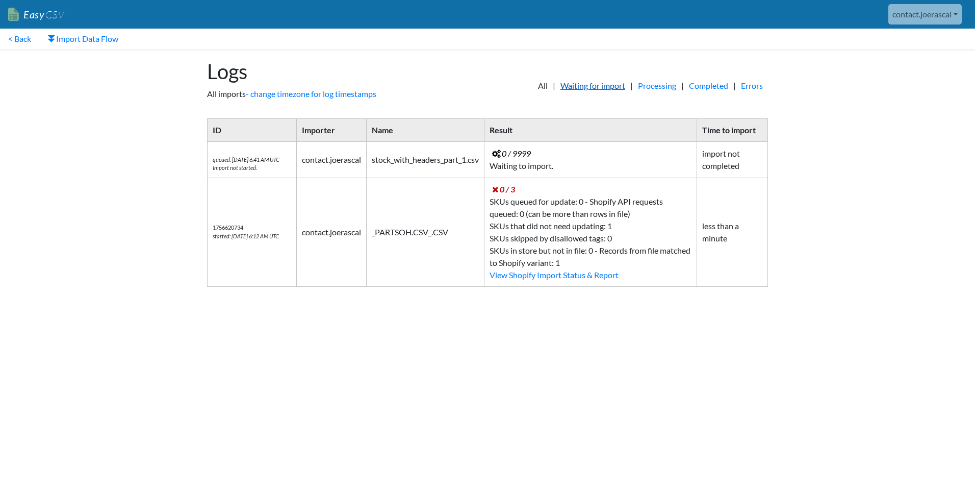
click at [582, 84] on link "Waiting for import" at bounding box center [593, 86] width 75 height 12
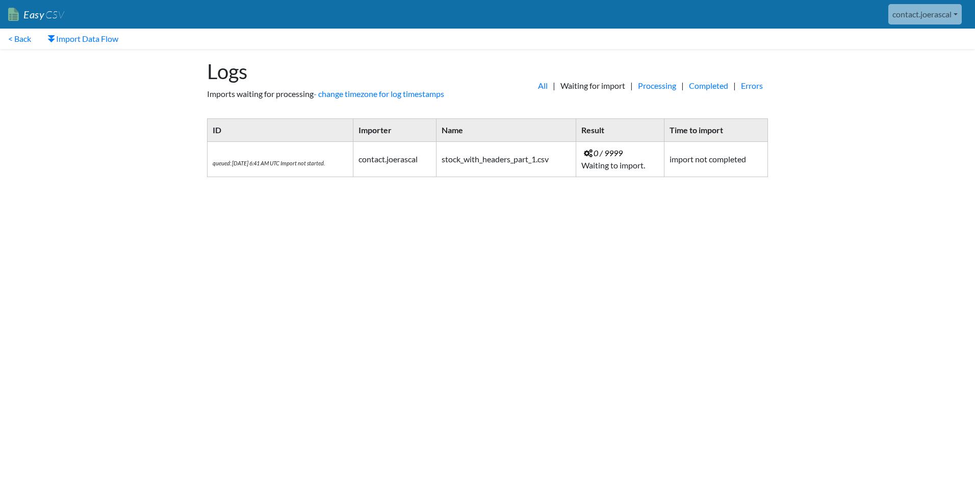
click at [595, 195] on html "Easy CSV contact.joerascal Contact Joerascal All Flows All CSV Generators Busin…" at bounding box center [487, 97] width 975 height 195
click at [675, 195] on html "Easy CSV contact.joerascal Contact Joerascal All Flows All CSV Generators Busin…" at bounding box center [487, 97] width 975 height 195
click at [495, 195] on html "Easy CSV contact.joerascal Contact Joerascal All Flows All CSV Generators Busin…" at bounding box center [487, 97] width 975 height 195
click at [19, 39] on link "< Back" at bounding box center [19, 39] width 39 height 20
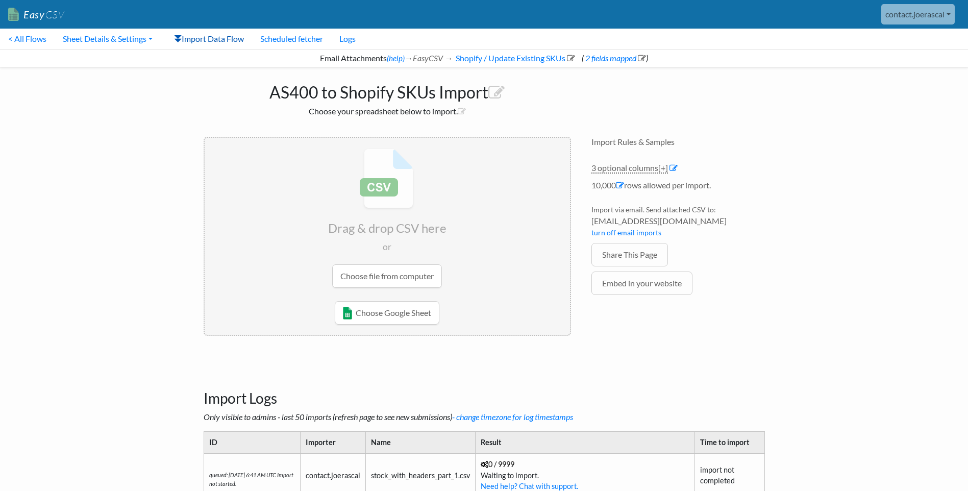
click at [191, 39] on link "Import Data Flow" at bounding box center [209, 39] width 86 height 20
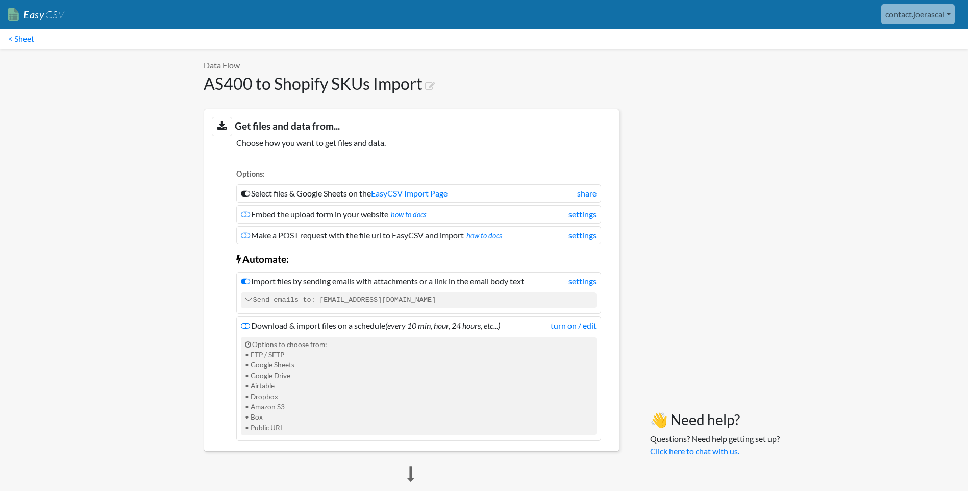
click at [27, 35] on link "< Sheet" at bounding box center [21, 39] width 42 height 20
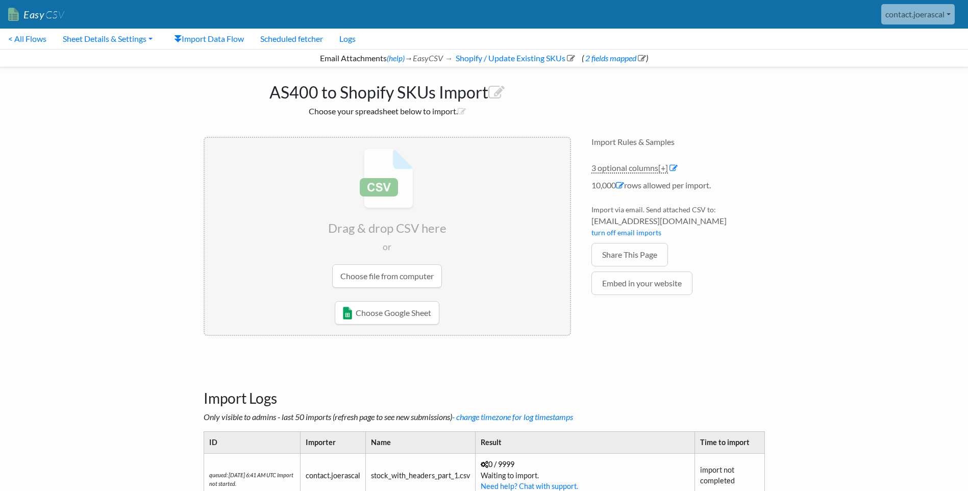
click at [137, 210] on body "Easy CSV contact.joerascal Contact Joerascal All Flows All CSV Generators Busin…" at bounding box center [484, 328] width 968 height 656
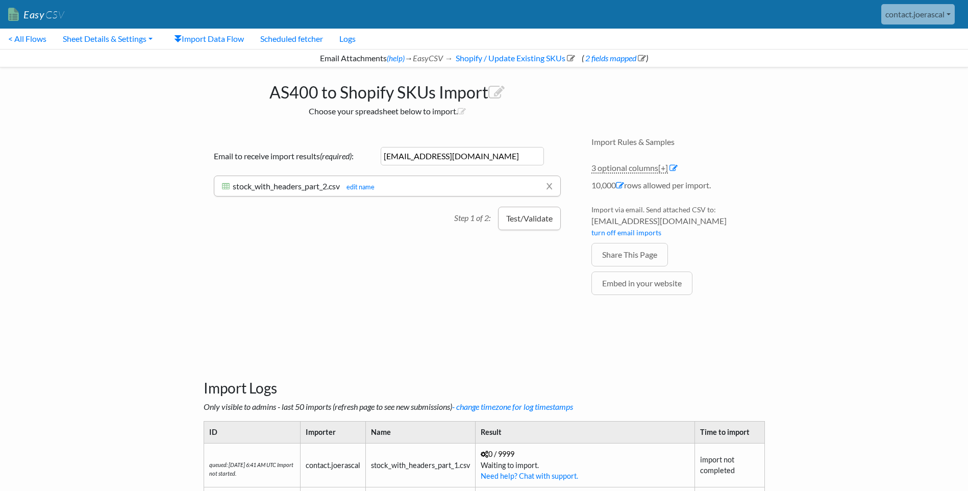
click at [510, 221] on button "Test/Validate" at bounding box center [529, 218] width 63 height 23
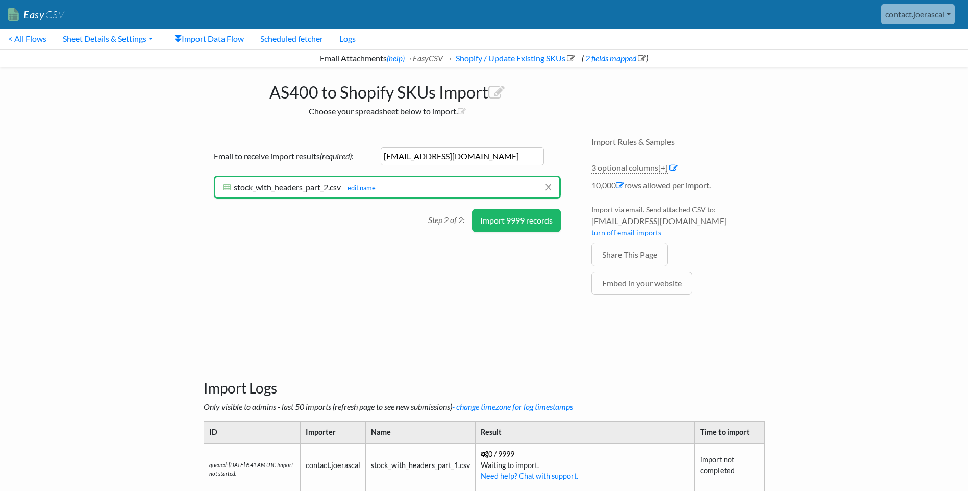
click at [505, 219] on button "Import 9999 records" at bounding box center [516, 220] width 89 height 23
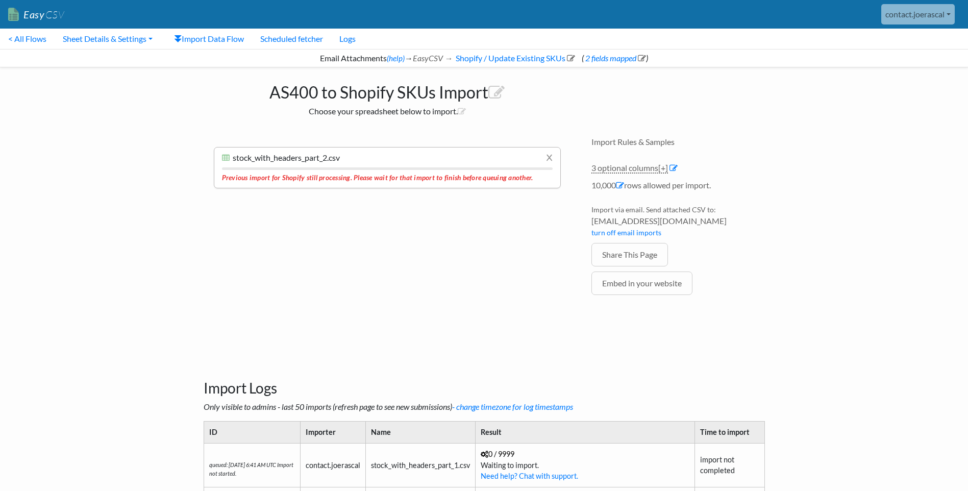
click at [499, 224] on div "Drag & drop CSV here or Choose file from computer Choose Google Sheet Email to …" at bounding box center [387, 231] width 388 height 209
click at [546, 156] on link "x" at bounding box center [549, 156] width 7 height 19
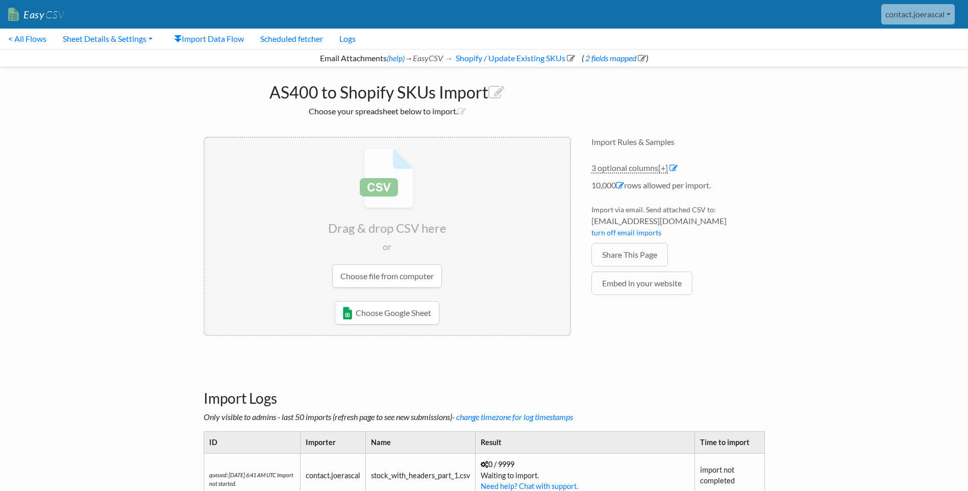
click at [598, 333] on div "Import Rules & Samples 3 optional columns [+] Col Header Value Options Part Num…" at bounding box center [678, 236] width 194 height 219
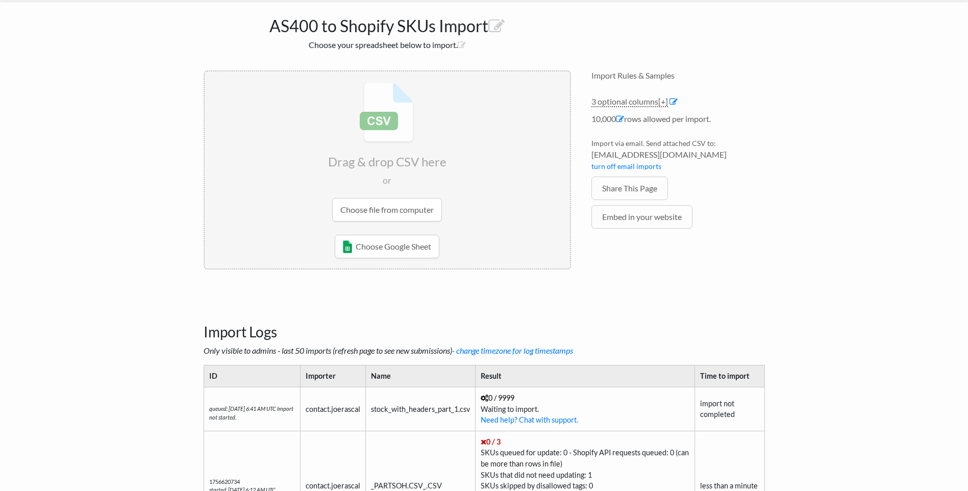
scroll to position [173, 0]
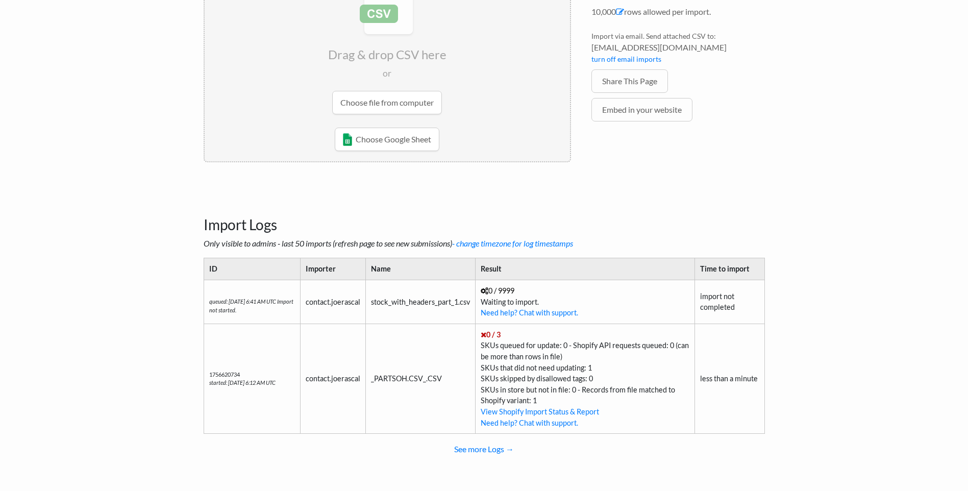
click at [400, 306] on td "stock_with_headers_part_1.csv" at bounding box center [420, 302] width 110 height 44
click at [421, 306] on td "stock_with_headers_part_1.csv" at bounding box center [420, 302] width 110 height 44
click at [665, 213] on h3 "Import Logs" at bounding box center [484, 212] width 561 height 43
click at [507, 242] on link "- change timezone for log timestamps" at bounding box center [512, 243] width 121 height 10
